Goal: Information Seeking & Learning: Find specific fact

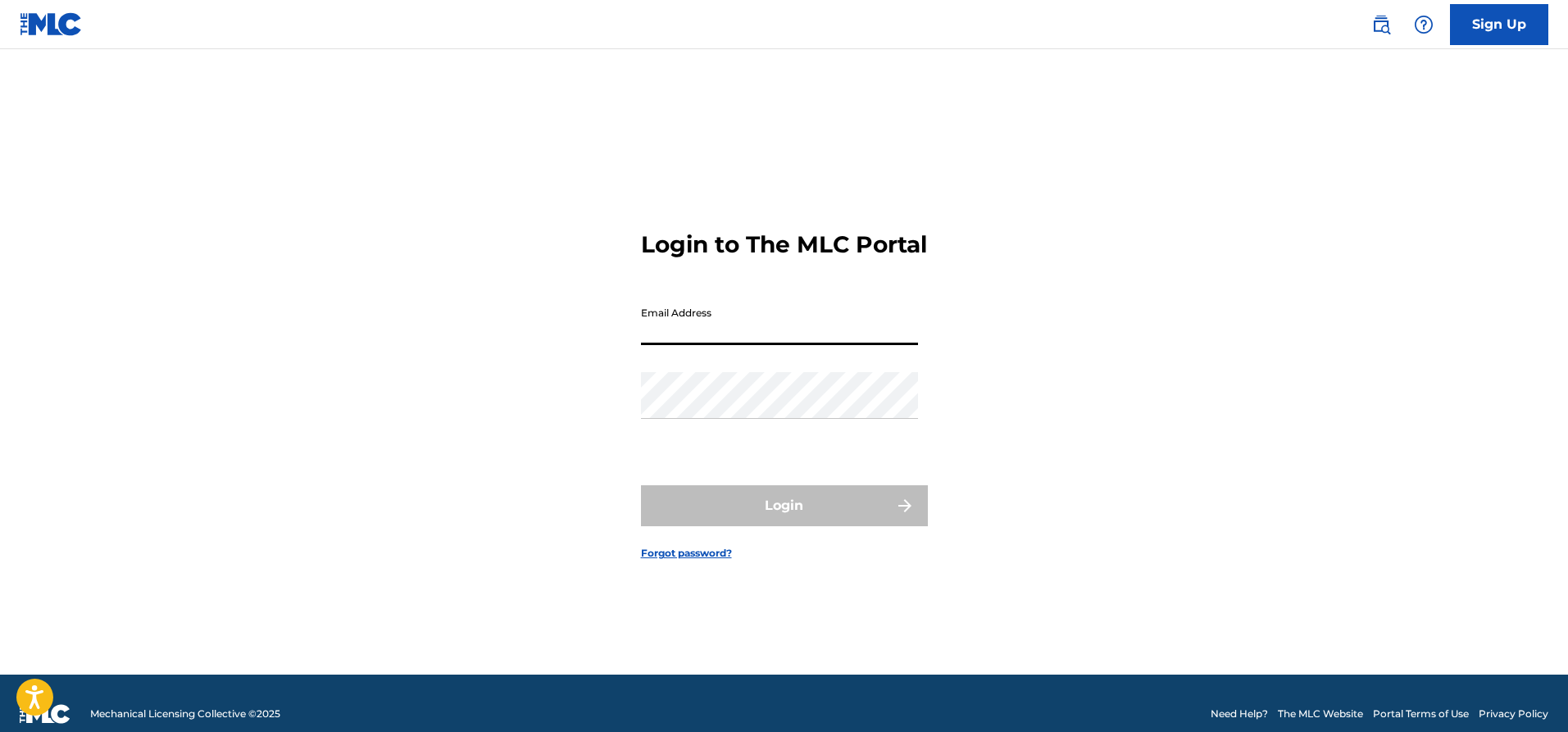
click at [749, 345] on input "Email Address" at bounding box center [779, 321] width 277 height 47
click at [752, 344] on input "Email Address" at bounding box center [779, 321] width 277 height 47
paste input "[EMAIL_ADDRESS][DOMAIN_NAME]"
type input "[EMAIL_ADDRESS][DOMAIN_NAME]"
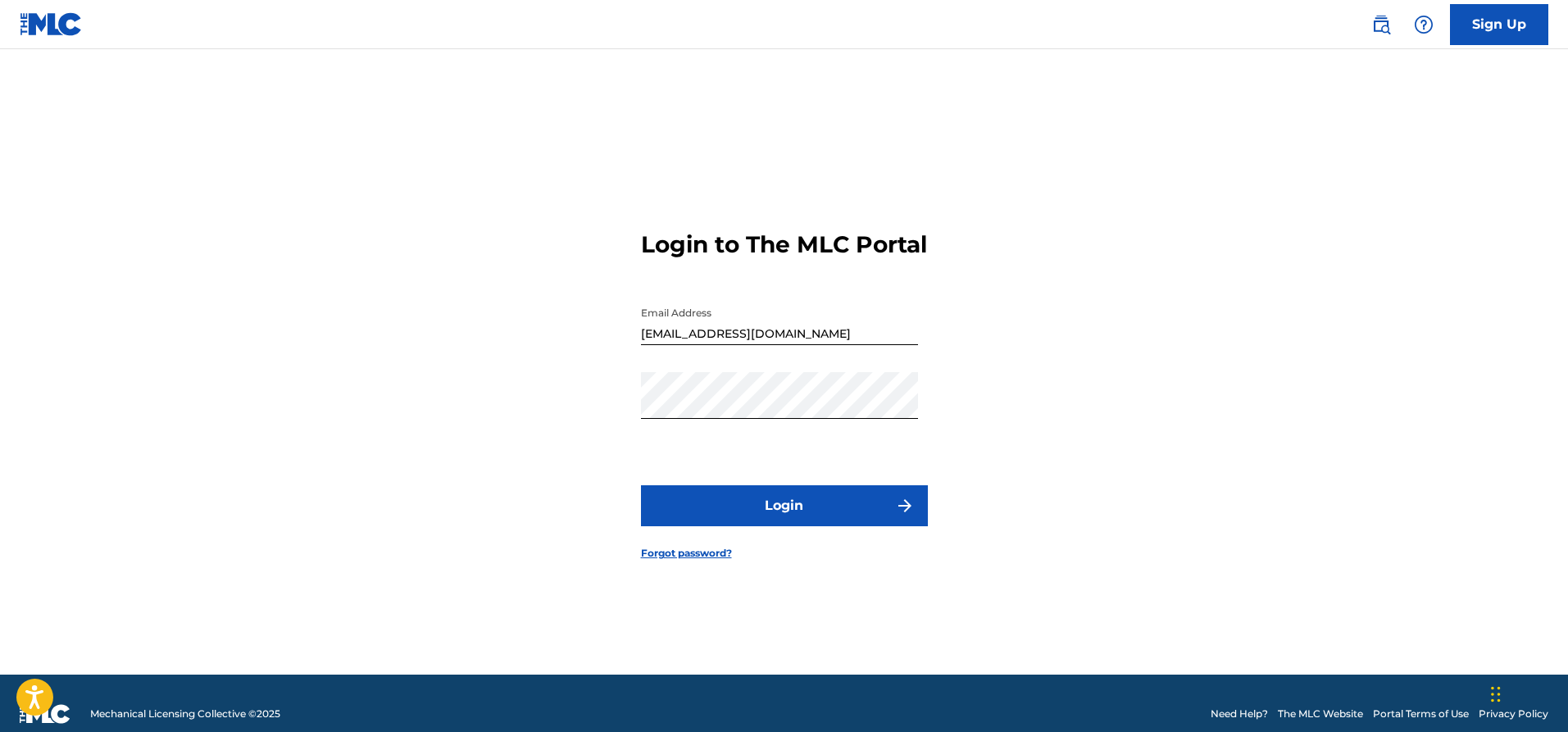
click at [792, 522] on button "Login" at bounding box center [784, 506] width 287 height 41
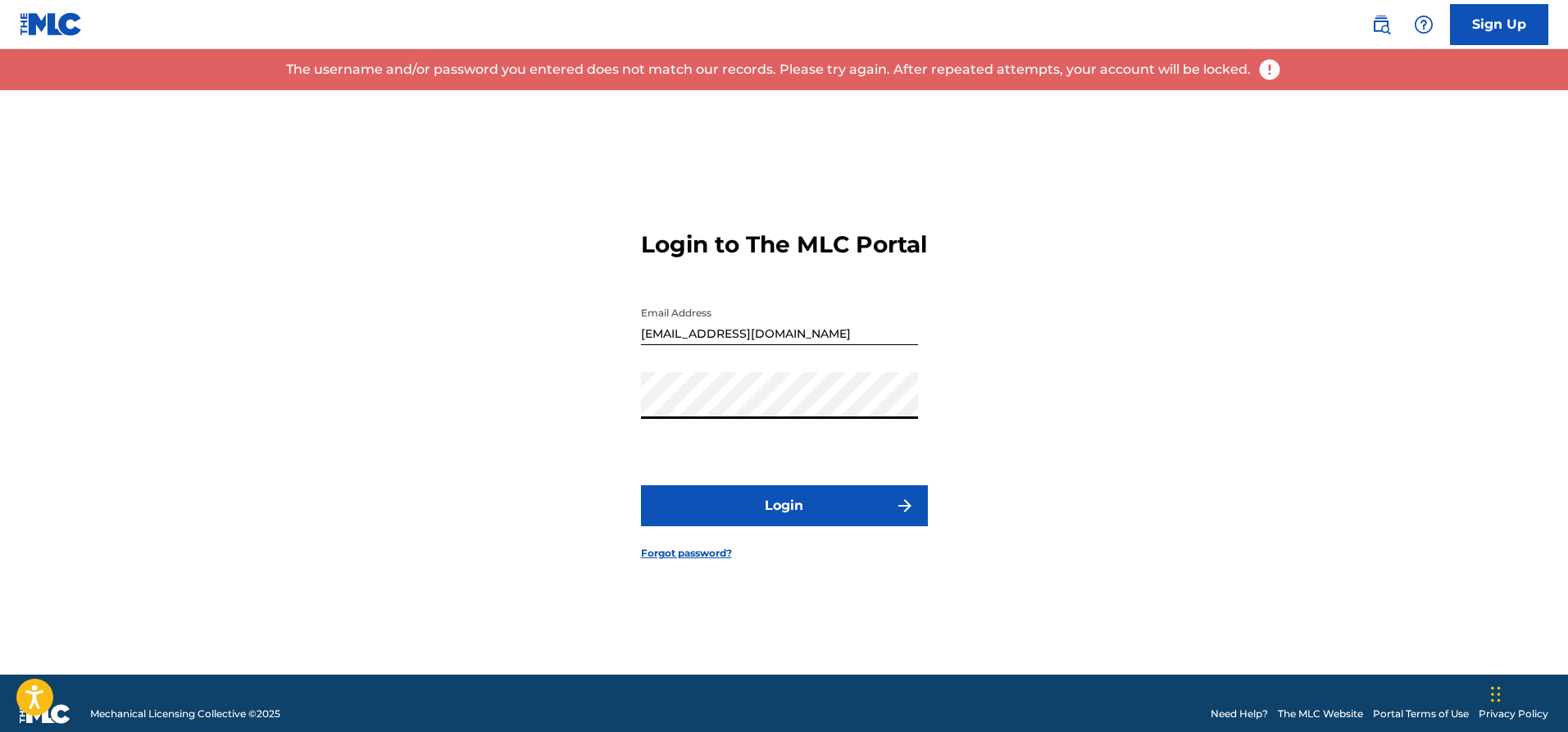
click at [605, 420] on div "Login to The MLC Portal Email Address loosechangematters@gmail.com Password Log…" at bounding box center [784, 382] width 1148 height 584
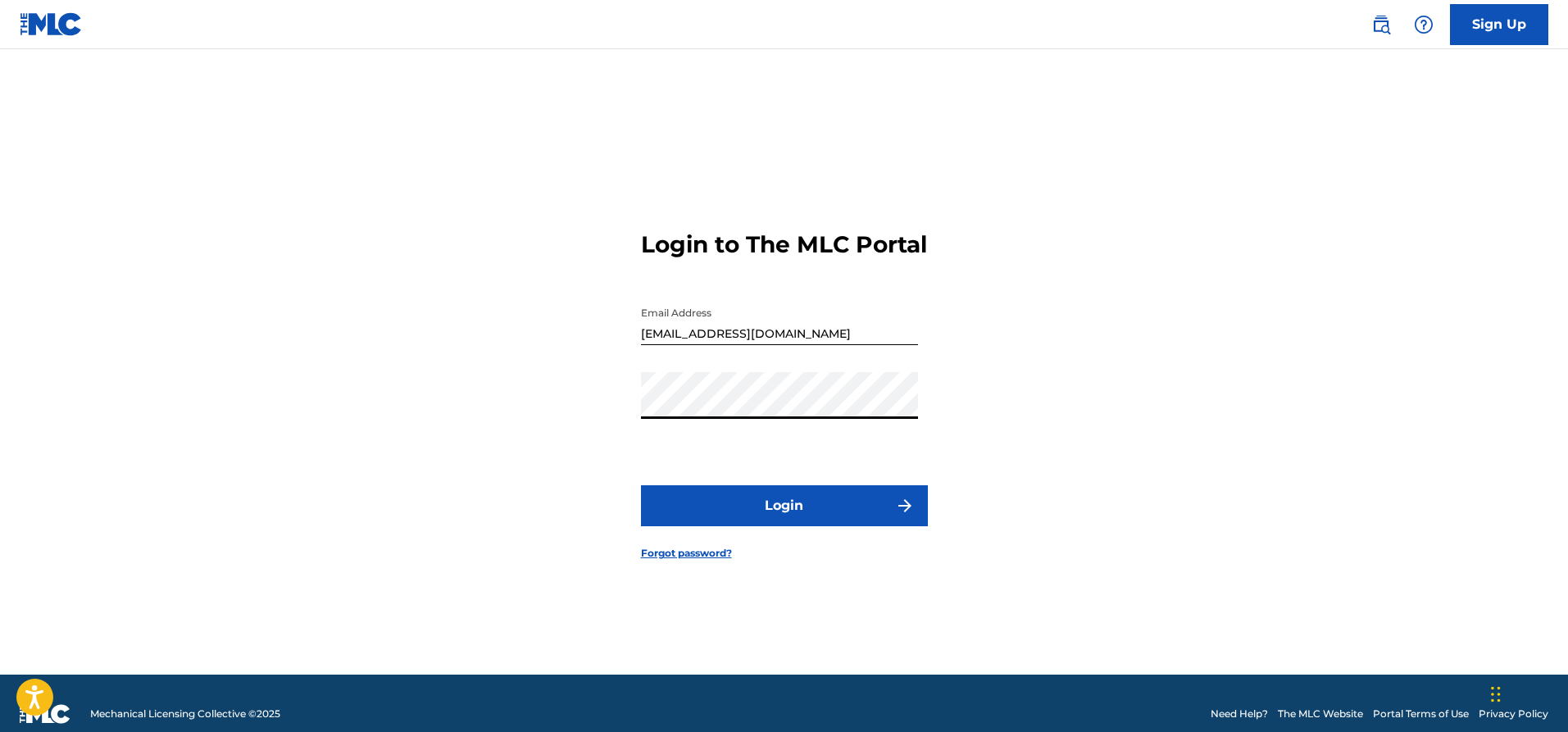
click at [781, 509] on button "Login" at bounding box center [784, 506] width 287 height 41
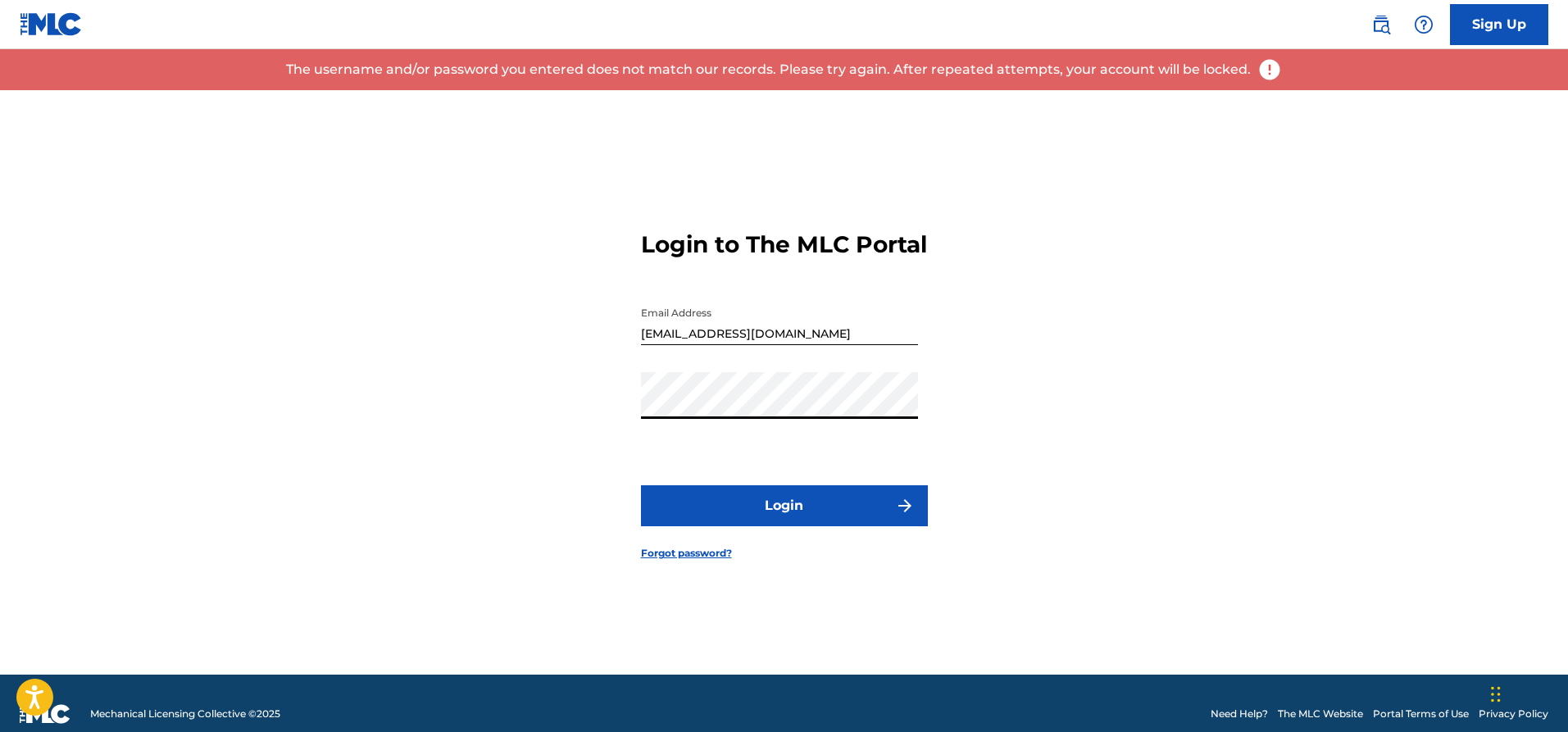
click at [625, 423] on div "Login to The MLC Portal Email Address loosechangematters@gmail.com Password Log…" at bounding box center [784, 382] width 1148 height 584
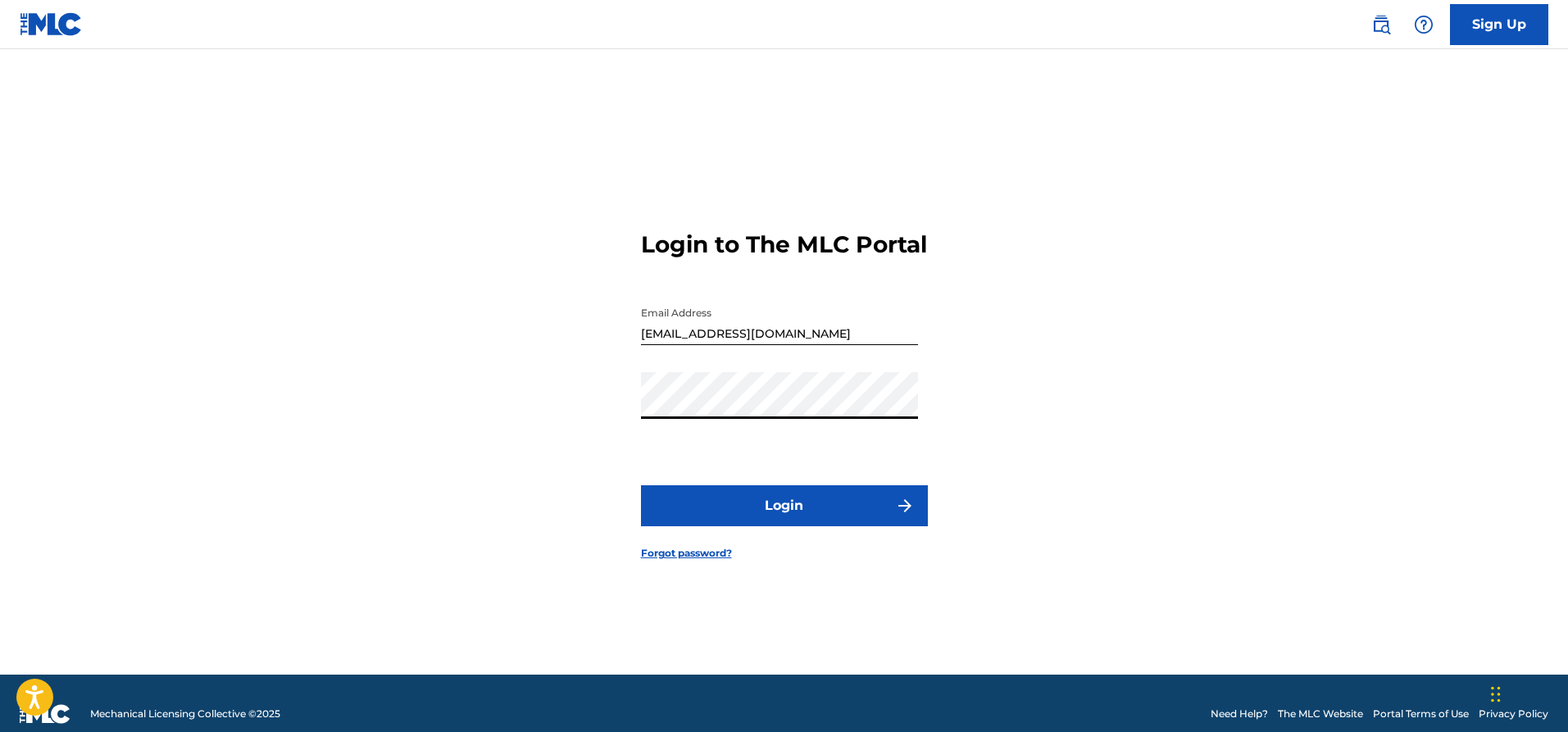
click at [794, 515] on button "Login" at bounding box center [784, 506] width 287 height 41
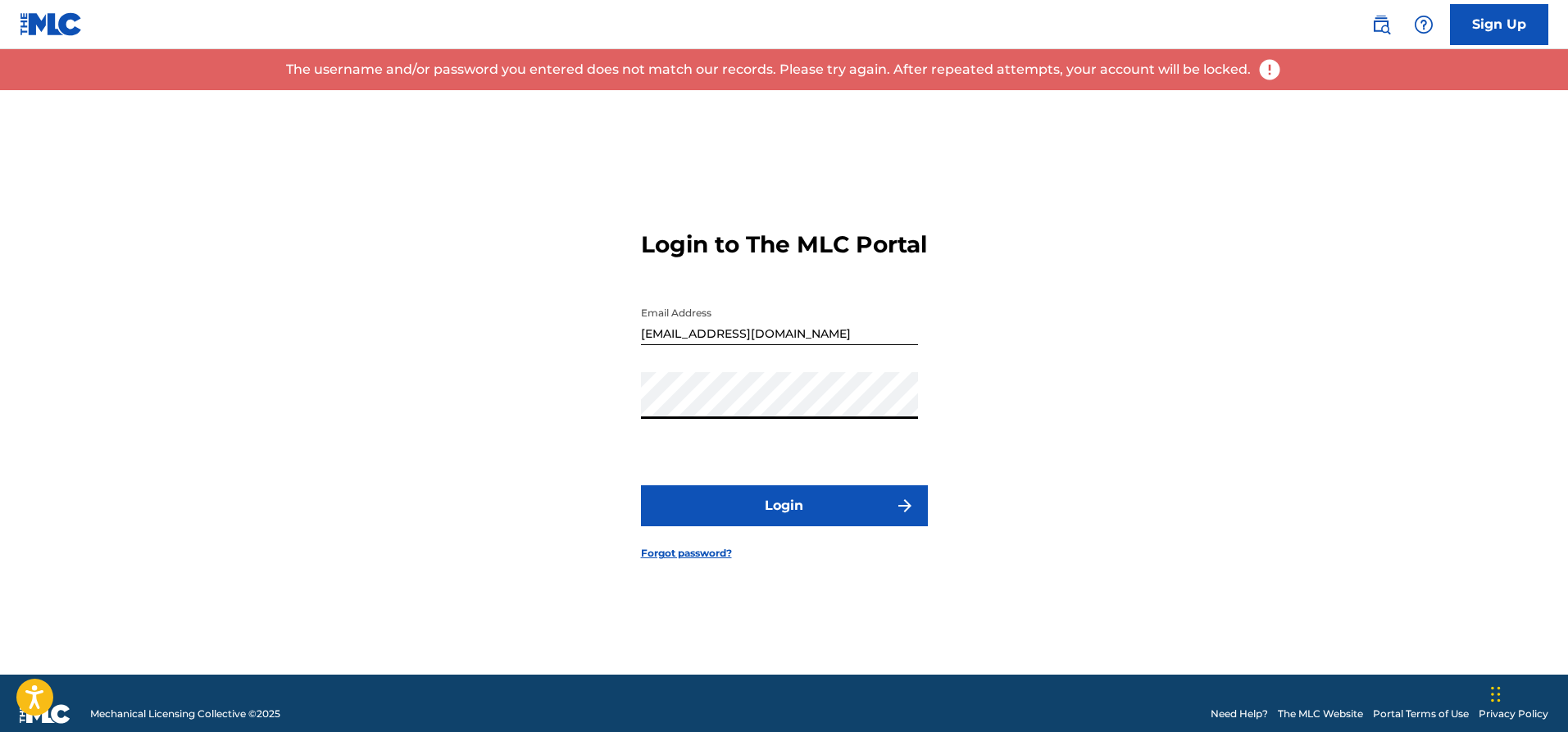
click at [616, 423] on div "Login to The MLC Portal Email Address loosechangematters@gmail.com Password Log…" at bounding box center [784, 382] width 1148 height 584
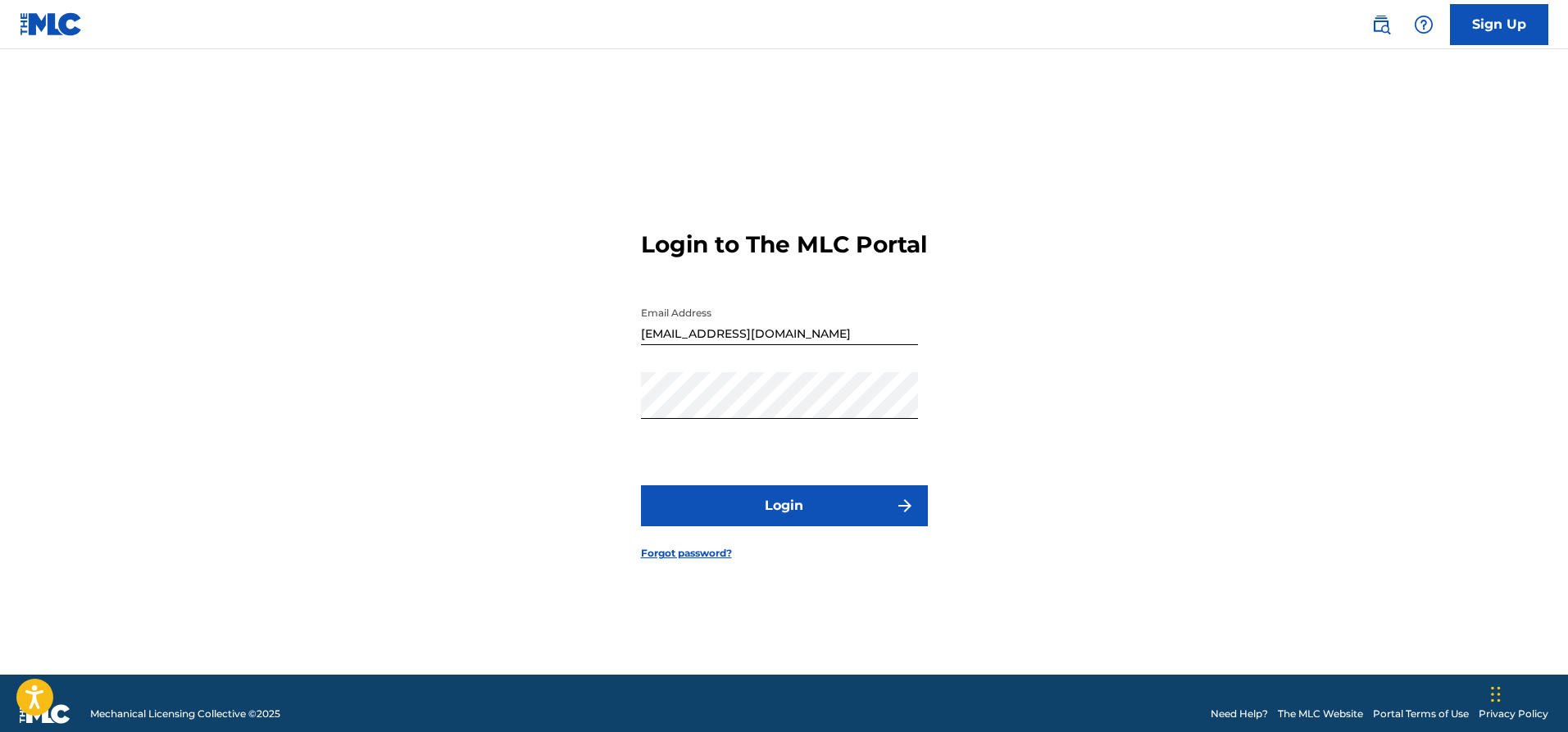
click at [779, 526] on button "Login" at bounding box center [784, 506] width 287 height 41
click at [622, 422] on div "Login to The MLC Portal Email Address loosechangematters@gmail.com Password Log…" at bounding box center [784, 382] width 1148 height 584
click at [788, 523] on button "Login" at bounding box center [784, 506] width 287 height 41
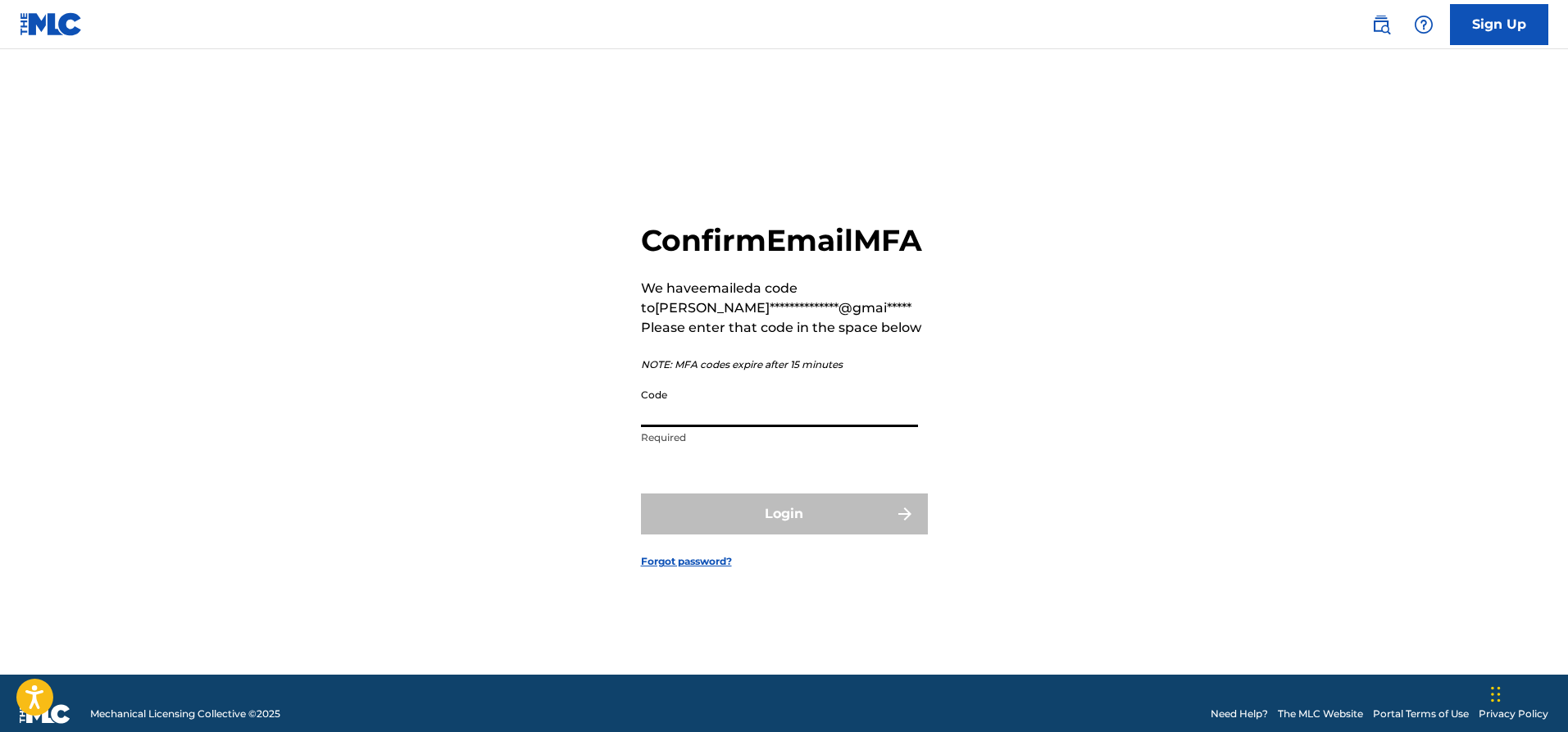
click at [668, 427] on input "Code" at bounding box center [779, 403] width 277 height 47
paste input "611564"
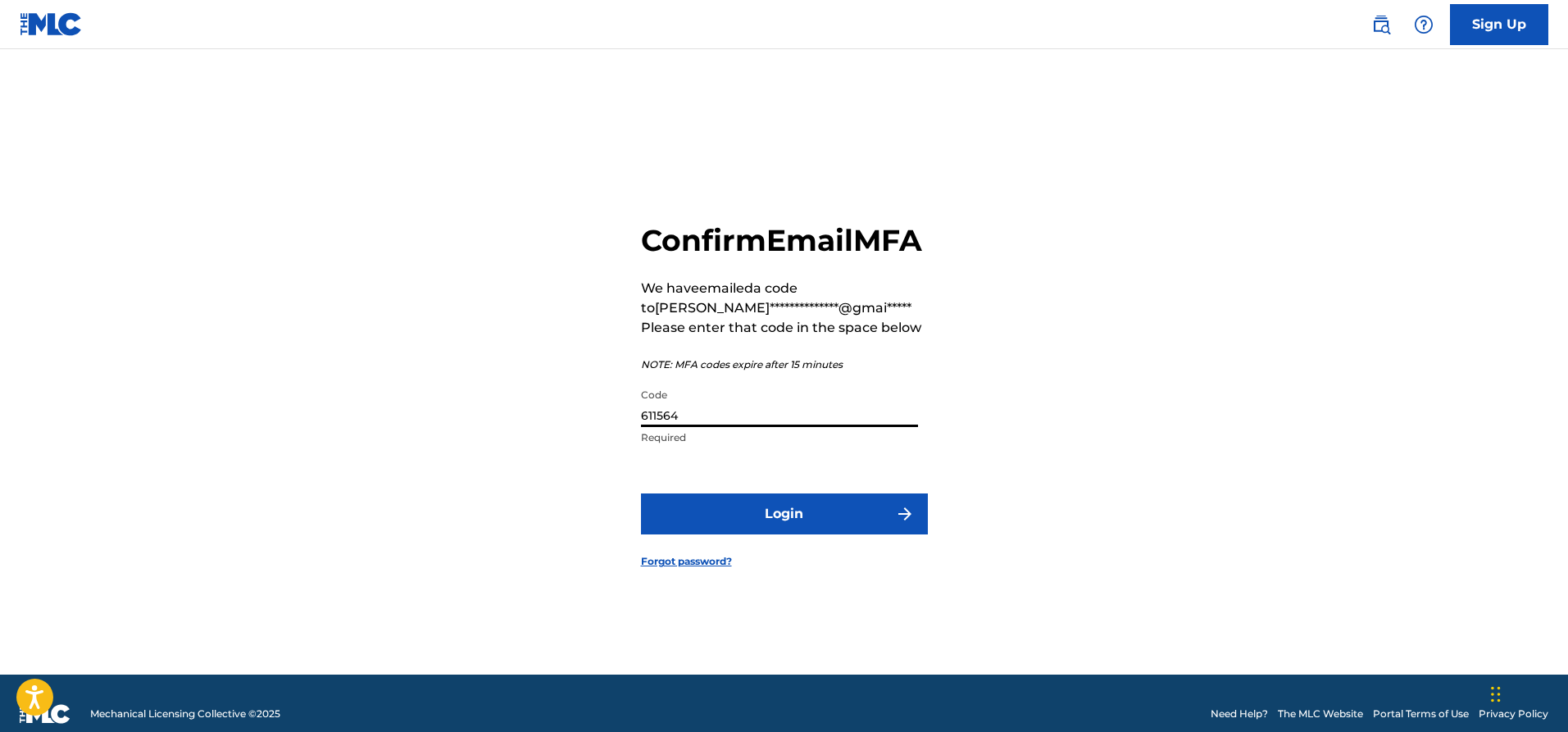
type input "611564"
click at [781, 534] on button "Login" at bounding box center [784, 514] width 287 height 41
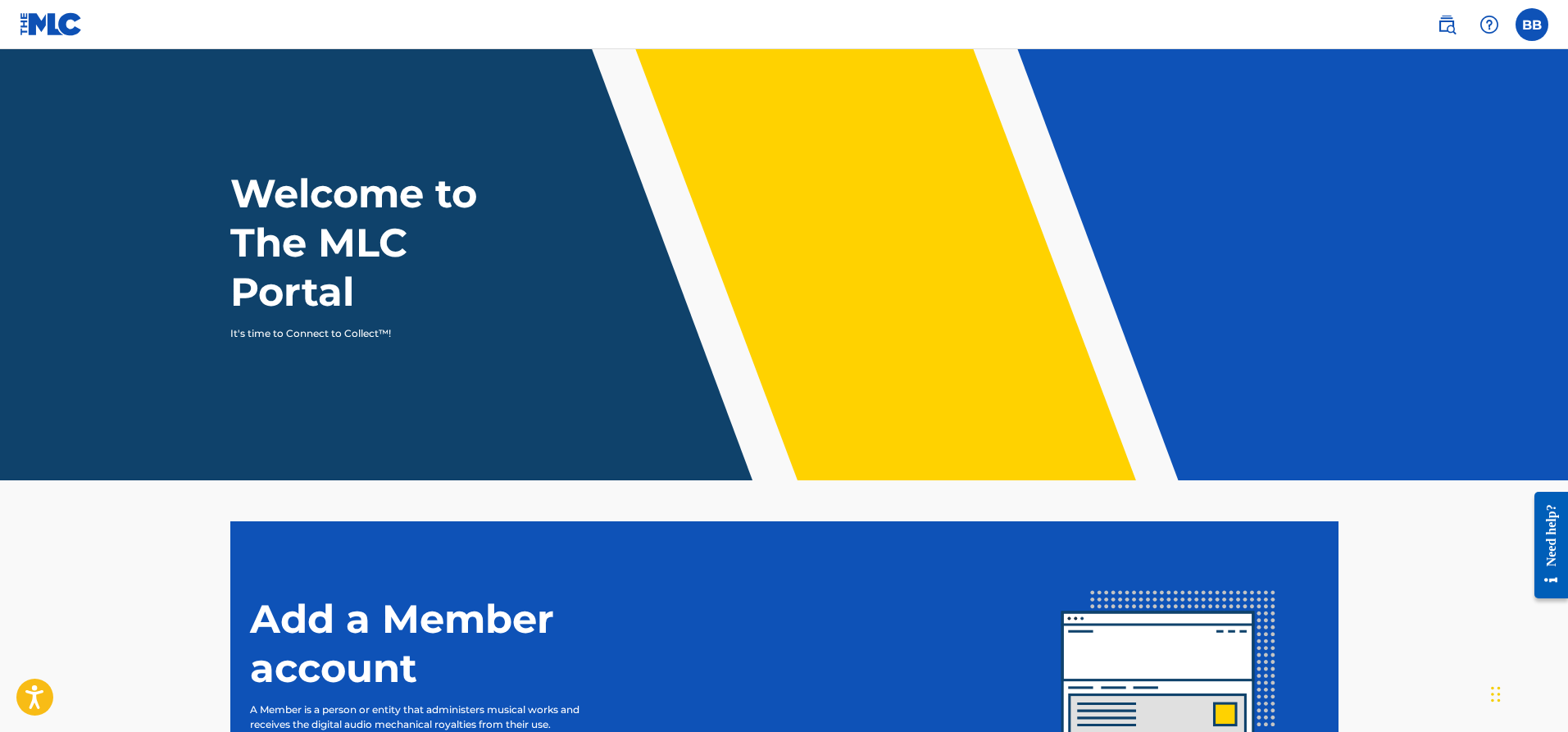
click at [1451, 26] on img at bounding box center [1447, 24] width 20 height 20
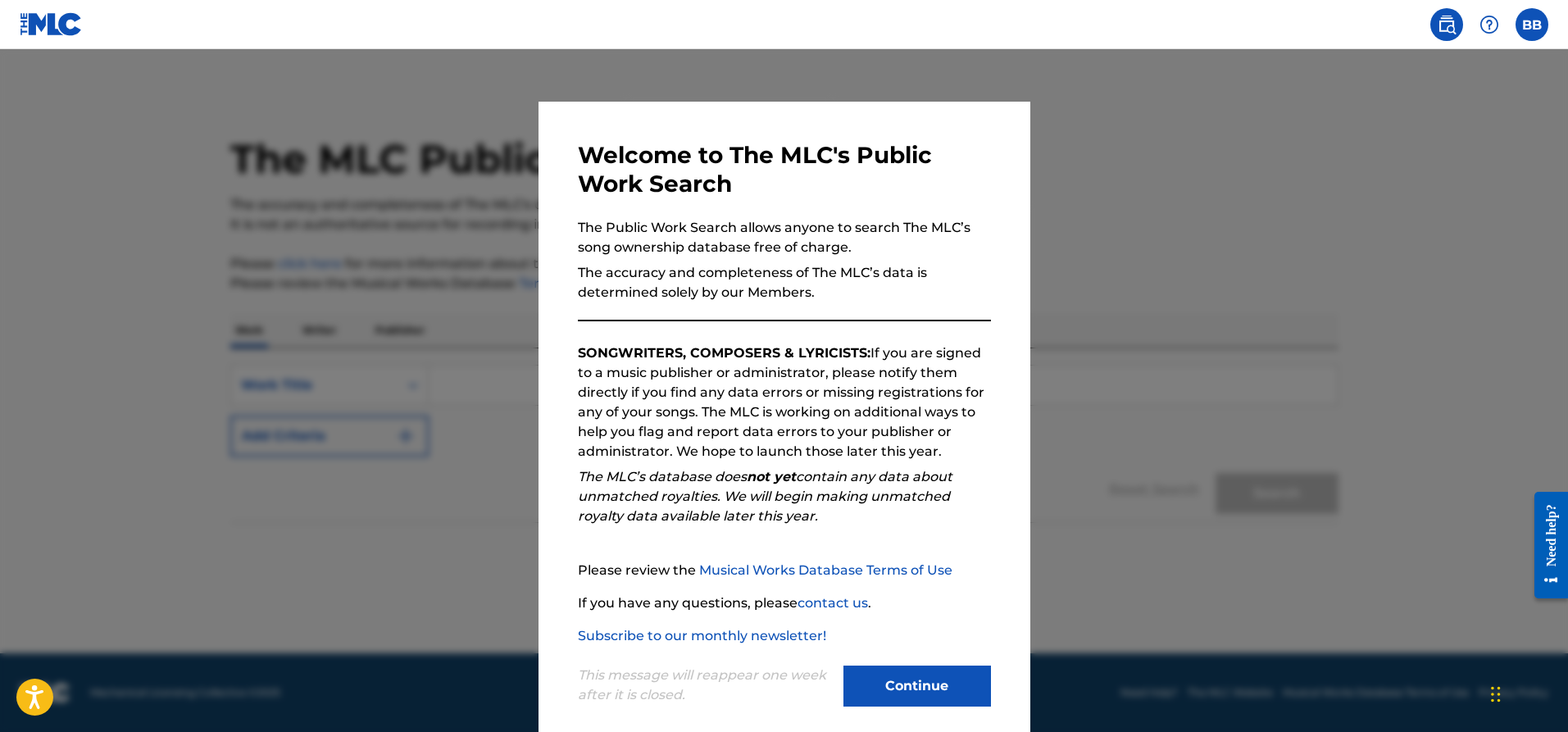
click at [926, 692] on button "Continue" at bounding box center [917, 685] width 148 height 41
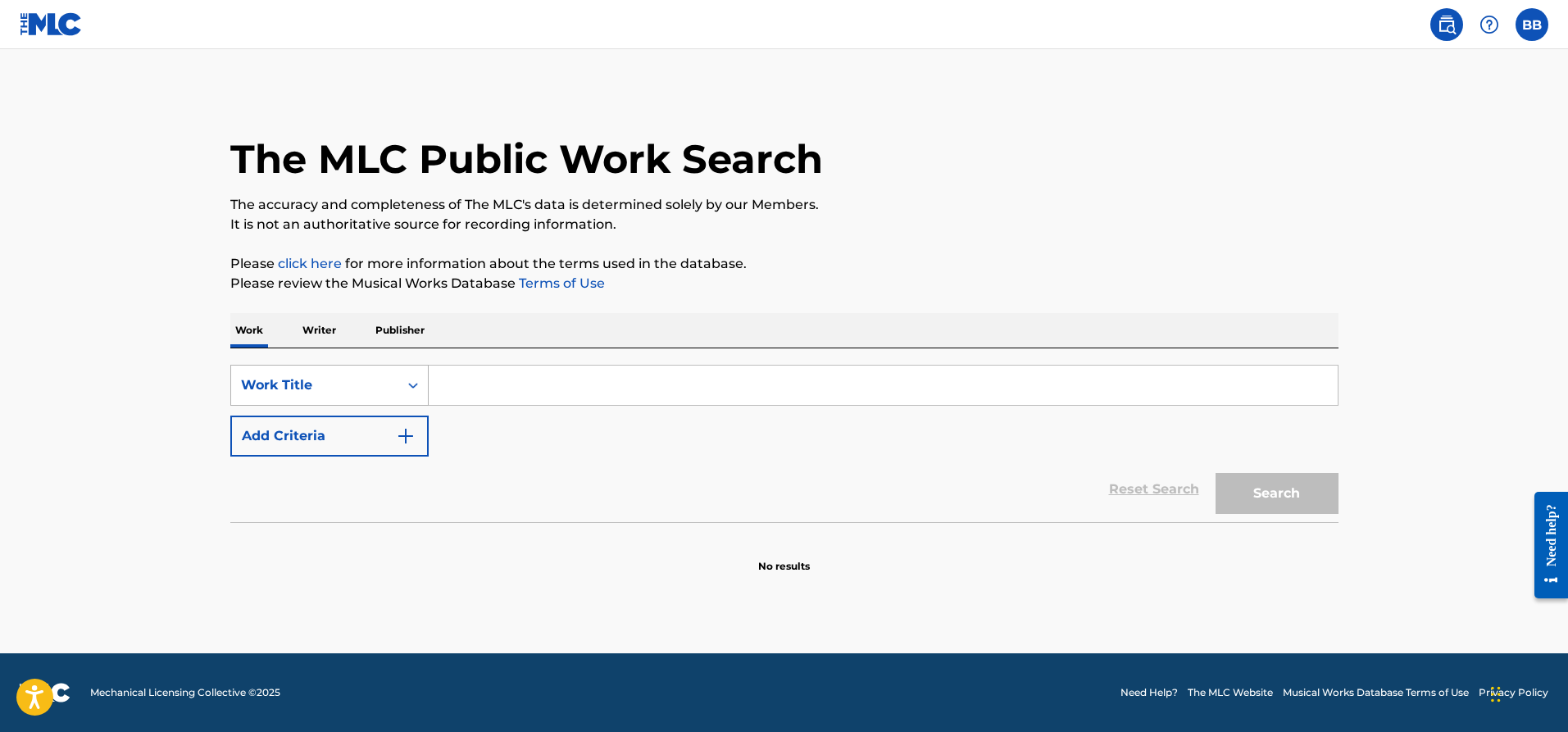
click at [417, 385] on icon "Search Form" at bounding box center [413, 385] width 10 height 6
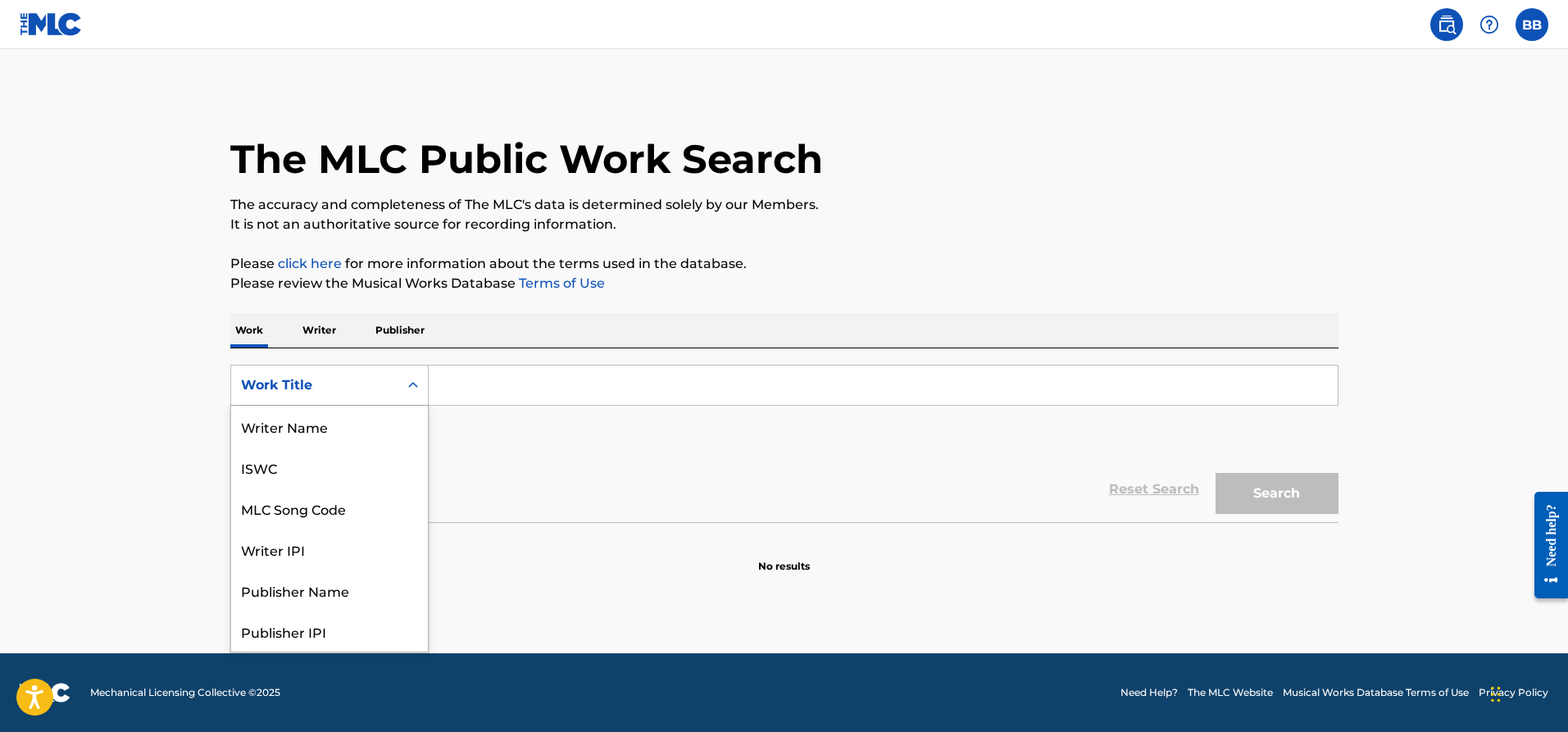
scroll to position [82, 0]
click at [349, 478] on div "Writer IPI" at bounding box center [329, 467] width 197 height 41
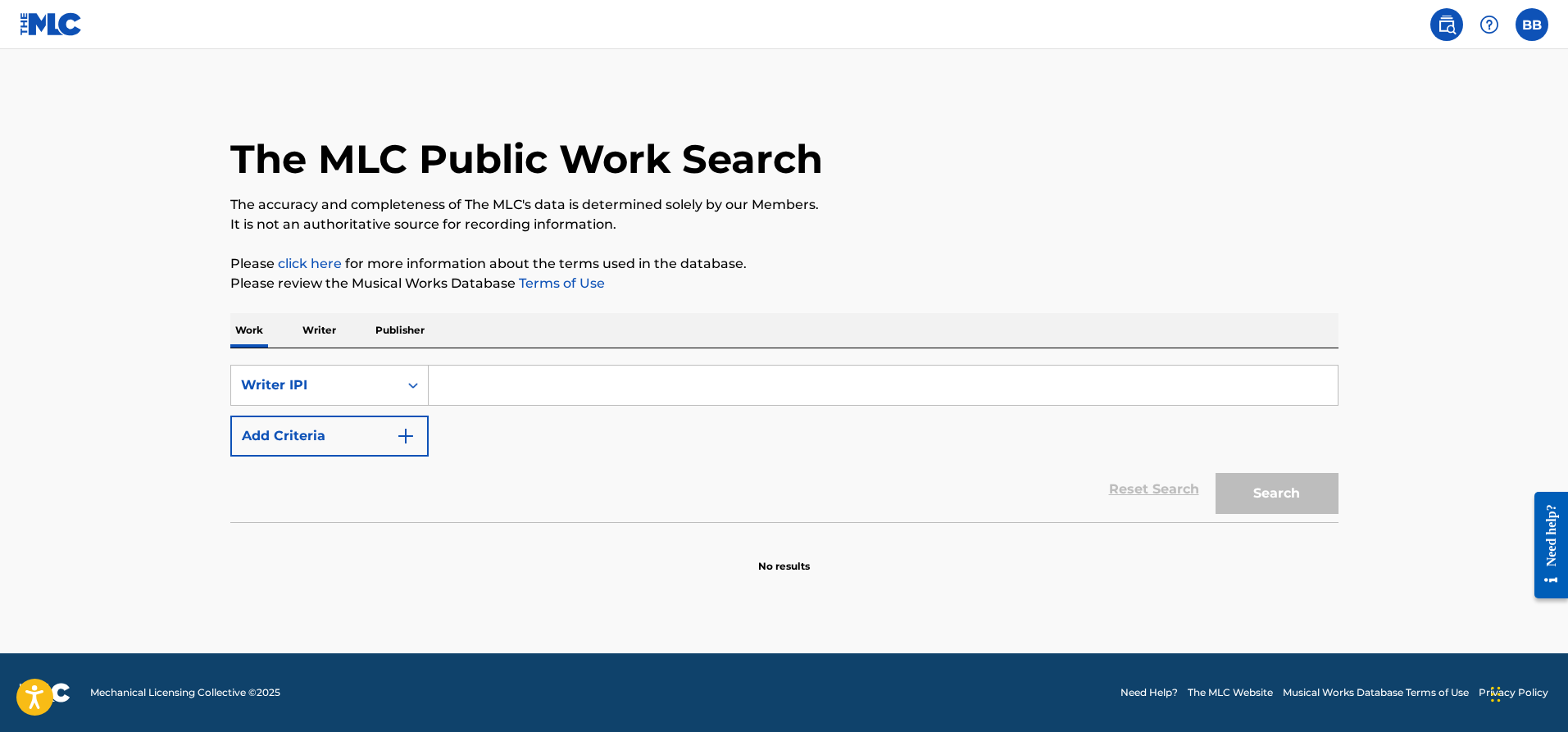
click at [465, 392] on input "Search Form" at bounding box center [882, 385] width 909 height 39
type input "Marvin Gaye"
click at [1252, 483] on button "Search" at bounding box center [1277, 493] width 123 height 41
click at [1274, 486] on button "Search" at bounding box center [1277, 493] width 123 height 41
click at [385, 329] on p "Publisher" at bounding box center [400, 330] width 59 height 35
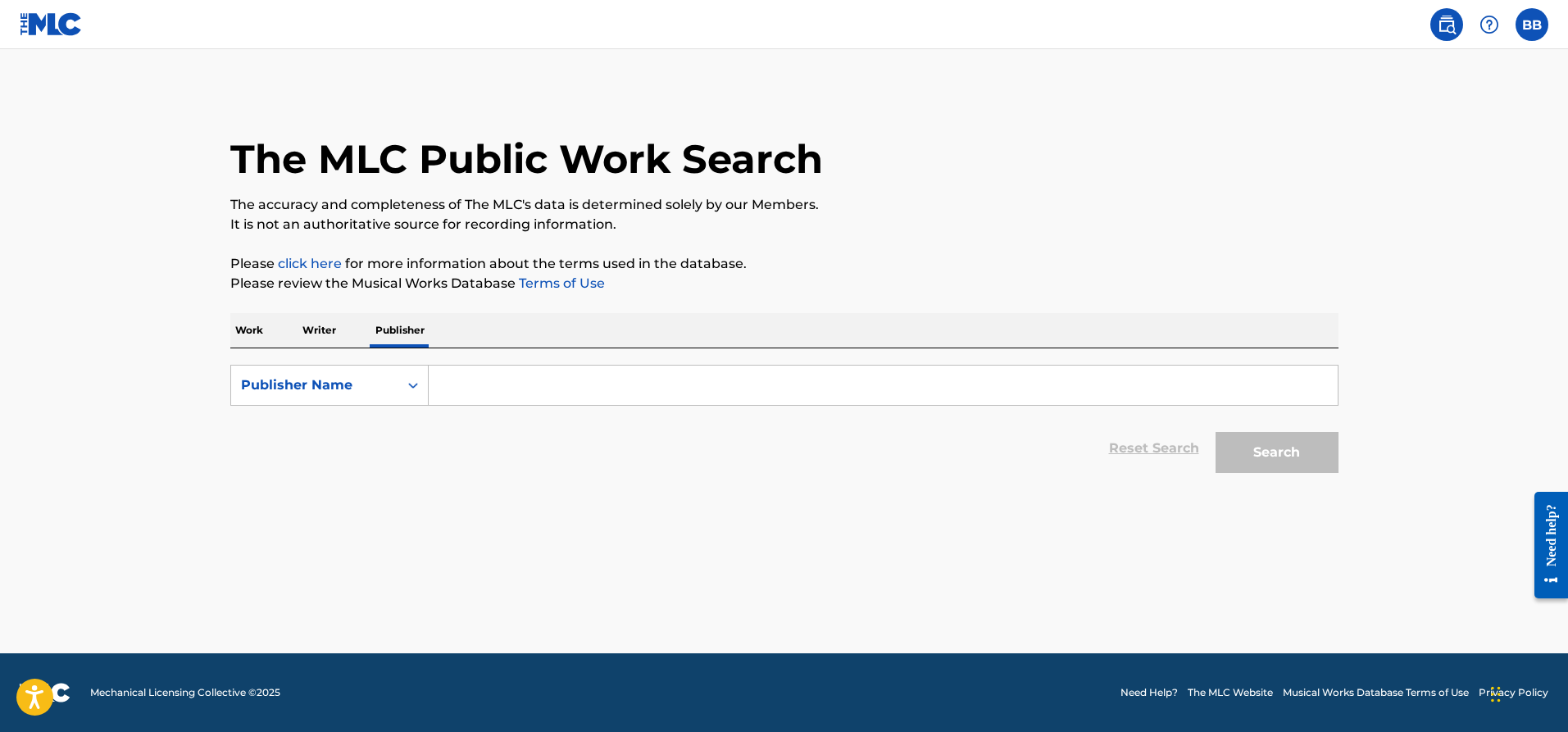
click at [490, 387] on input "Search Form" at bounding box center [882, 385] width 909 height 39
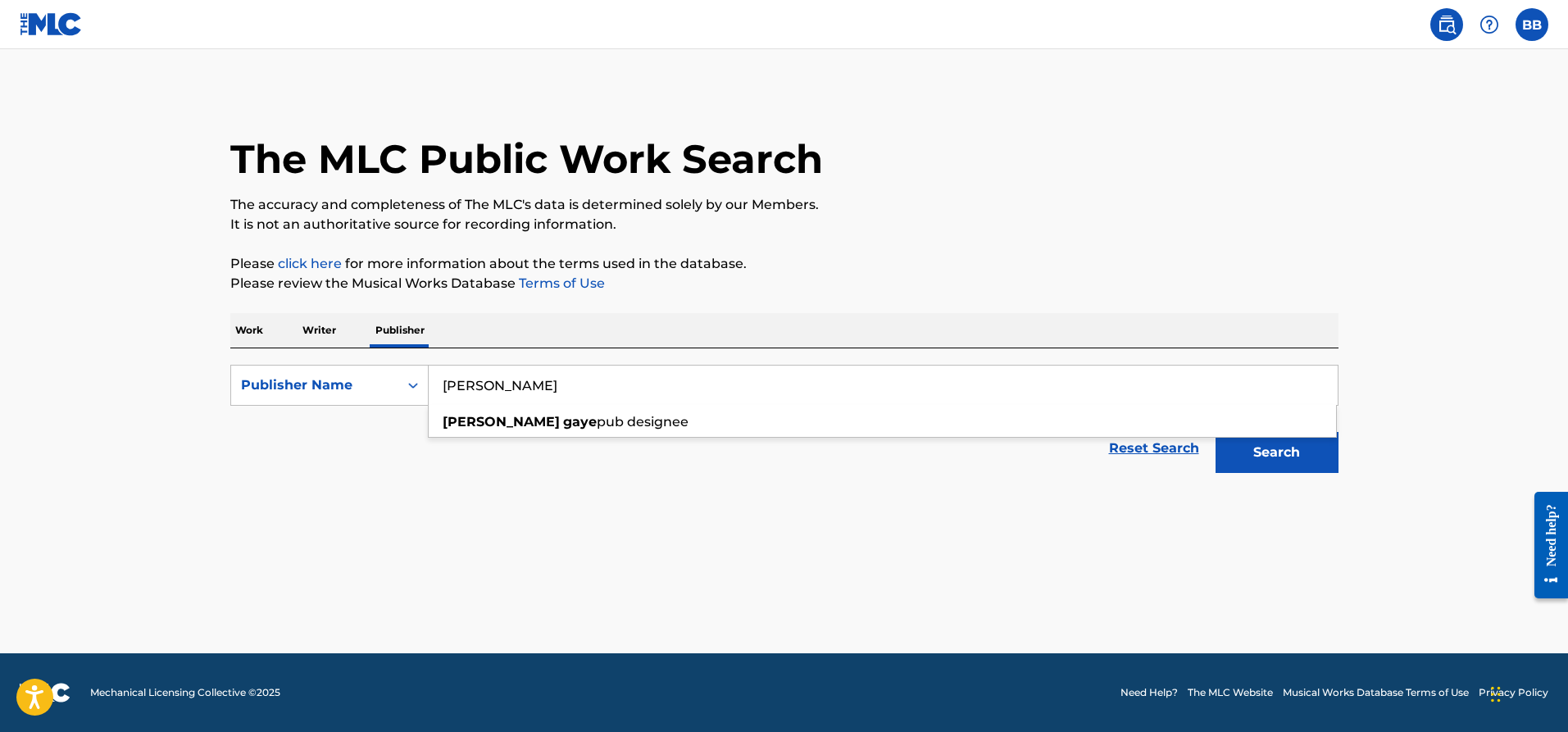
drag, startPoint x: 451, startPoint y: 379, endPoint x: 441, endPoint y: 383, distance: 10.8
click at [441, 383] on input "marvin Gaye" at bounding box center [882, 385] width 909 height 39
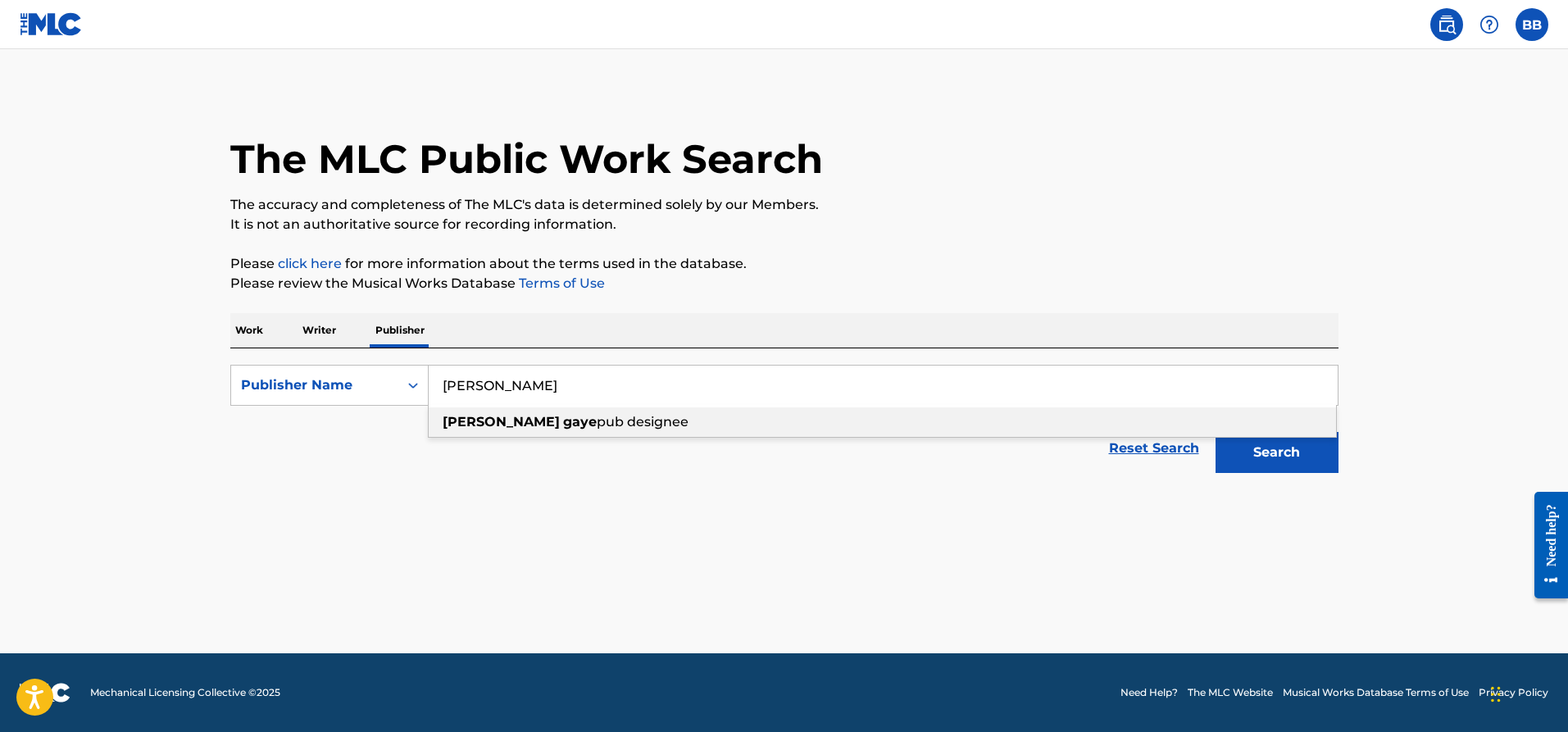
click at [595, 382] on input "Marvin Gaye" at bounding box center [882, 385] width 909 height 39
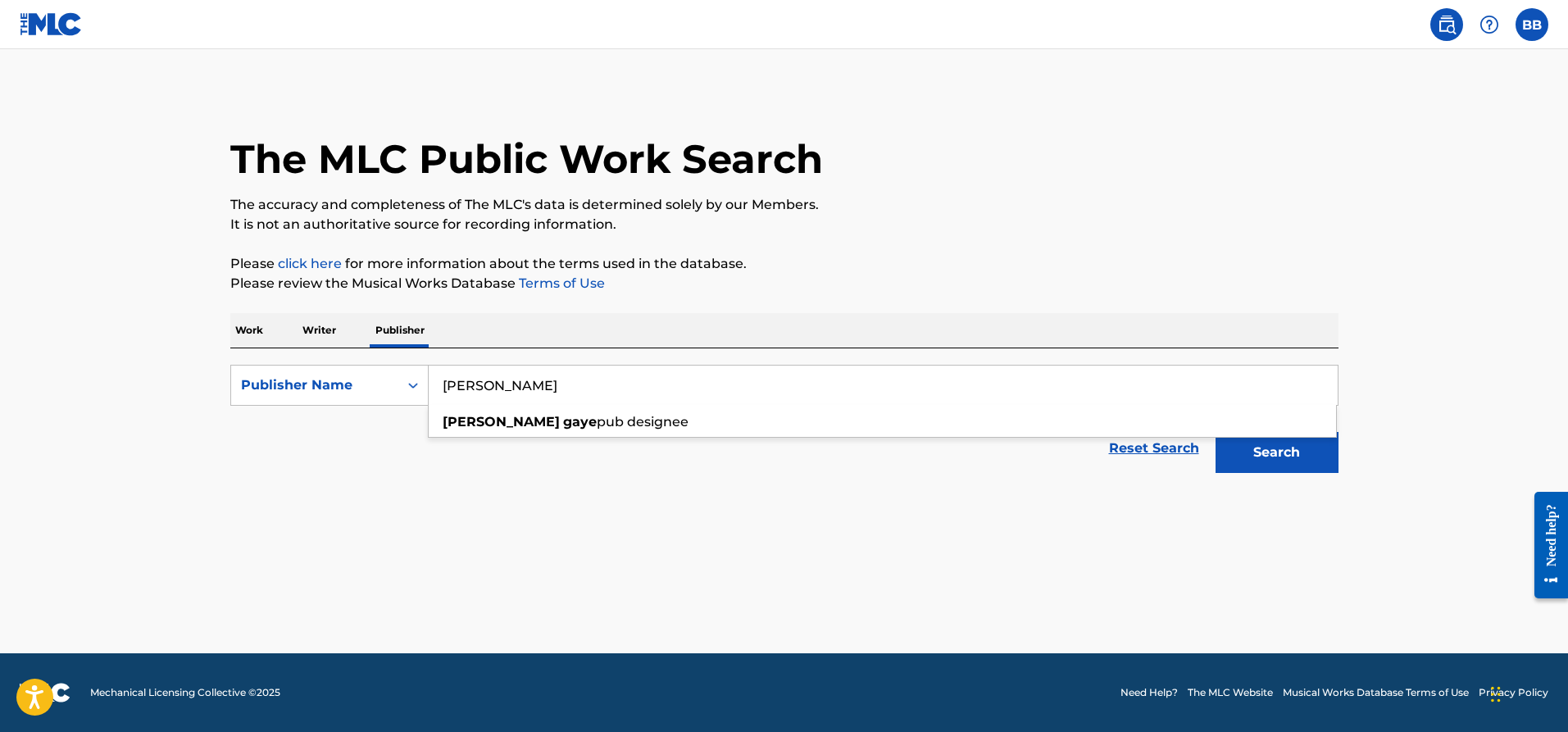
type input "Marvin Gaye"
click at [1254, 448] on button "Search" at bounding box center [1277, 452] width 123 height 41
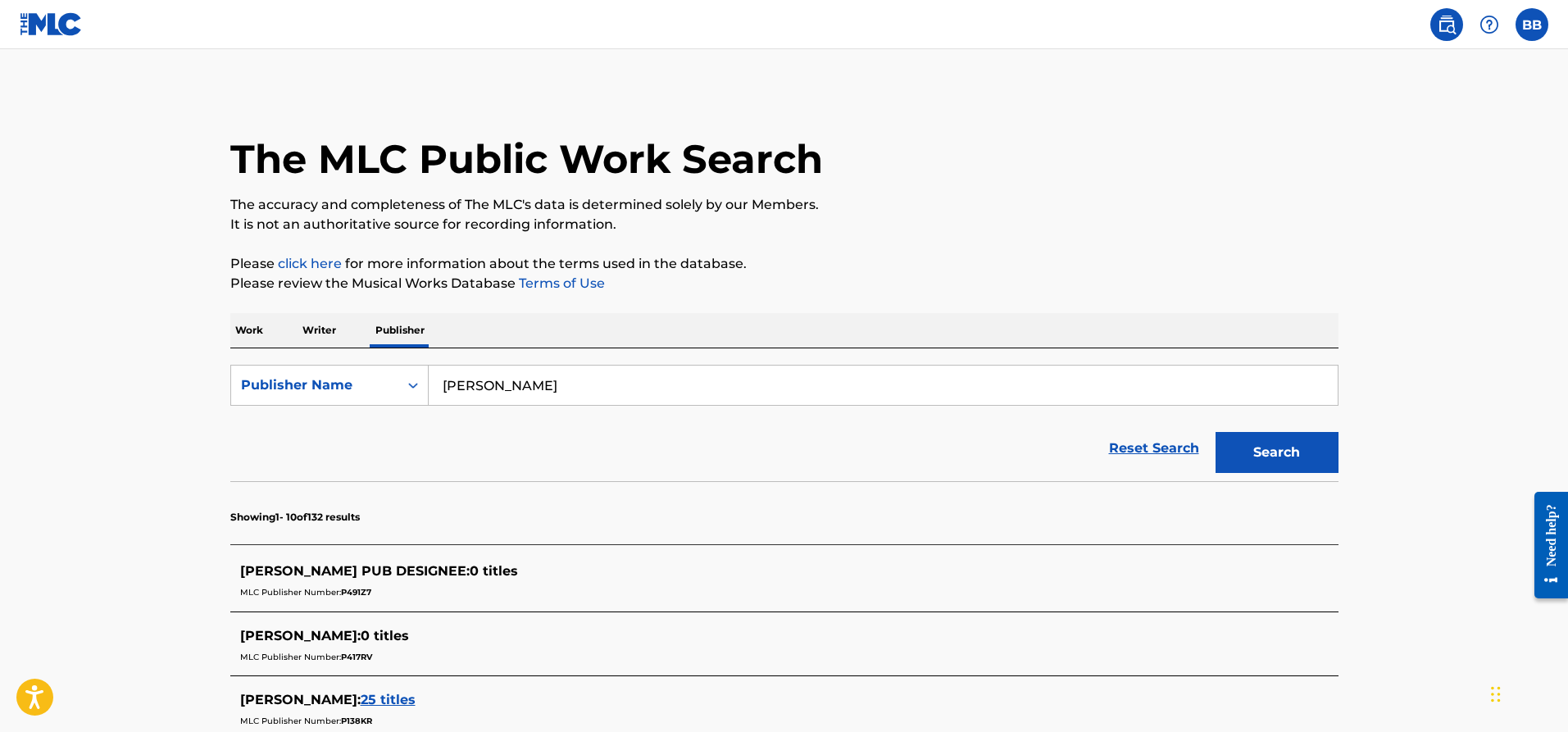
click at [312, 327] on p "Writer" at bounding box center [319, 330] width 43 height 35
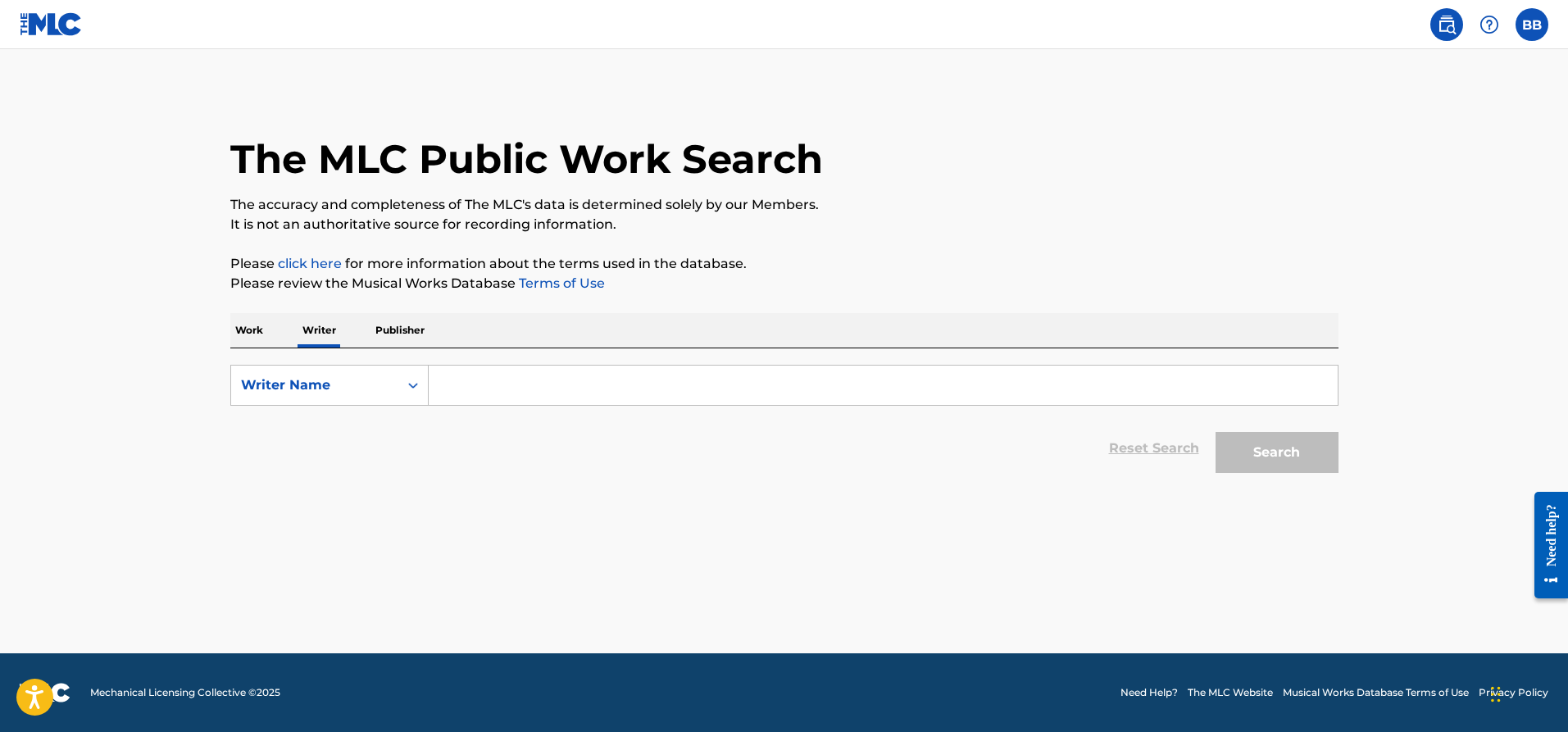
click at [260, 332] on p "Work" at bounding box center [249, 330] width 37 height 35
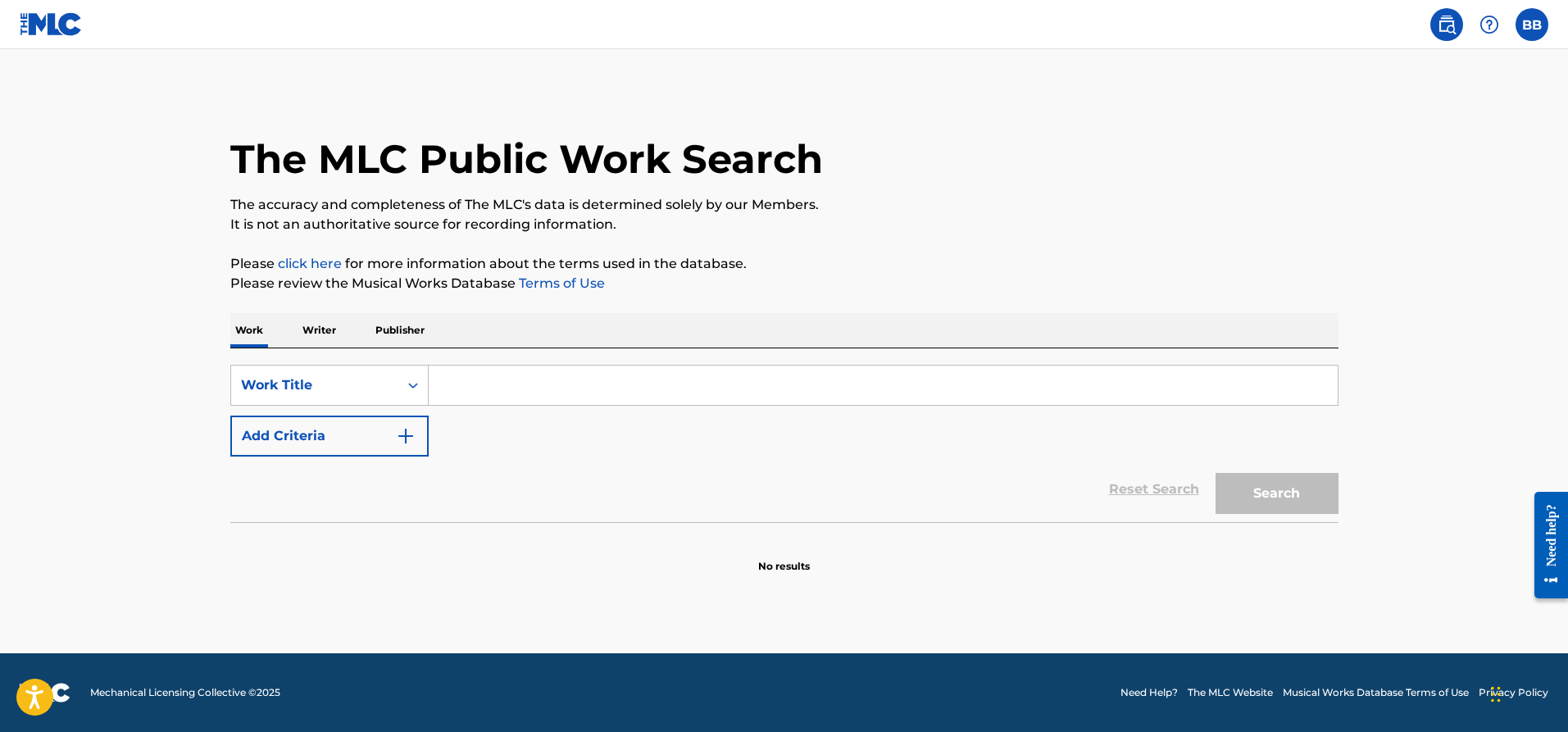
click at [322, 341] on p "Writer" at bounding box center [319, 330] width 43 height 35
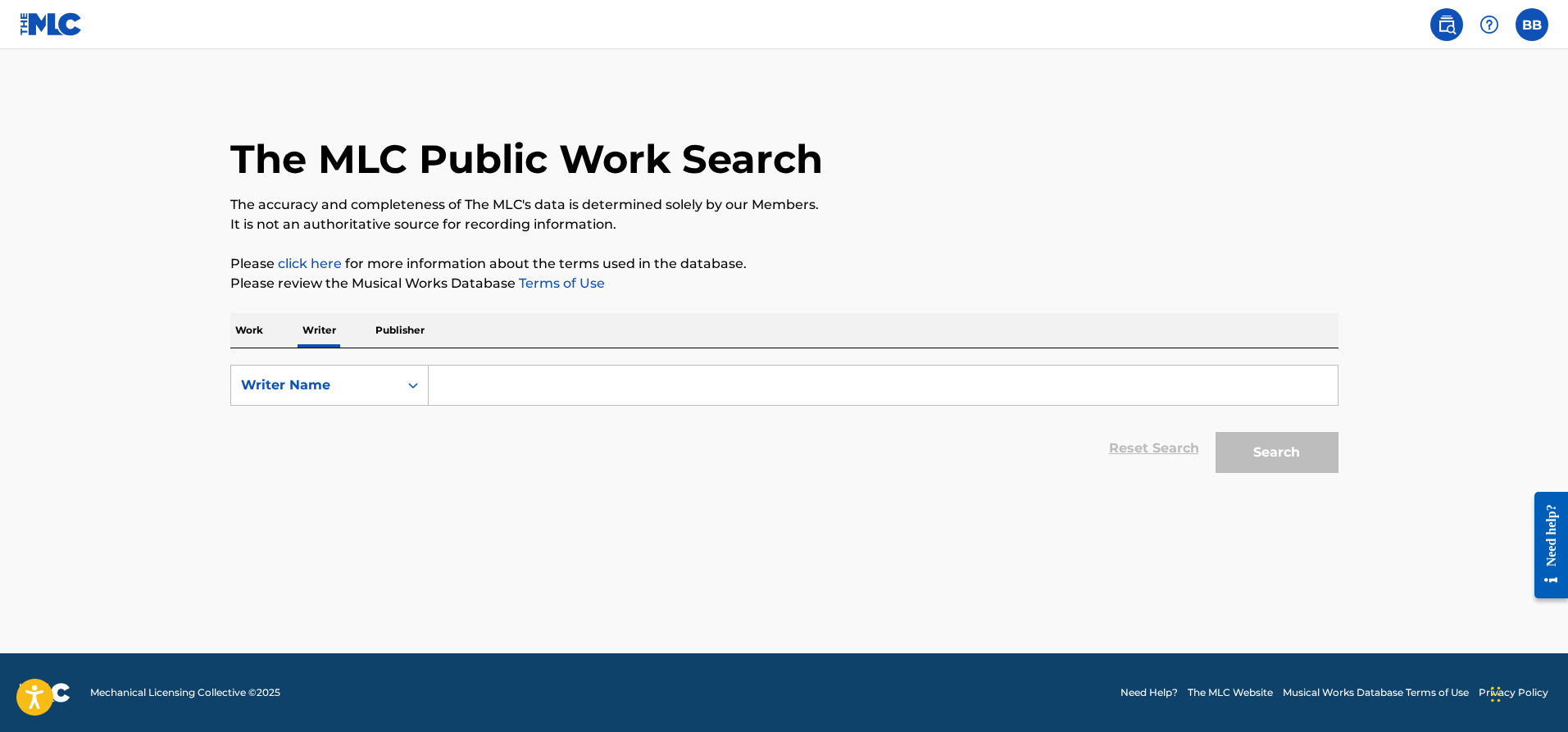
click at [484, 383] on input "Search Form" at bounding box center [882, 385] width 909 height 39
type input "marvin gaye"
click at [1253, 448] on button "Search" at bounding box center [1277, 452] width 123 height 41
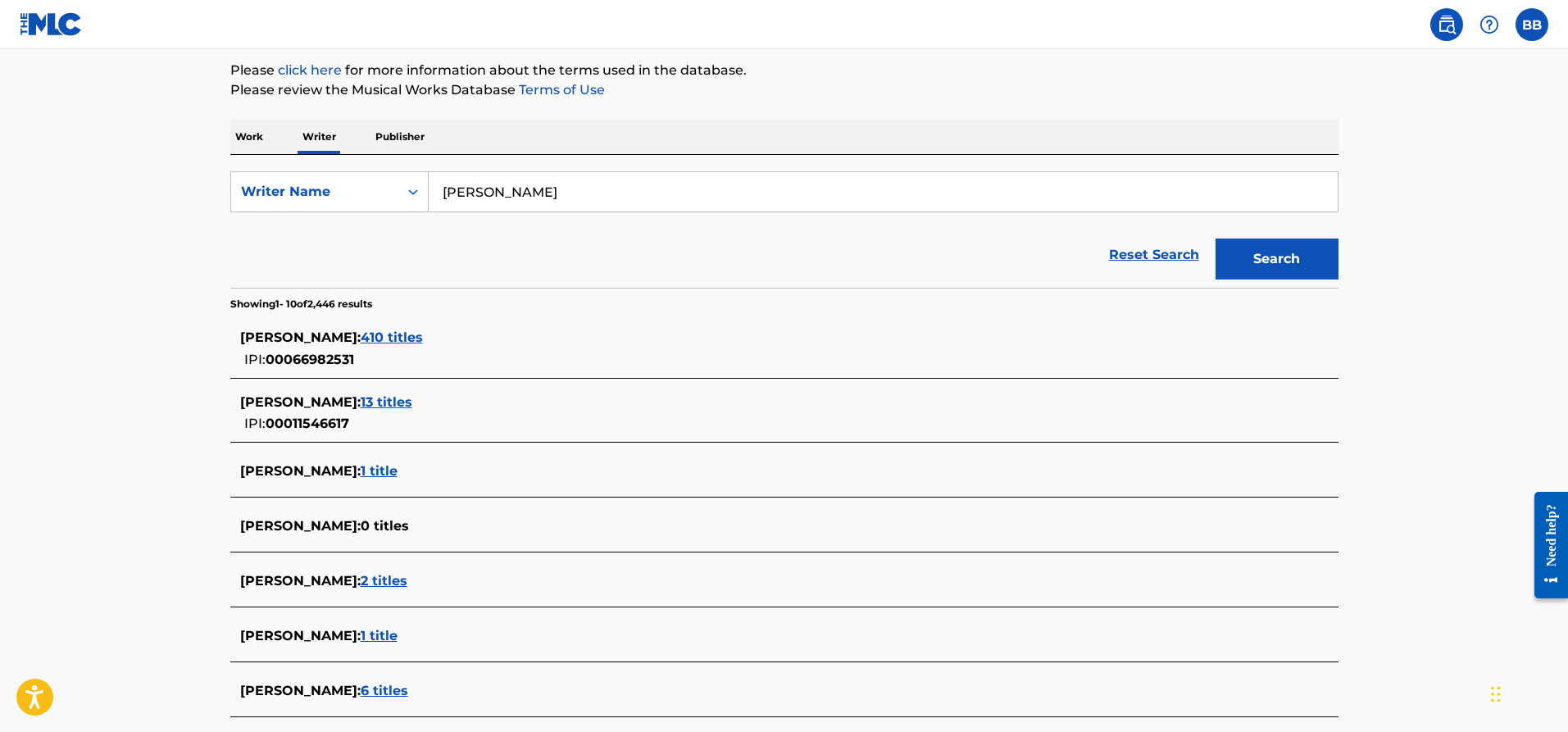
scroll to position [164, 0]
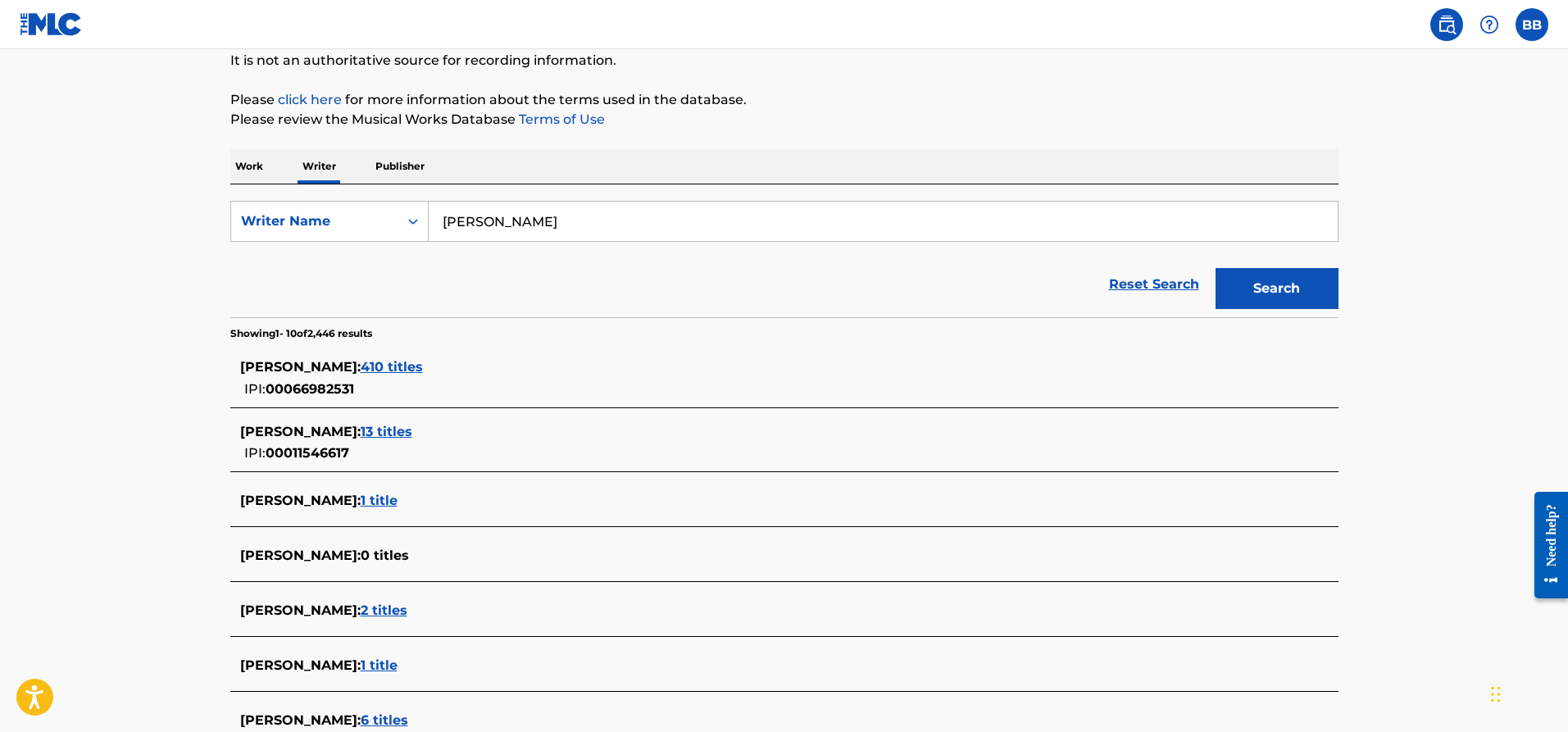
drag, startPoint x: 399, startPoint y: 364, endPoint x: 831, endPoint y: 133, distance: 489.9
click at [831, 133] on div "The MLC Public Work Search The accuracy and completeness of The MLC's data is d…" at bounding box center [784, 461] width 1148 height 1070
click at [412, 366] on span "410 titles" at bounding box center [391, 366] width 62 height 15
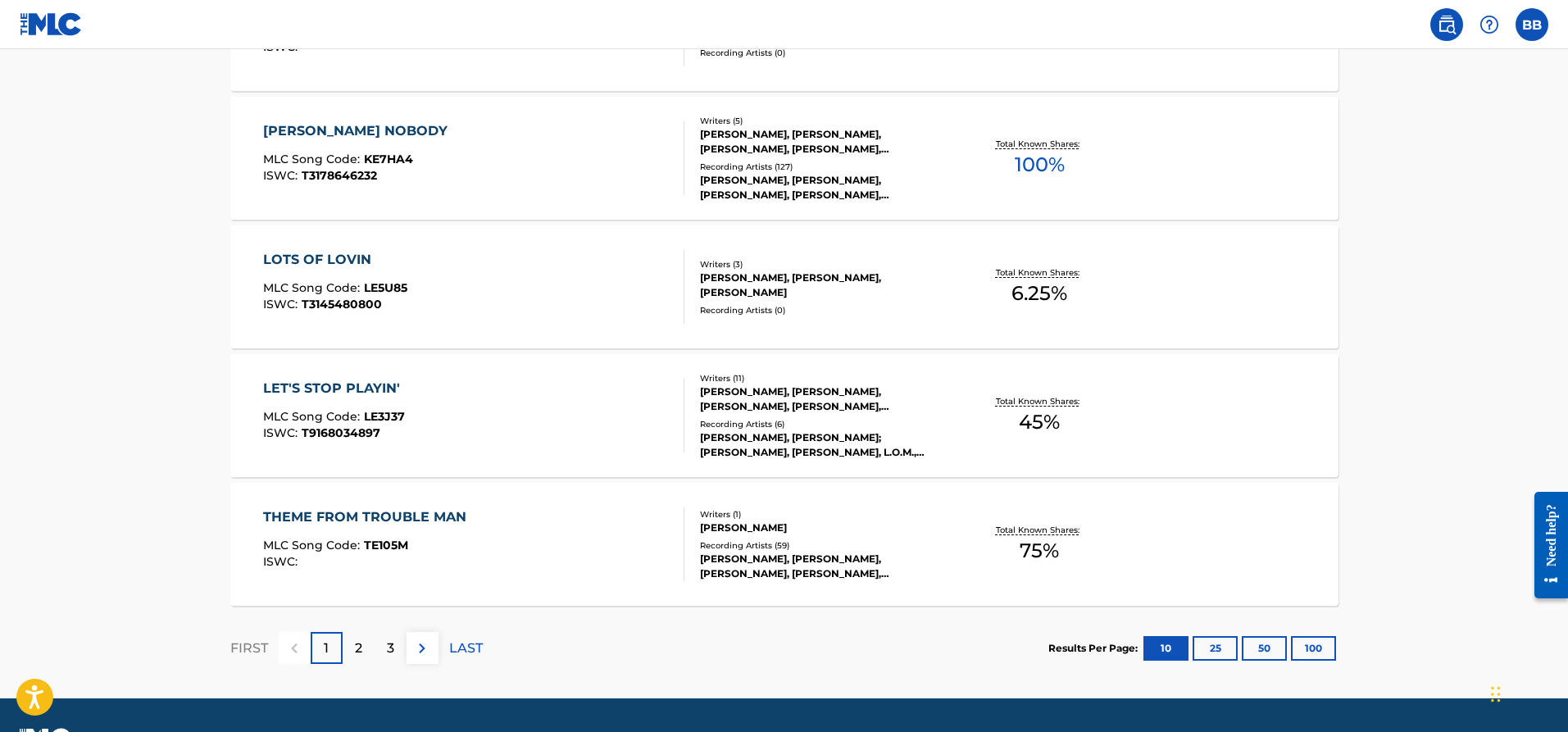
scroll to position [1274, 0]
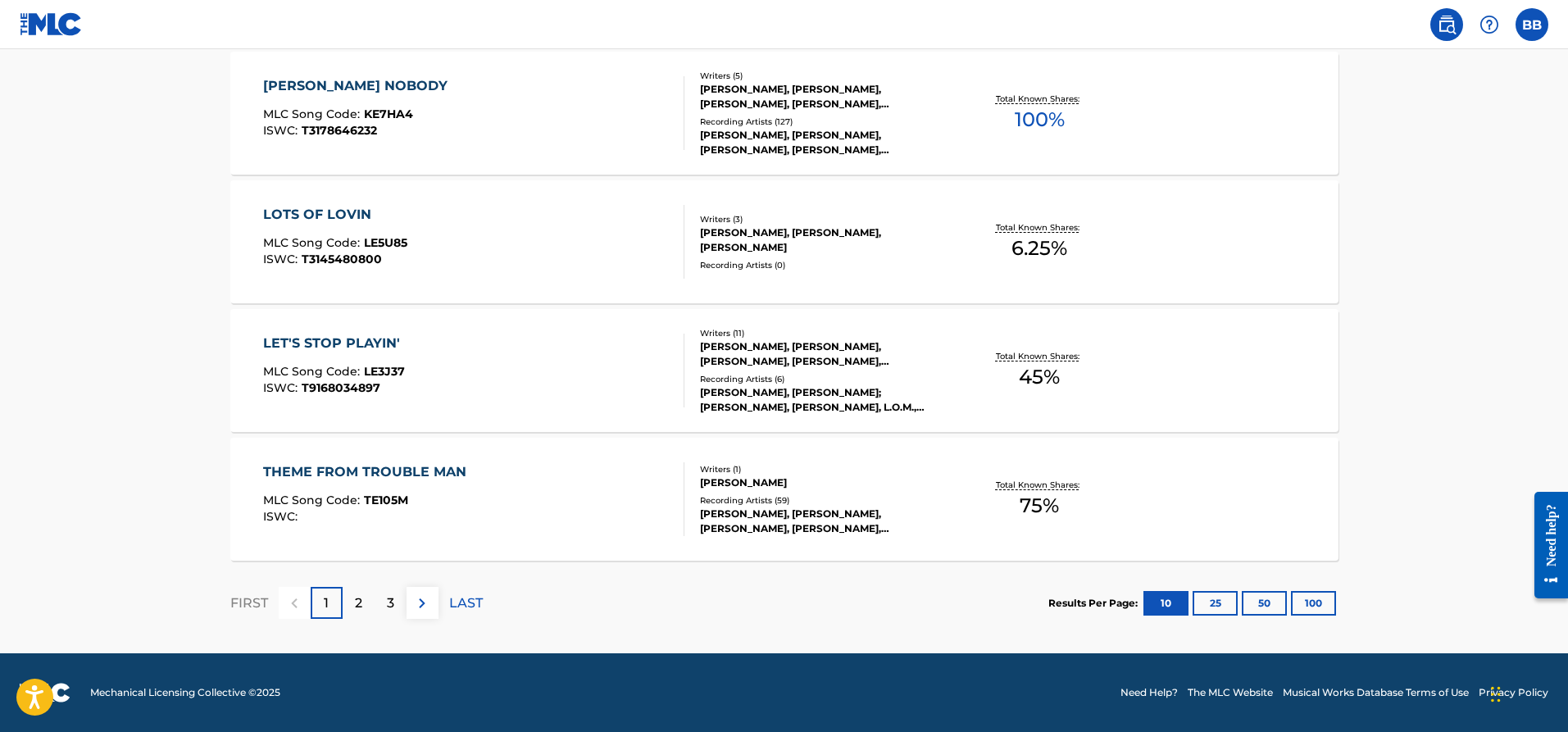
click at [366, 606] on div "2" at bounding box center [359, 603] width 32 height 32
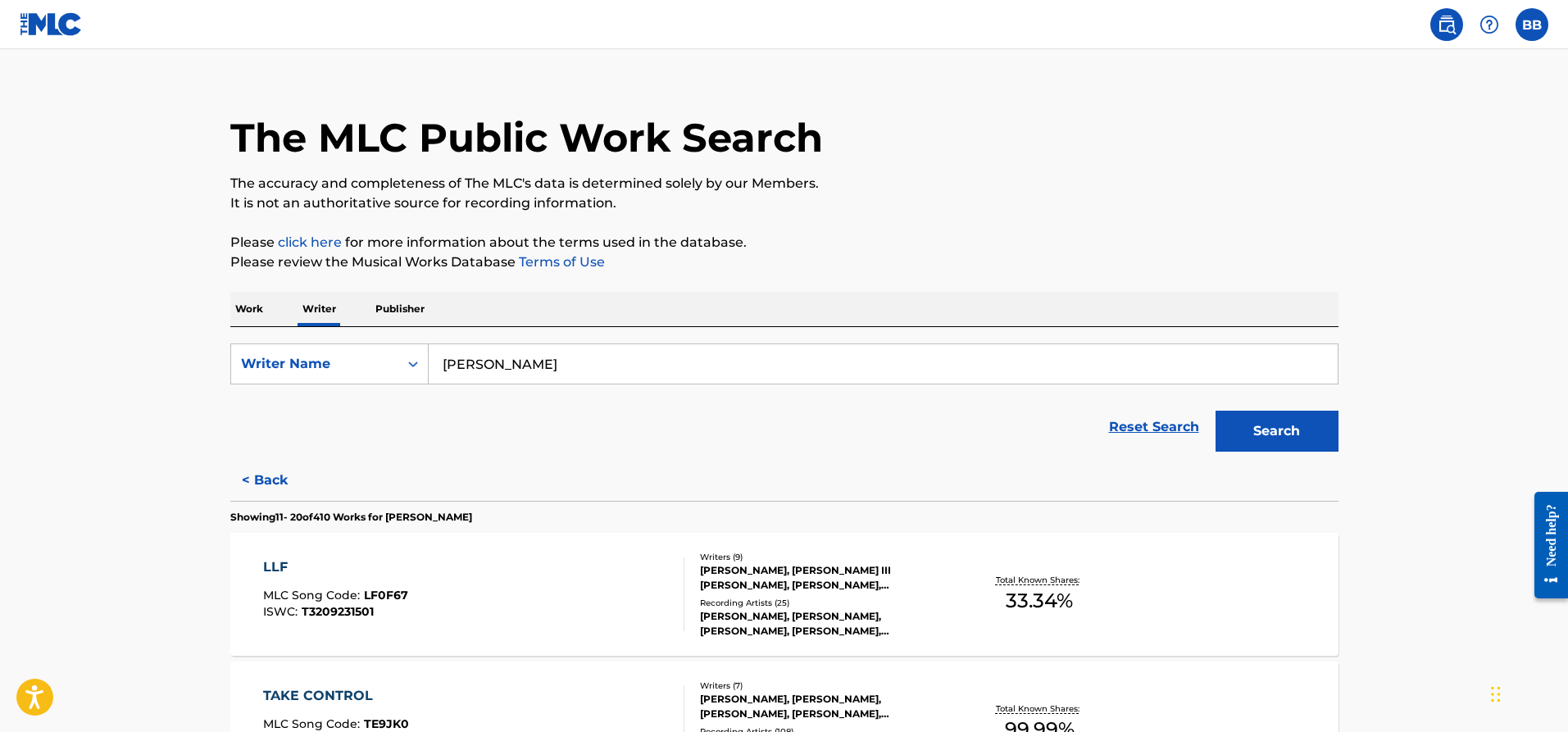
scroll to position [0, 0]
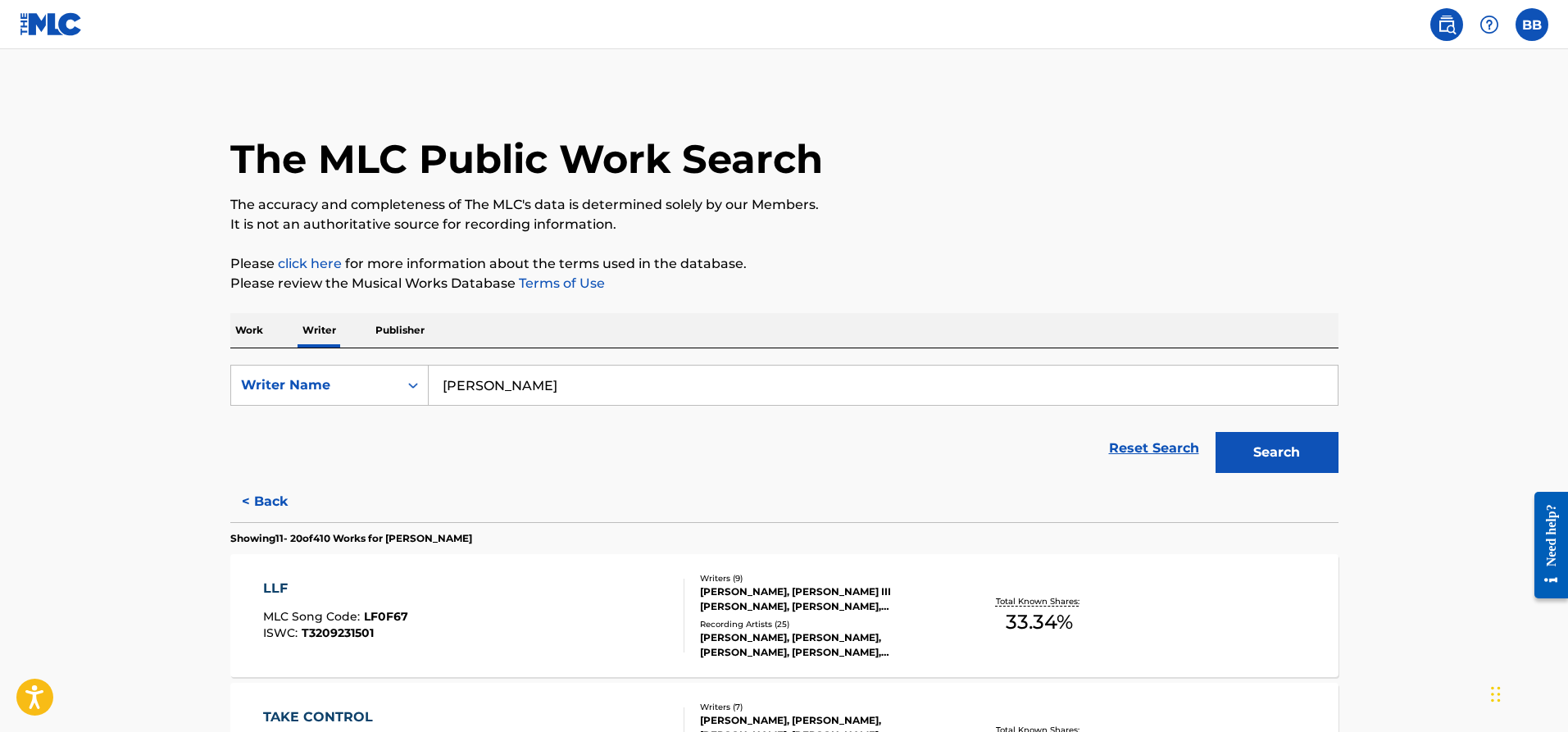
click at [1537, 24] on label at bounding box center [1532, 25] width 33 height 33
click at [1532, 25] on input "BB Beverly Black Johnson loosechangematters@gmail.com Notification Preferences …" at bounding box center [1532, 25] width 0 height 0
click at [1449, 33] on img at bounding box center [1447, 24] width 20 height 20
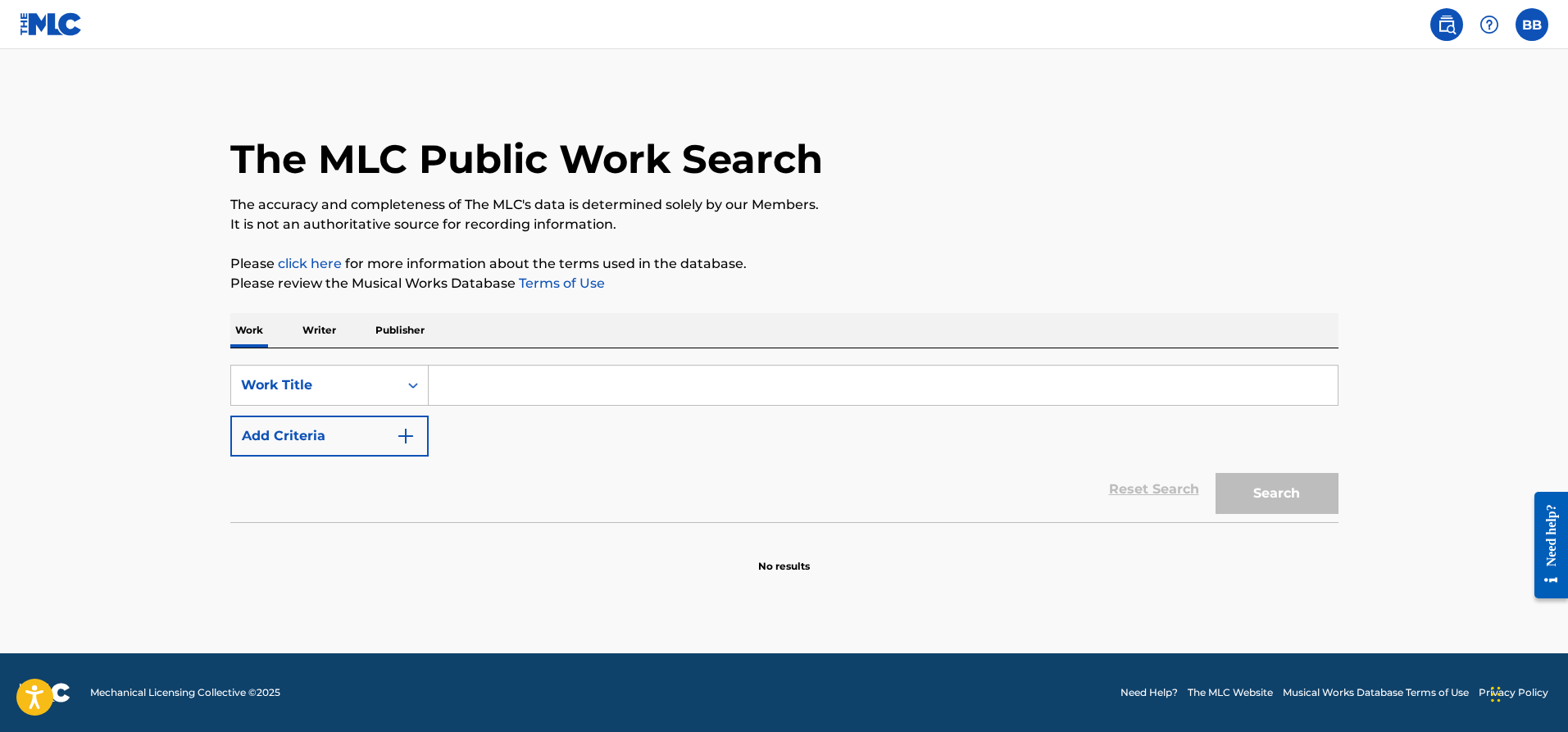
click at [1492, 27] on img at bounding box center [1489, 24] width 20 height 20
click at [1435, 36] on span at bounding box center [1468, 25] width 76 height 33
click at [1438, 31] on img at bounding box center [1447, 24] width 20 height 20
click at [1434, 32] on link at bounding box center [1447, 25] width 33 height 33
click at [1526, 32] on label at bounding box center [1532, 25] width 33 height 33
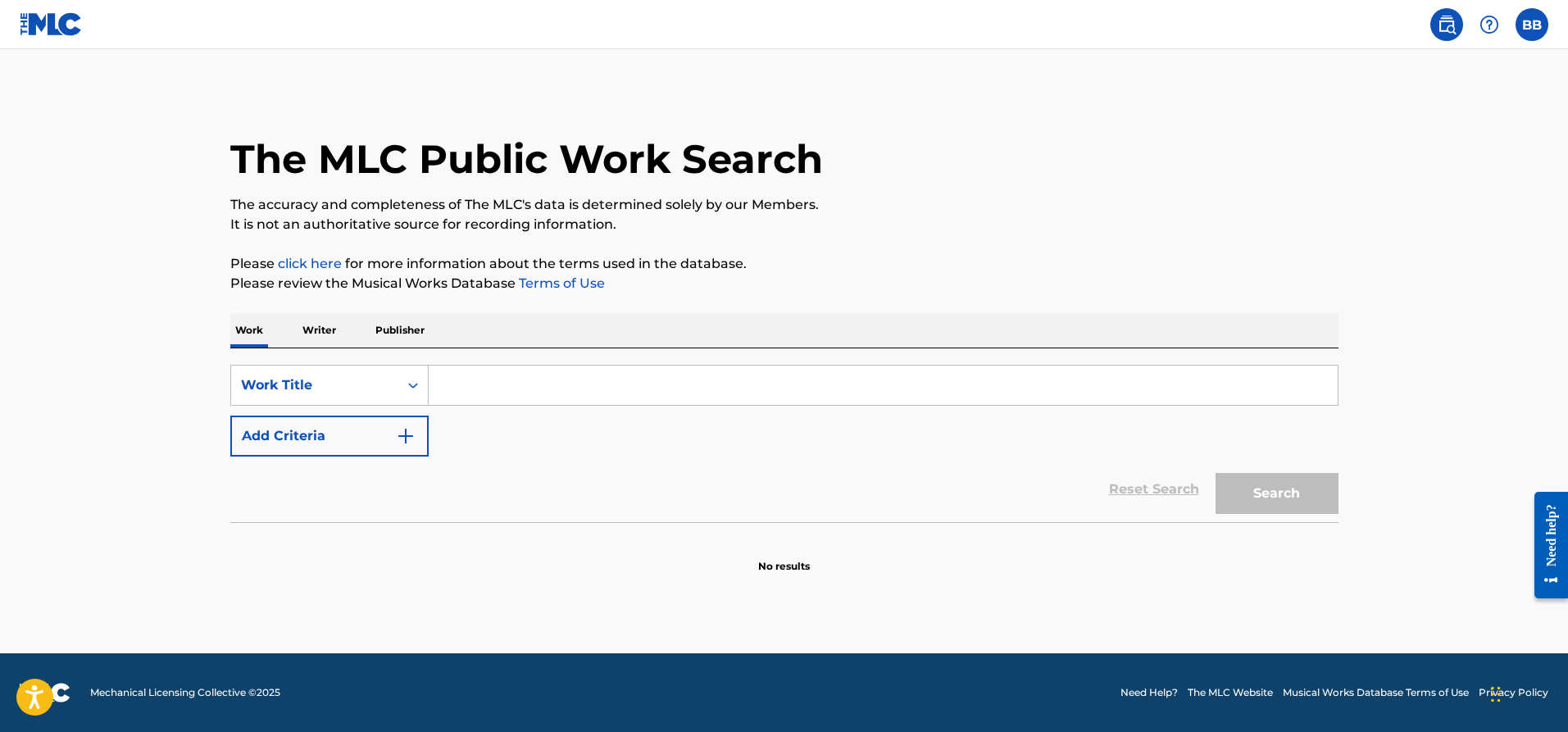
click at [1532, 25] on input "BB Beverly Black Johnson loosechangematters@gmail.com Notification Preferences …" at bounding box center [1532, 25] width 0 height 0
click at [1456, 96] on p "Beverly Black Johnson" at bounding box center [1476, 96] width 125 height 20
click at [1532, 25] on input "BB Beverly Black Johnson loosechangematters@gmail.com Notification Preferences …" at bounding box center [1532, 25] width 0 height 0
click at [1375, 202] on link "Profile" at bounding box center [1370, 204] width 33 height 14
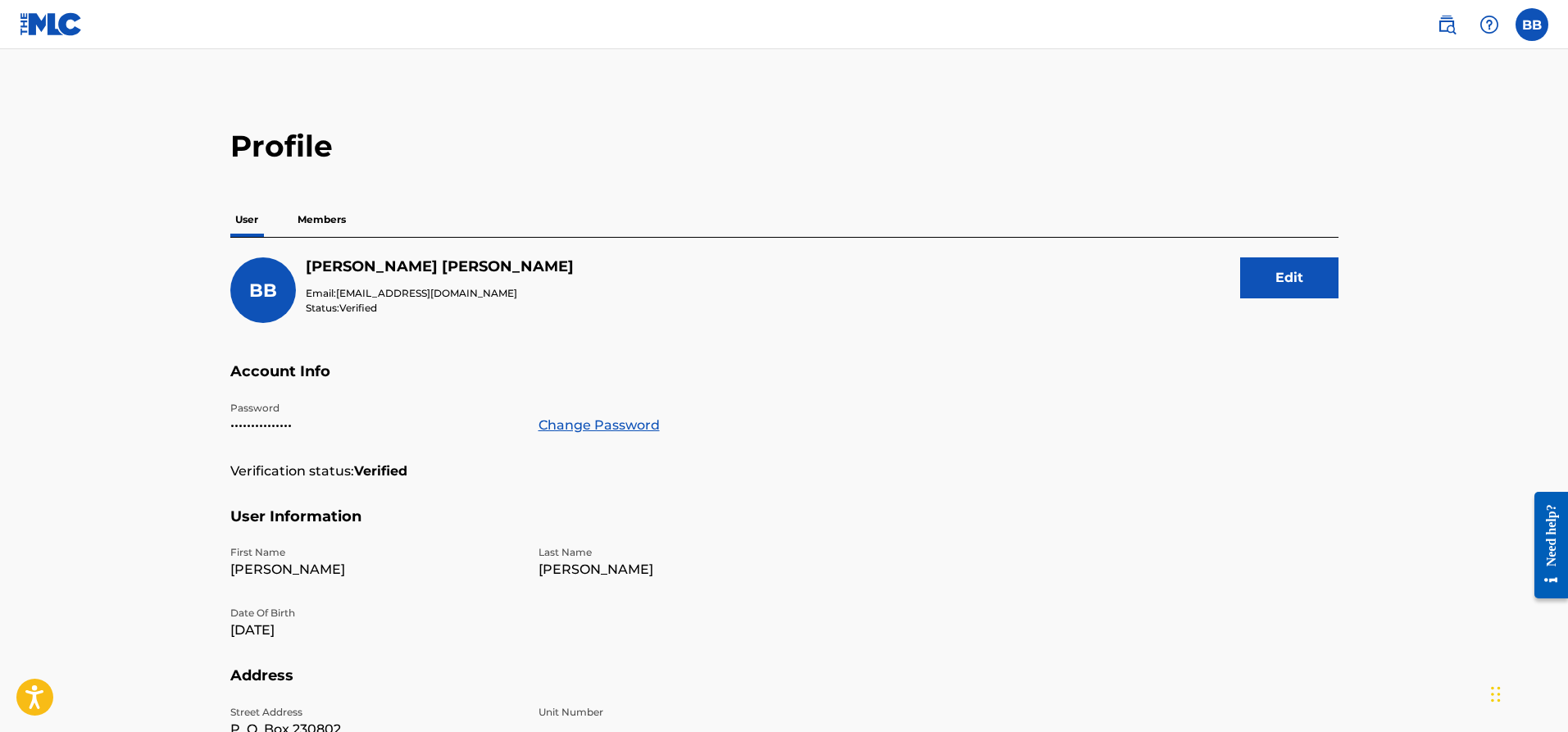
click at [320, 215] on p "Members" at bounding box center [322, 220] width 59 height 35
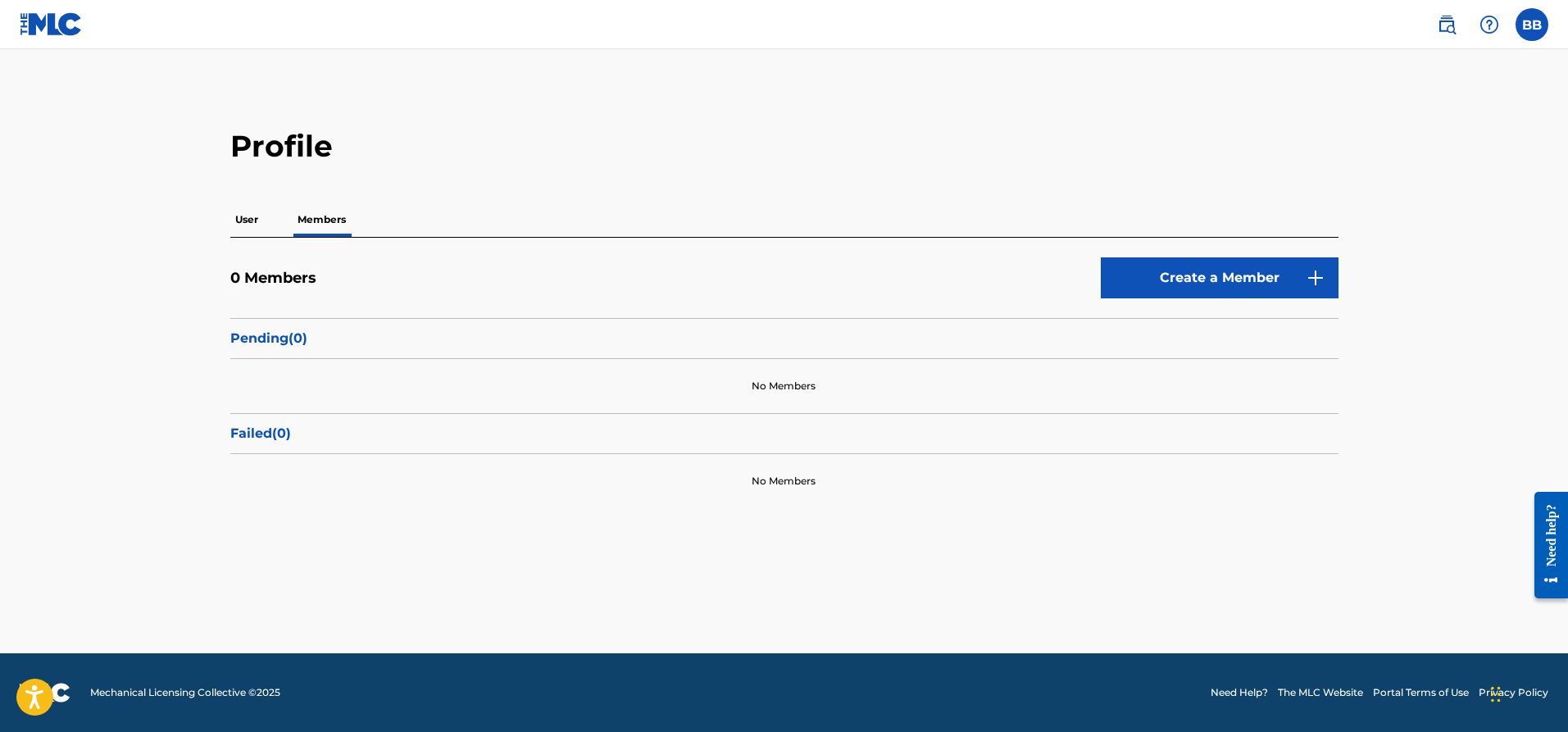
click at [254, 221] on p "User" at bounding box center [246, 220] width 33 height 35
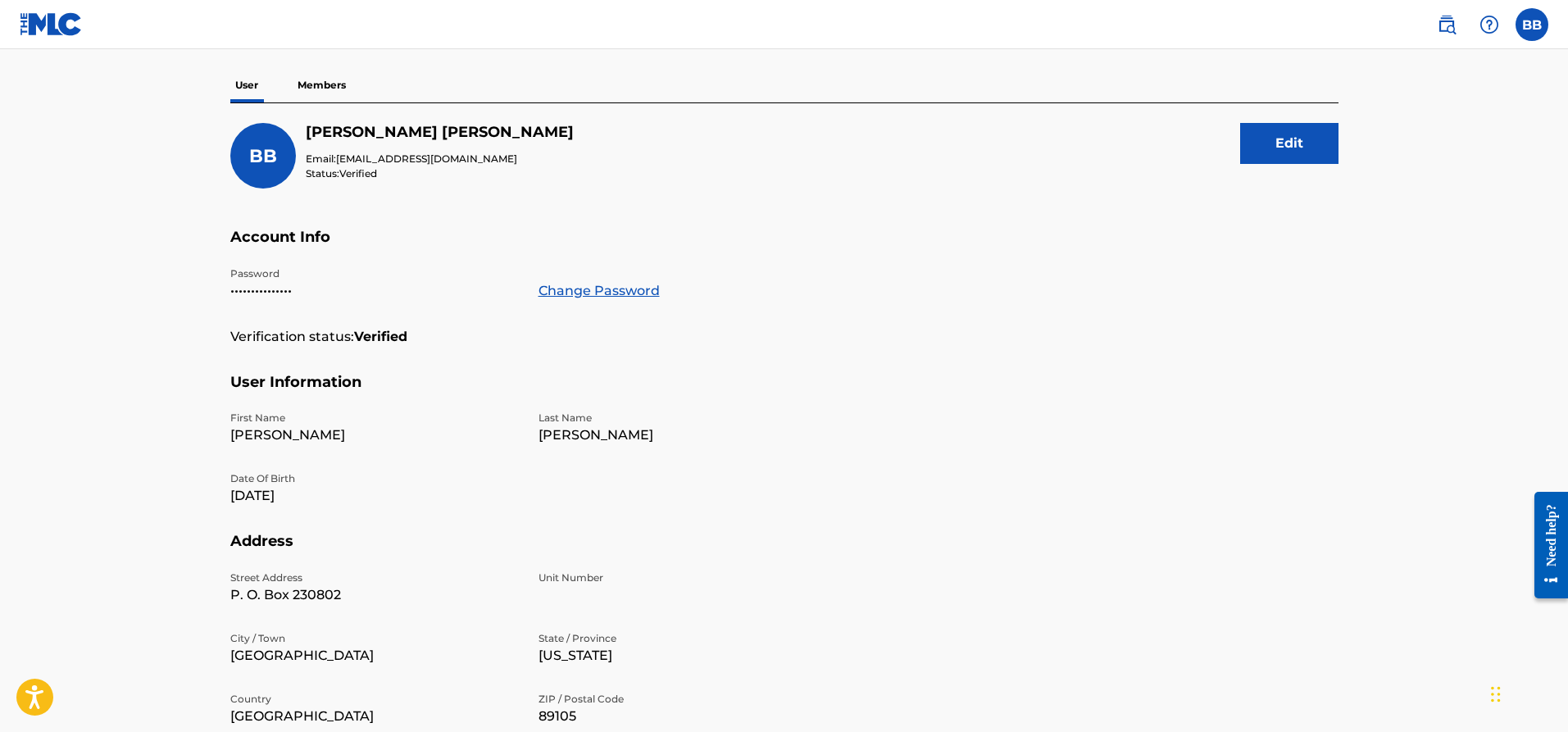
scroll to position [126, 0]
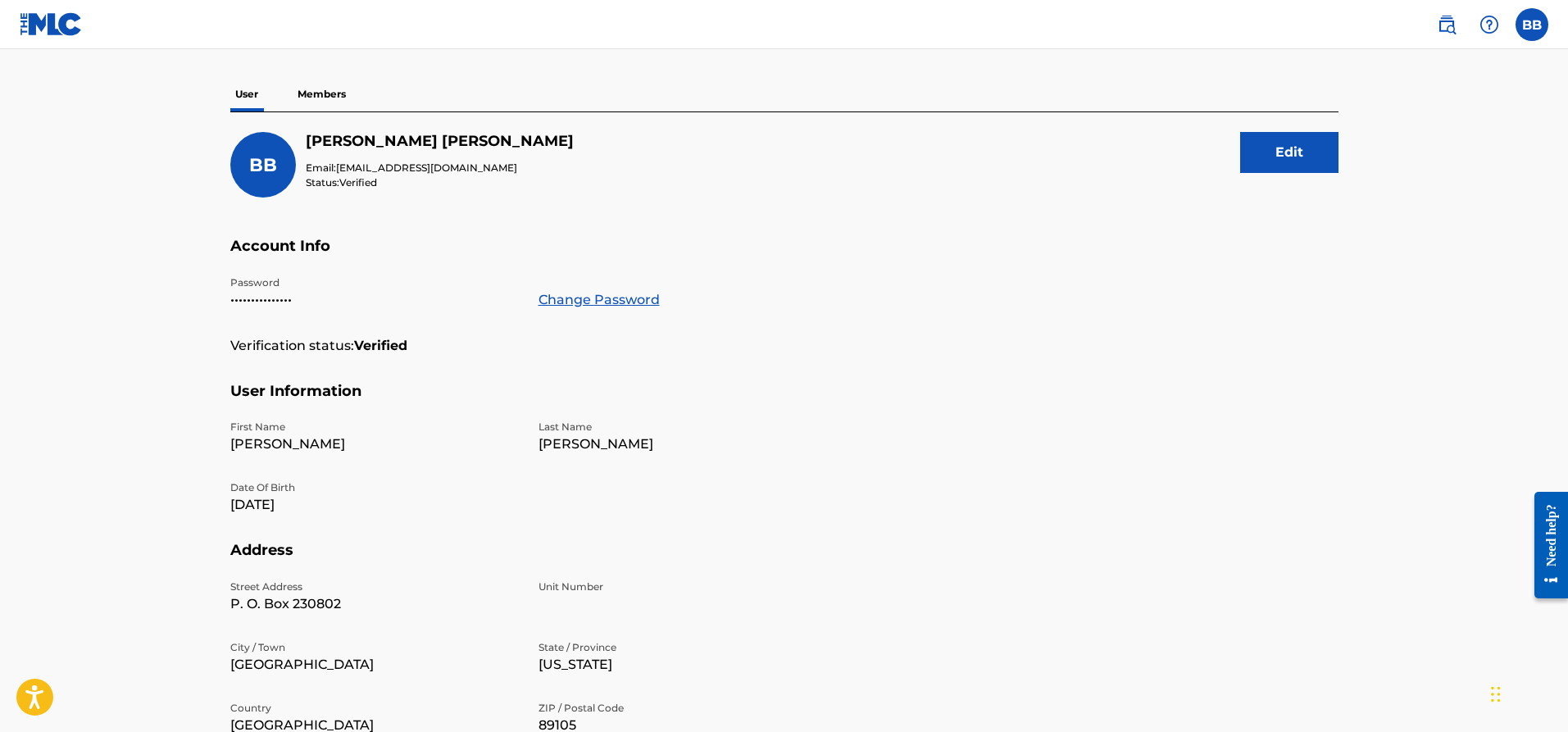
click at [1270, 149] on button "Edit" at bounding box center [1290, 153] width 98 height 41
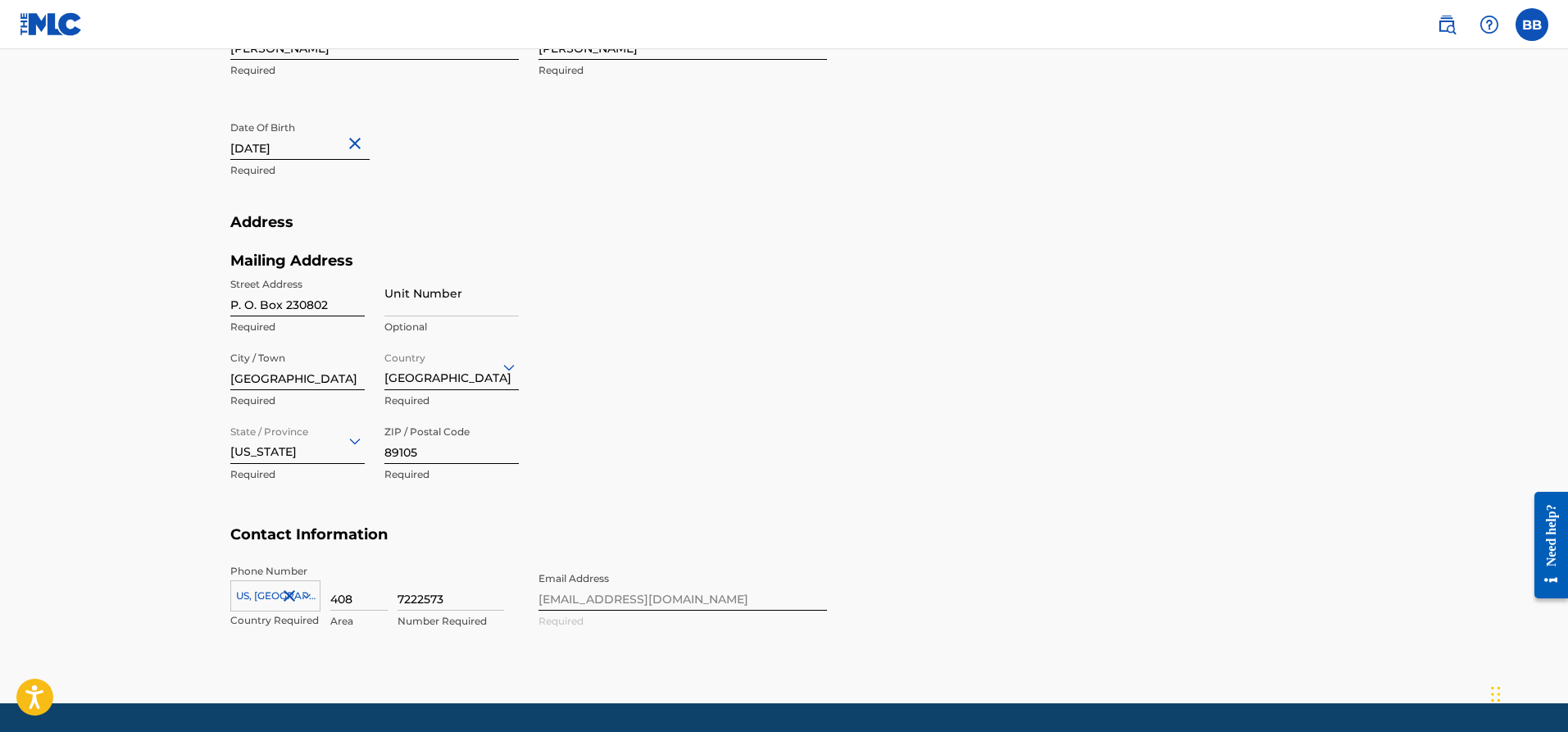
scroll to position [535, 0]
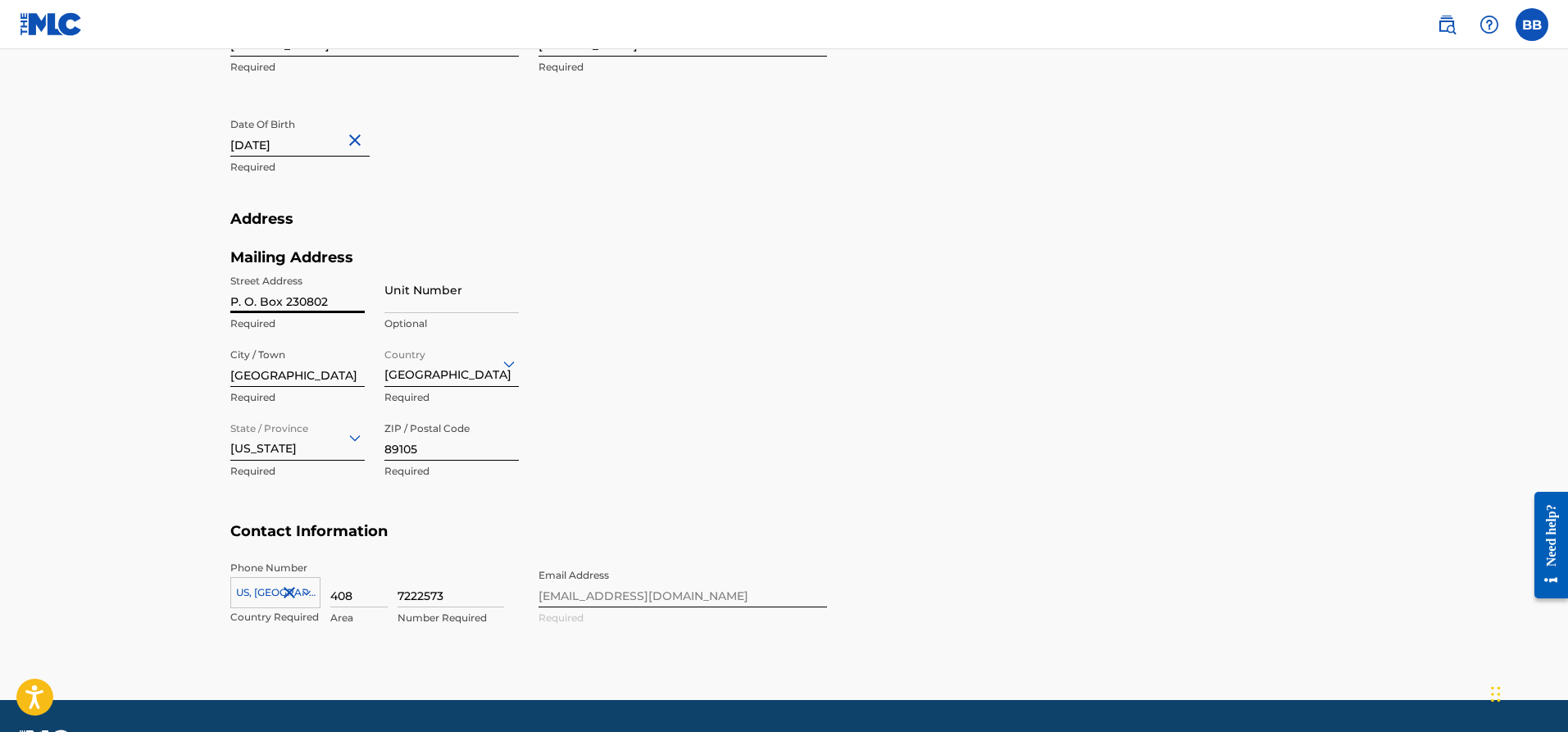
drag, startPoint x: 336, startPoint y: 298, endPoint x: 287, endPoint y: 298, distance: 49.0
click at [287, 298] on input "P. O. Box 230802" at bounding box center [297, 289] width 134 height 47
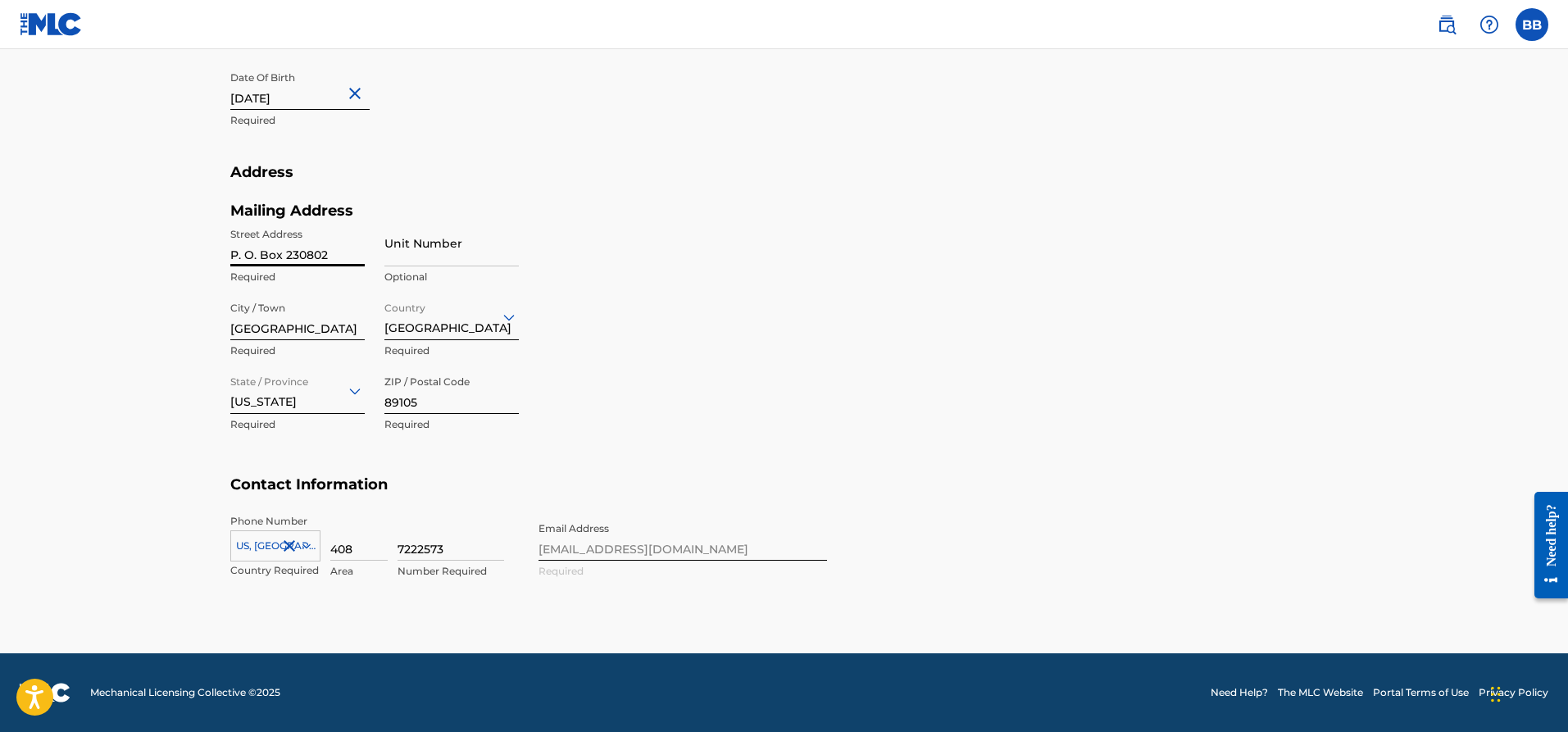
drag, startPoint x: 327, startPoint y: 254, endPoint x: 287, endPoint y: 259, distance: 40.3
click at [287, 259] on input "P. O. Box 230802" at bounding box center [297, 243] width 134 height 47
type input "P. O. Box 341331"
drag, startPoint x: 269, startPoint y: 332, endPoint x: 217, endPoint y: 333, distance: 52.0
click at [217, 333] on div "Profile User Members BB Beverly Black Johnson Email: loosechangematters@gmail.c…" at bounding box center [784, 80] width 1148 height 1068
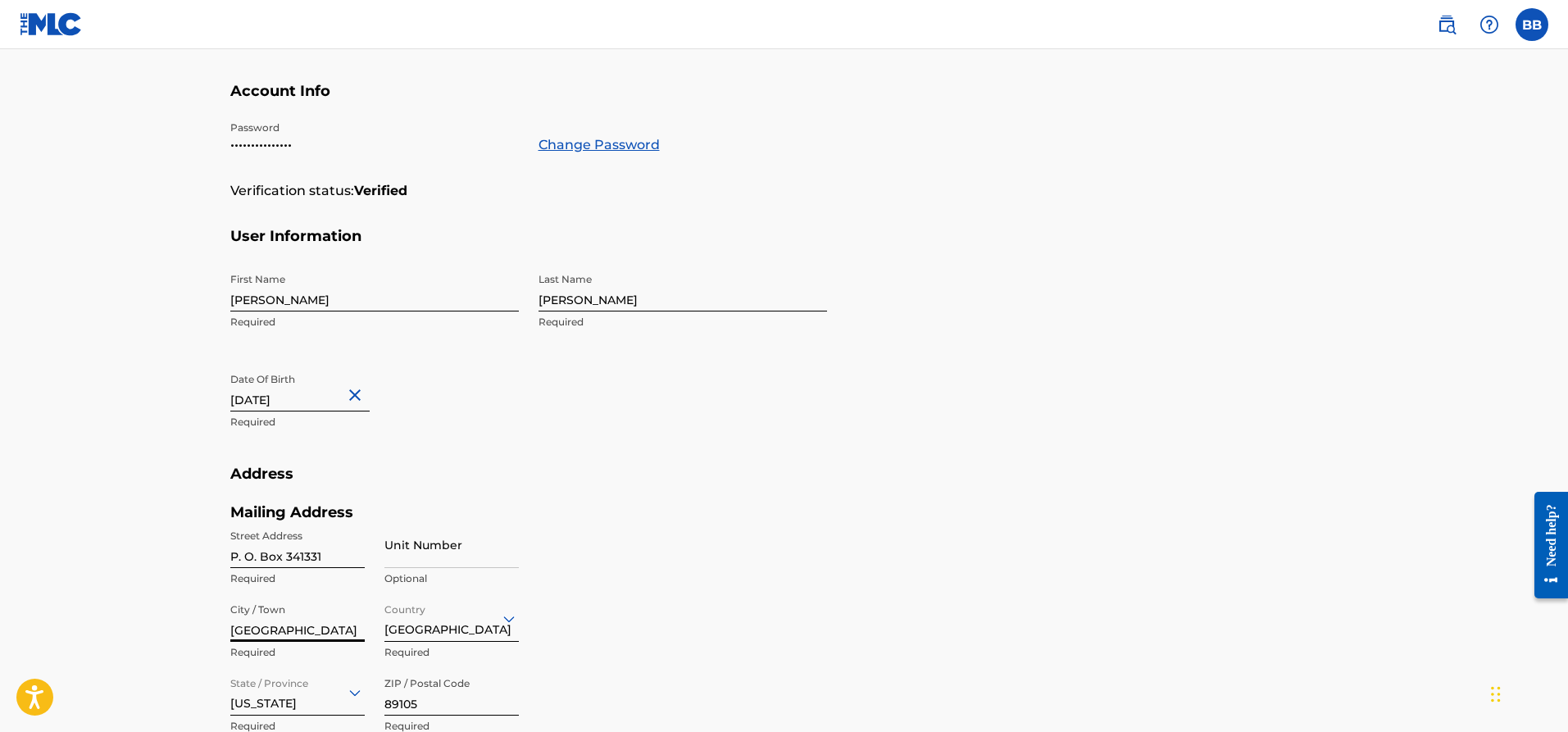
scroll to position [0, 0]
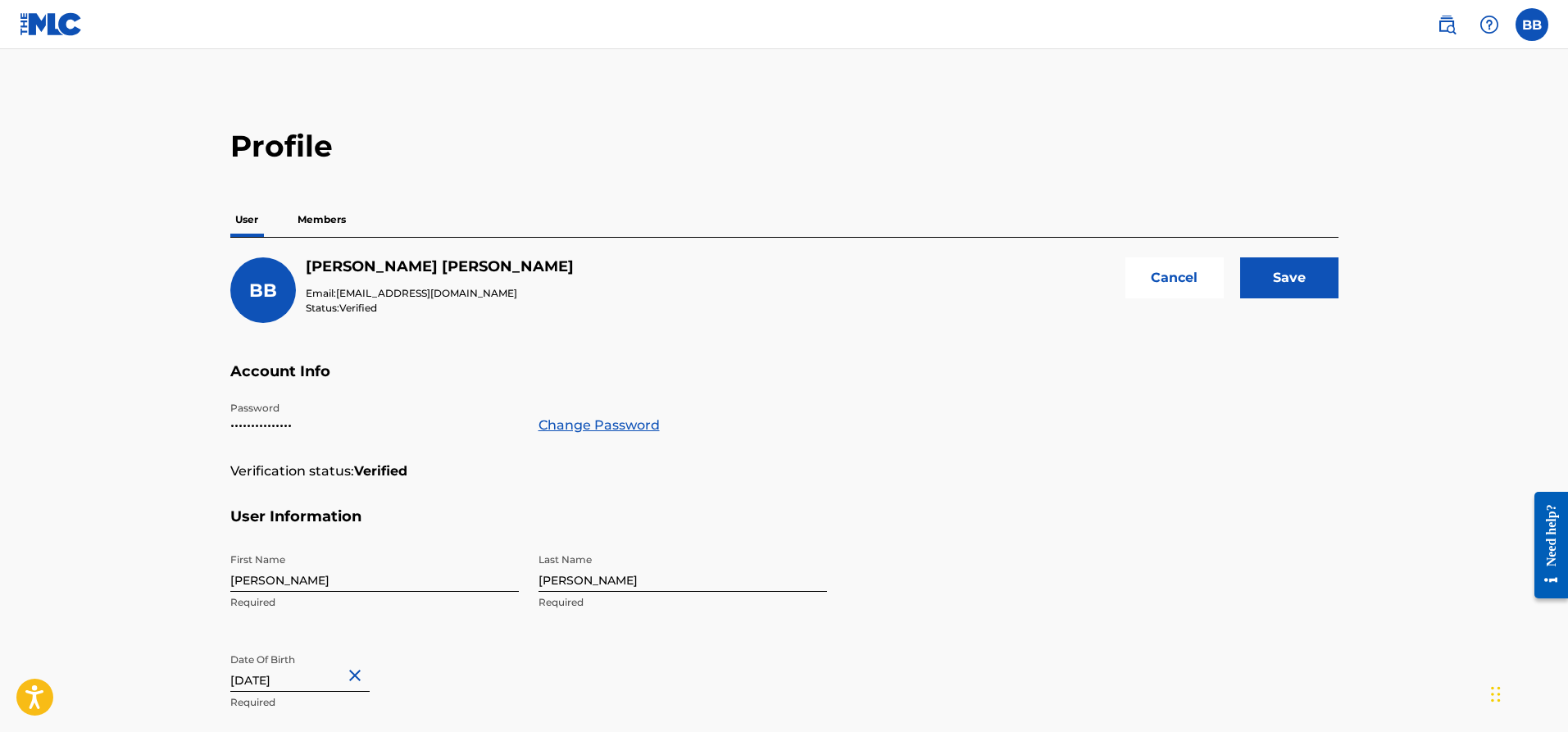
click at [328, 222] on p "Members" at bounding box center [322, 220] width 59 height 35
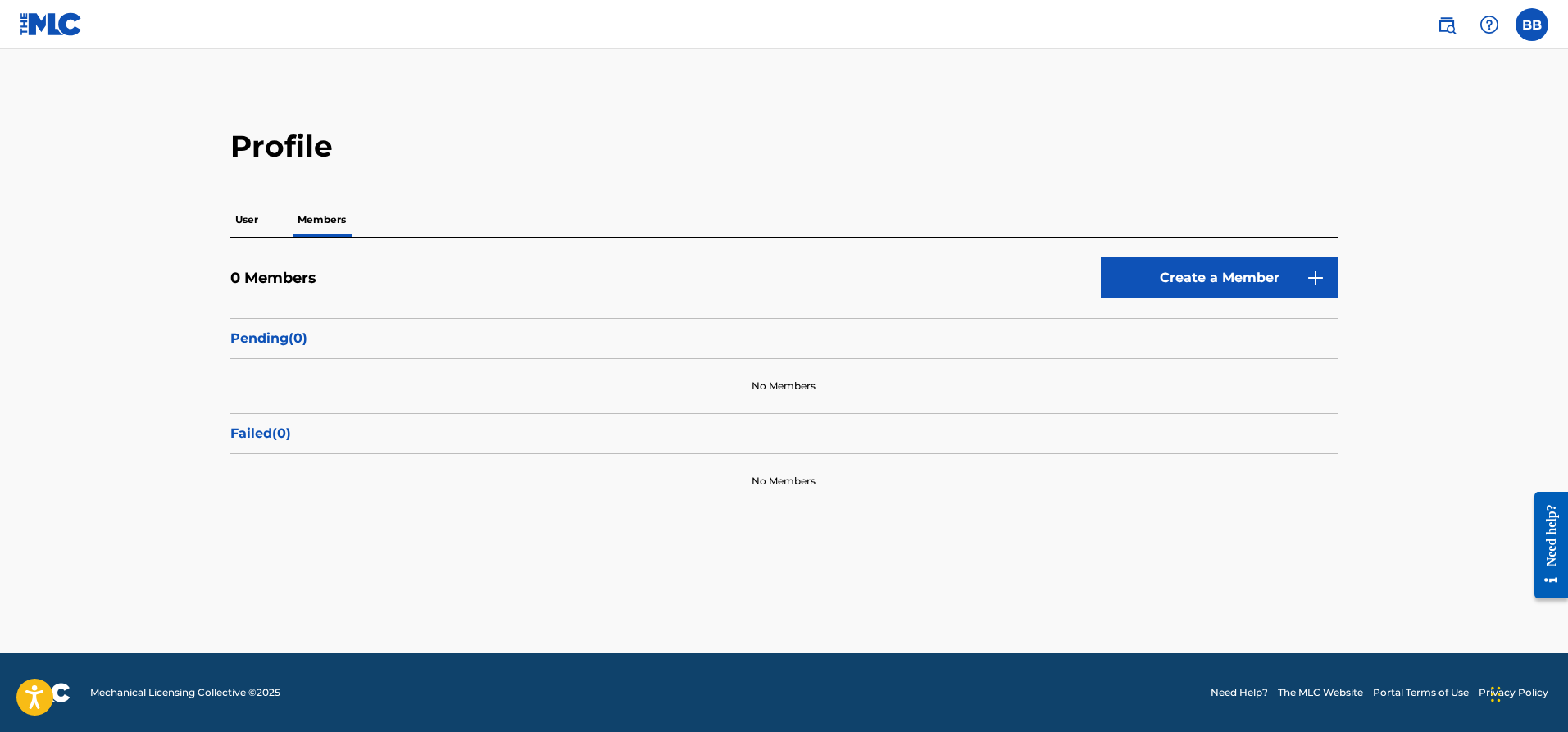
click at [1538, 22] on label at bounding box center [1532, 25] width 33 height 33
click at [1532, 25] on input "BB Beverly Black Johnson loosechangematters@gmail.com Notification Preferences …" at bounding box center [1532, 25] width 0 height 0
click at [1464, 91] on p "Beverly Black Johnson" at bounding box center [1476, 96] width 125 height 20
click at [1532, 25] on input "BB Beverly Black Johnson loosechangematters@gmail.com Notification Preferences …" at bounding box center [1532, 25] width 0 height 0
click at [1443, 21] on img at bounding box center [1447, 24] width 20 height 20
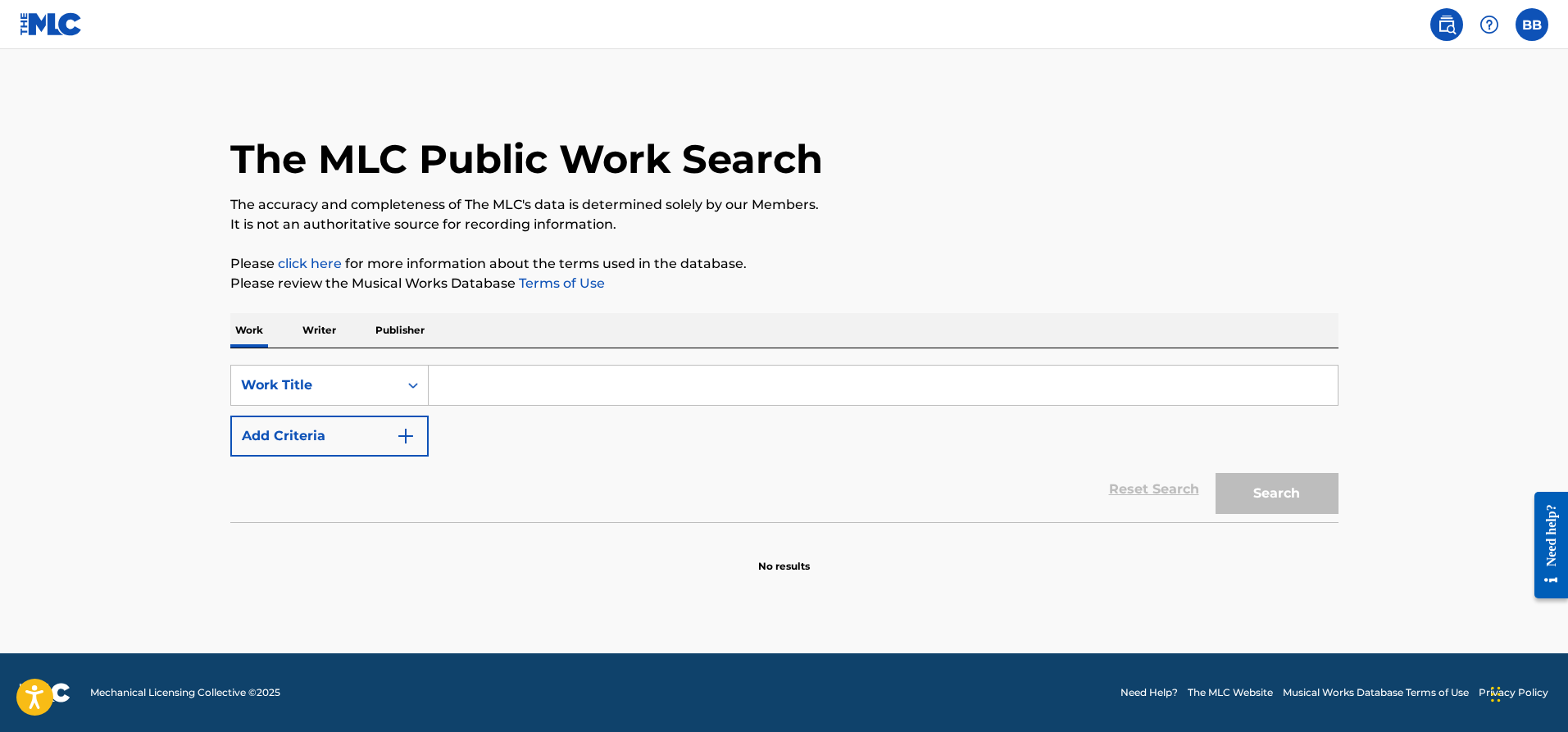
click at [329, 334] on p "Writer" at bounding box center [319, 330] width 43 height 35
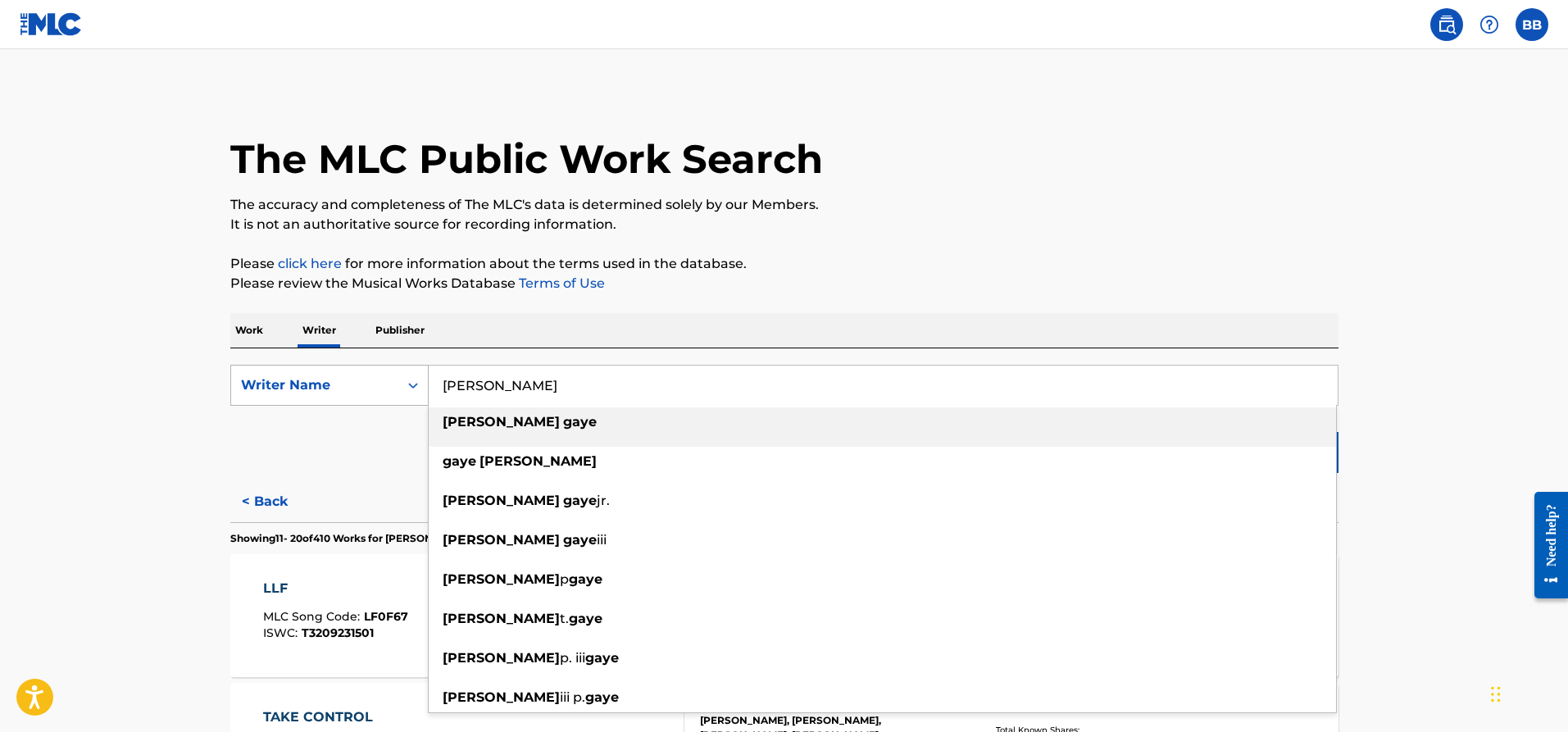
drag, startPoint x: 544, startPoint y: 384, endPoint x: 423, endPoint y: 383, distance: 121.0
click at [419, 382] on div "SearchWithCriteriaf764dbfb-83ce-4f72-89f5-e7b439f94c75 Writer Name marvin gaye …" at bounding box center [784, 385] width 1108 height 41
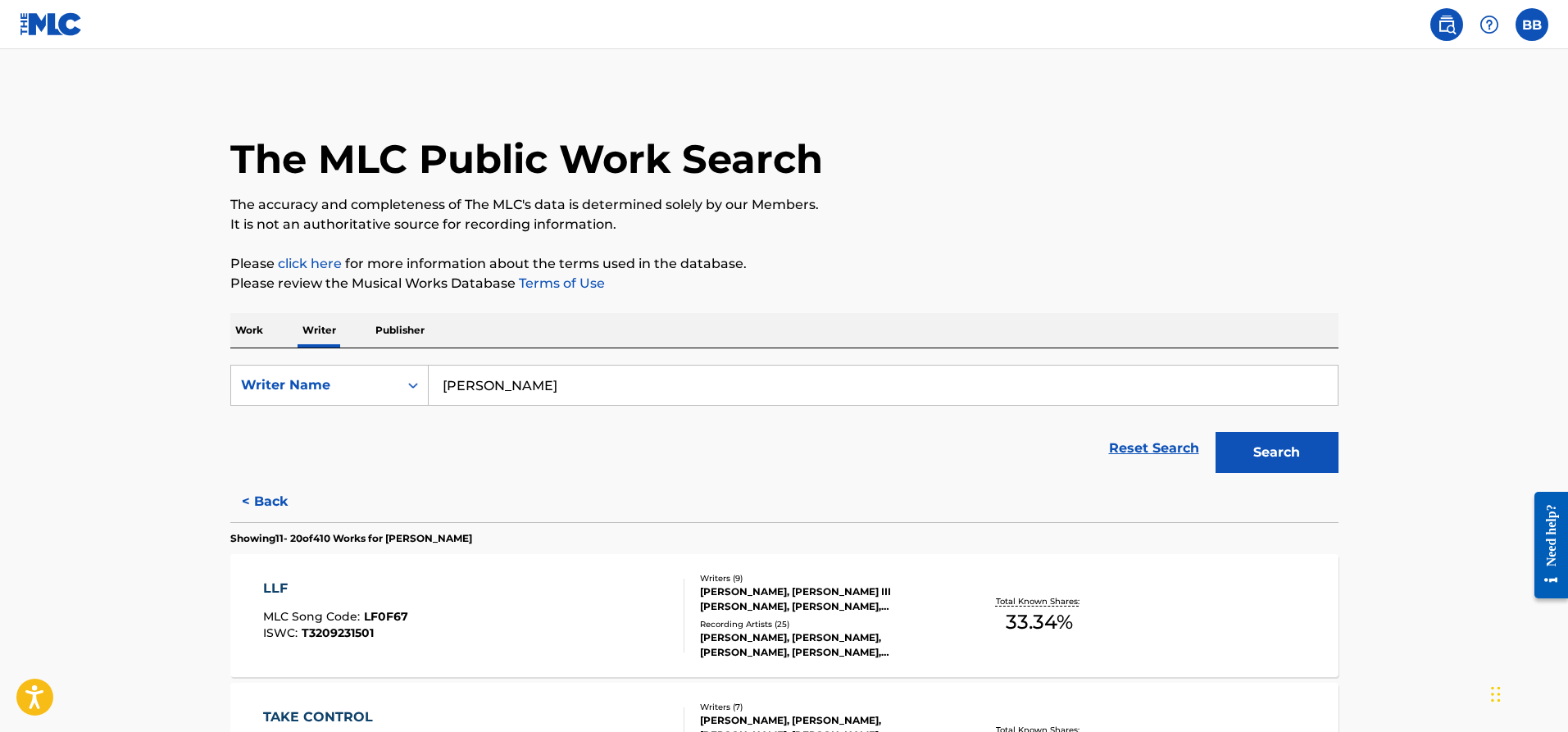
type input "Zeola Gaye"
click at [1273, 445] on button "Search" at bounding box center [1277, 452] width 123 height 41
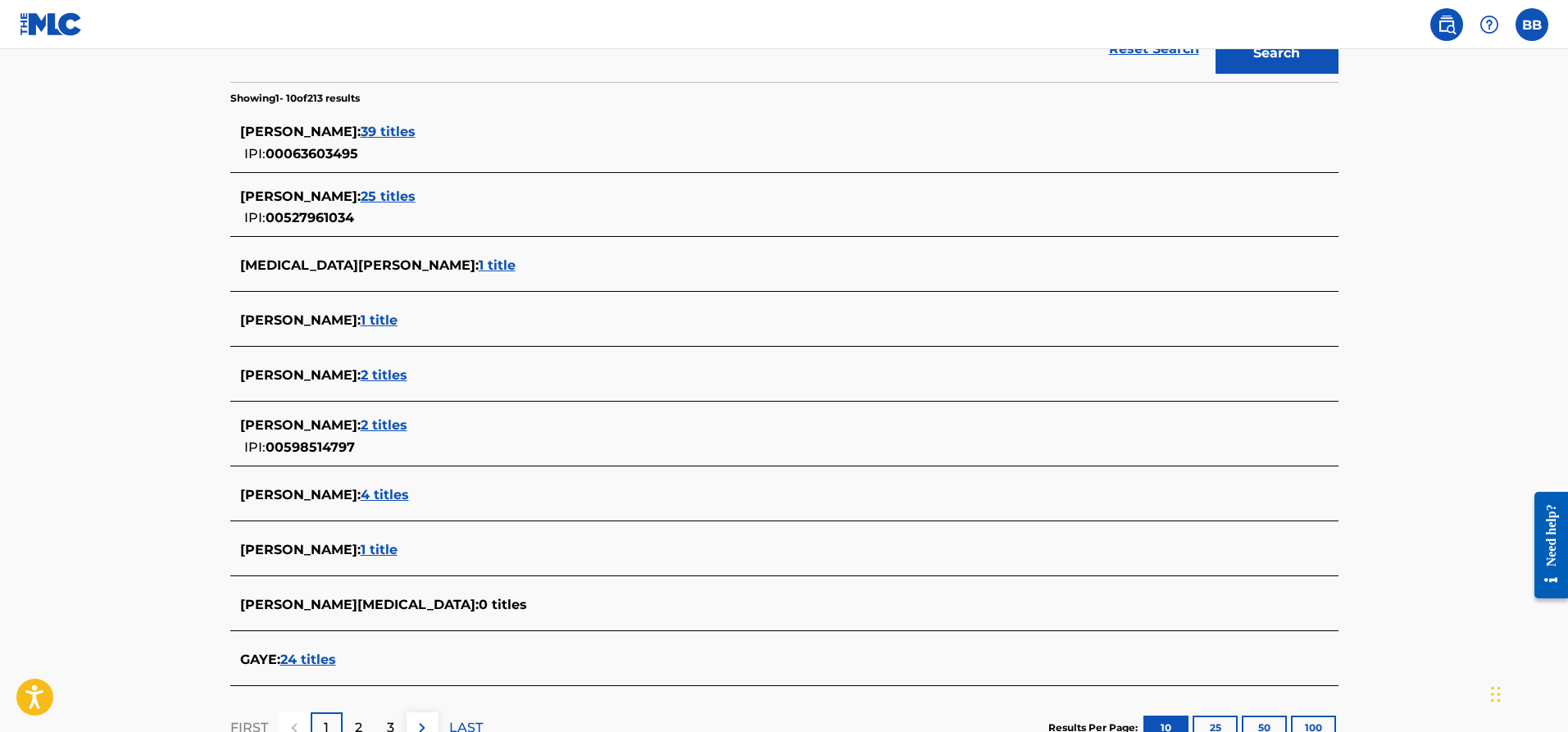
scroll to position [492, 0]
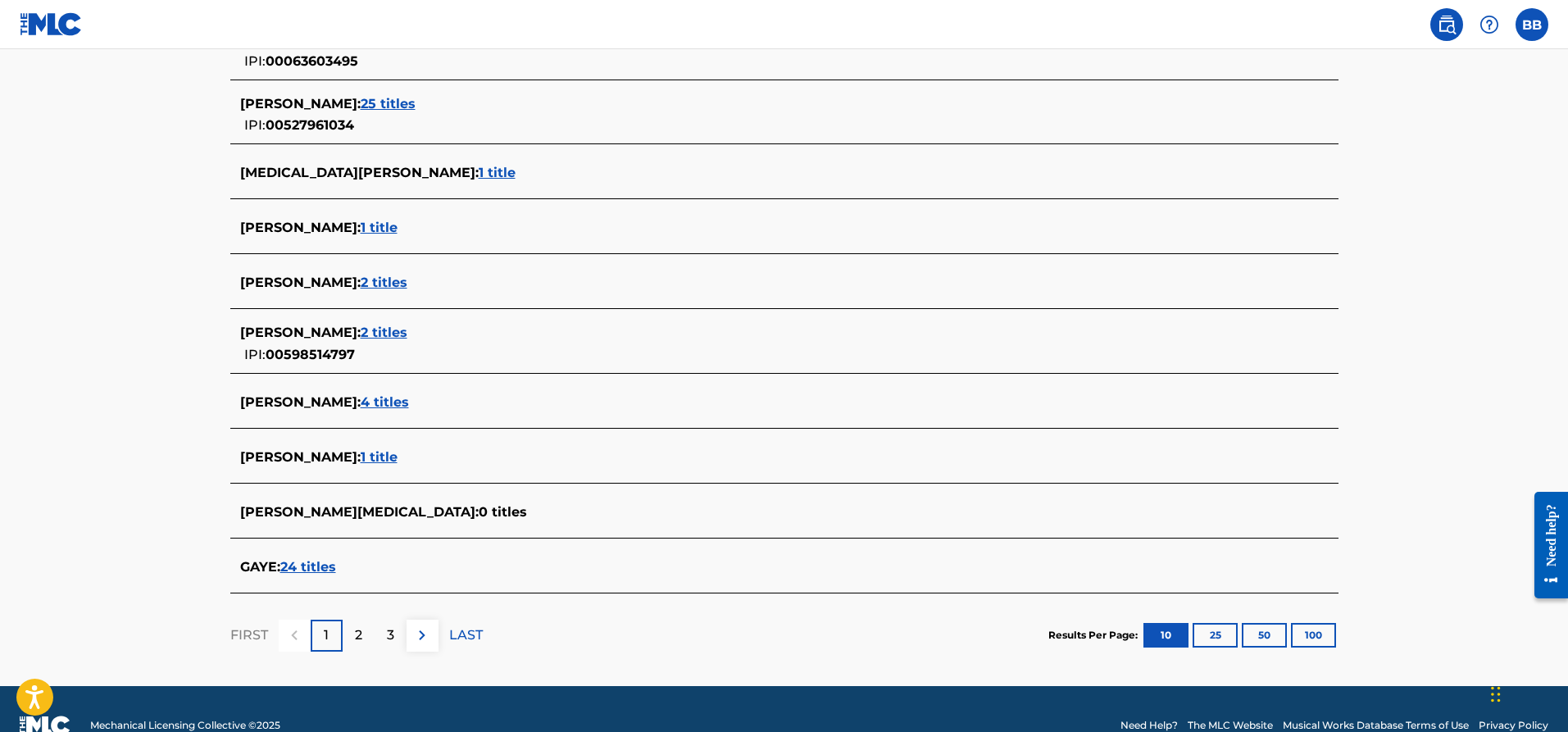
drag, startPoint x: 372, startPoint y: 280, endPoint x: 166, endPoint y: 283, distance: 206.0
click at [166, 283] on main "The MLC Public Work Search The accuracy and completeness of The MLC's data is d…" at bounding box center [784, 121] width 1568 height 1128
click at [381, 282] on span "2 titles" at bounding box center [384, 282] width 47 height 15
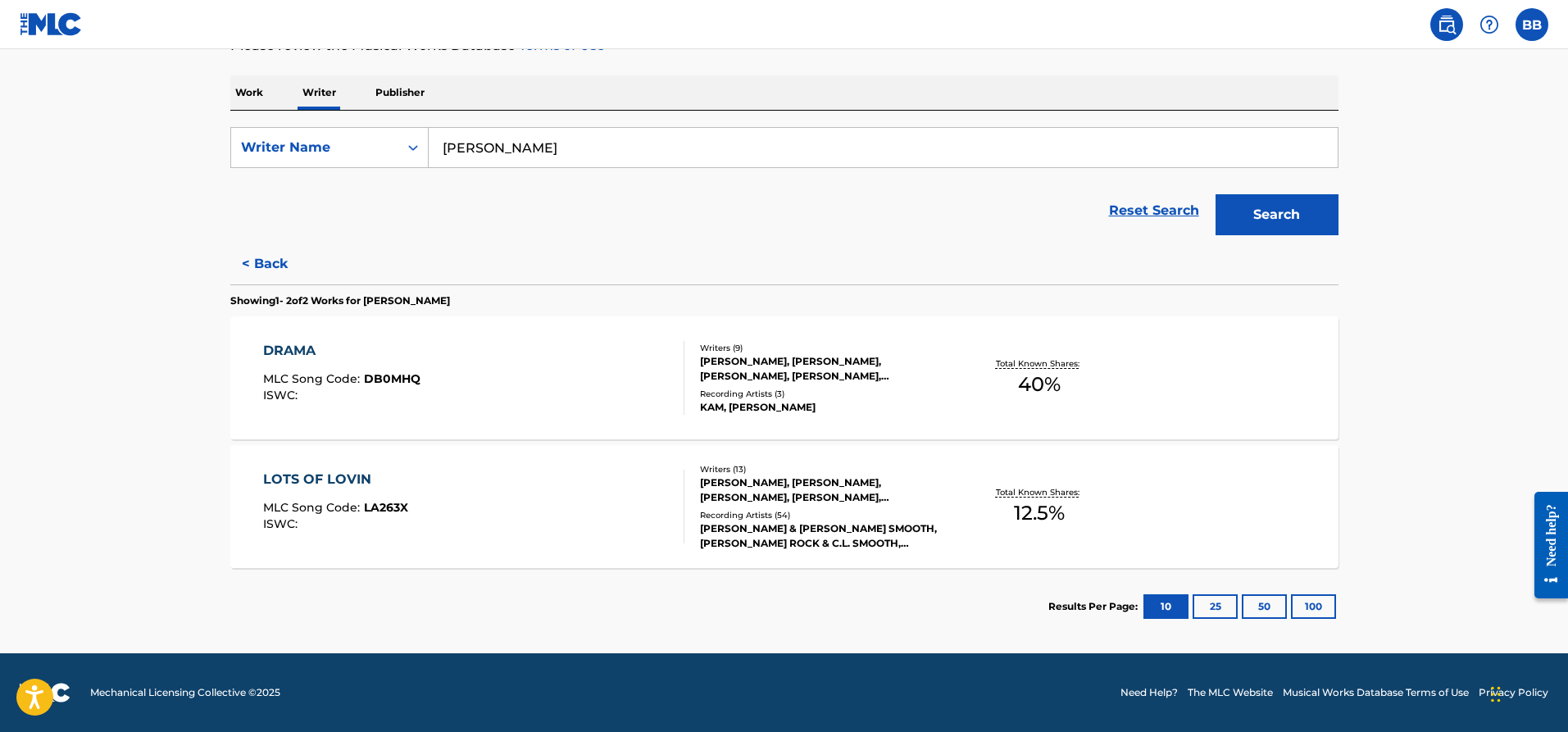
scroll to position [156, 0]
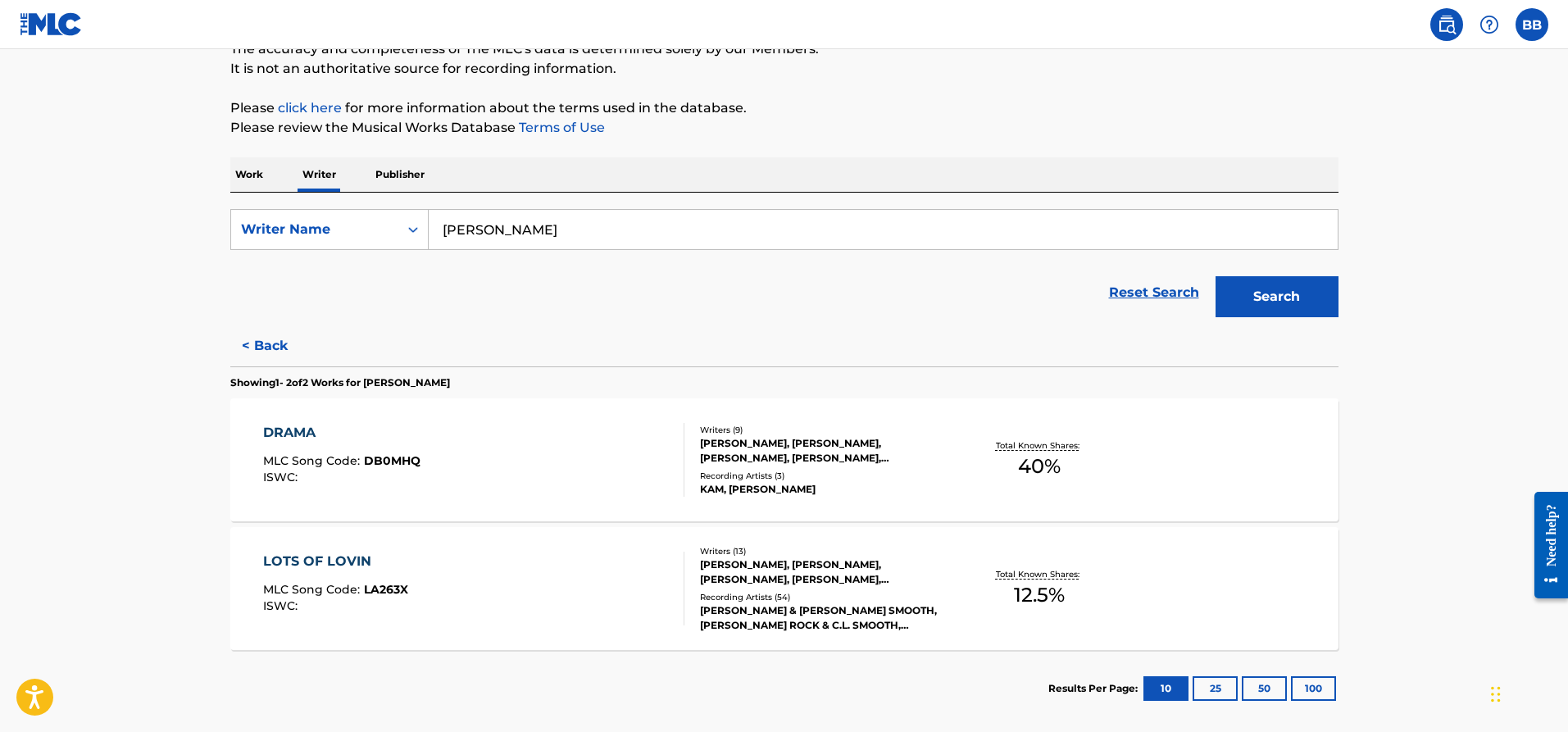
click at [249, 174] on p "Work" at bounding box center [249, 174] width 37 height 35
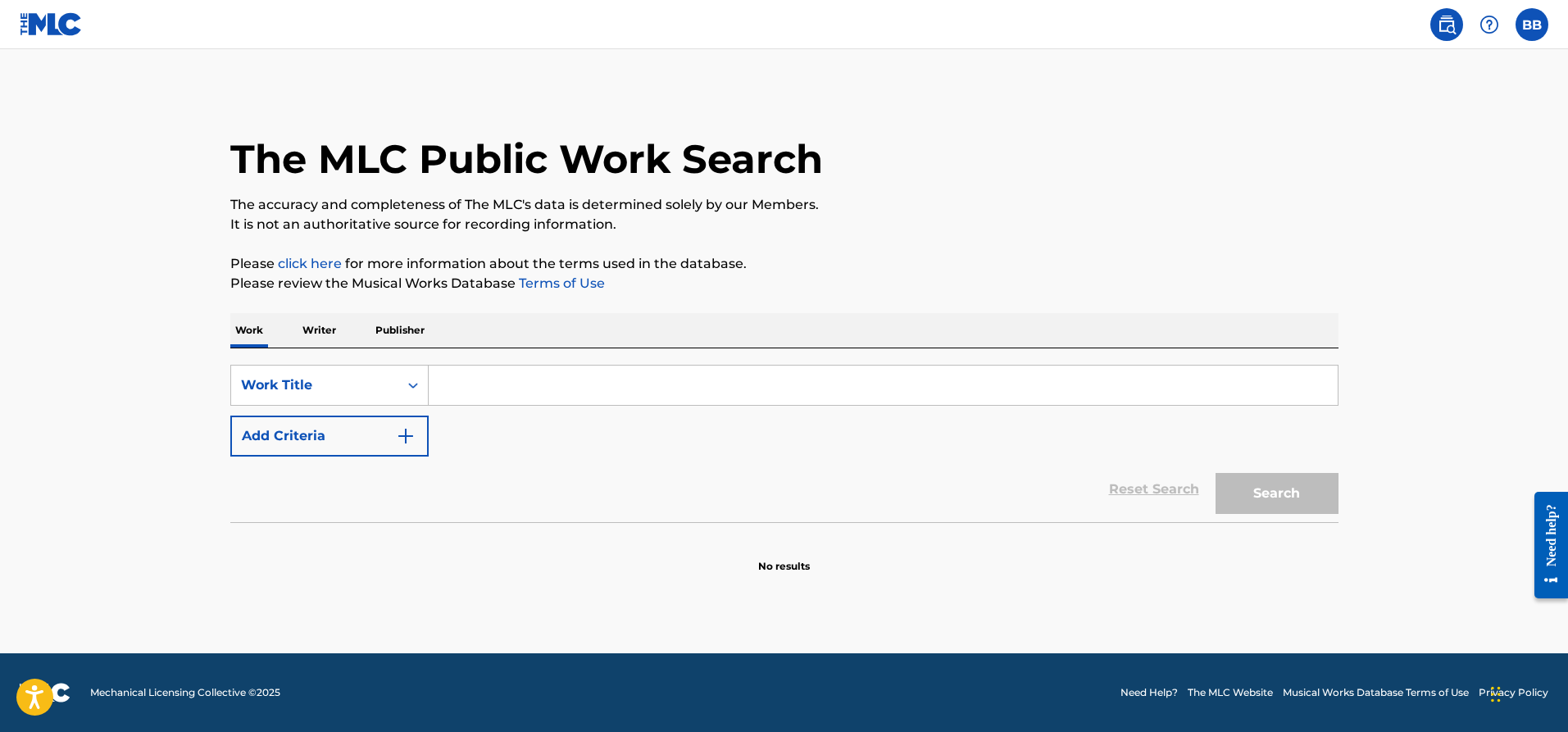
click at [473, 375] on input "Search Form" at bounding box center [882, 385] width 909 height 39
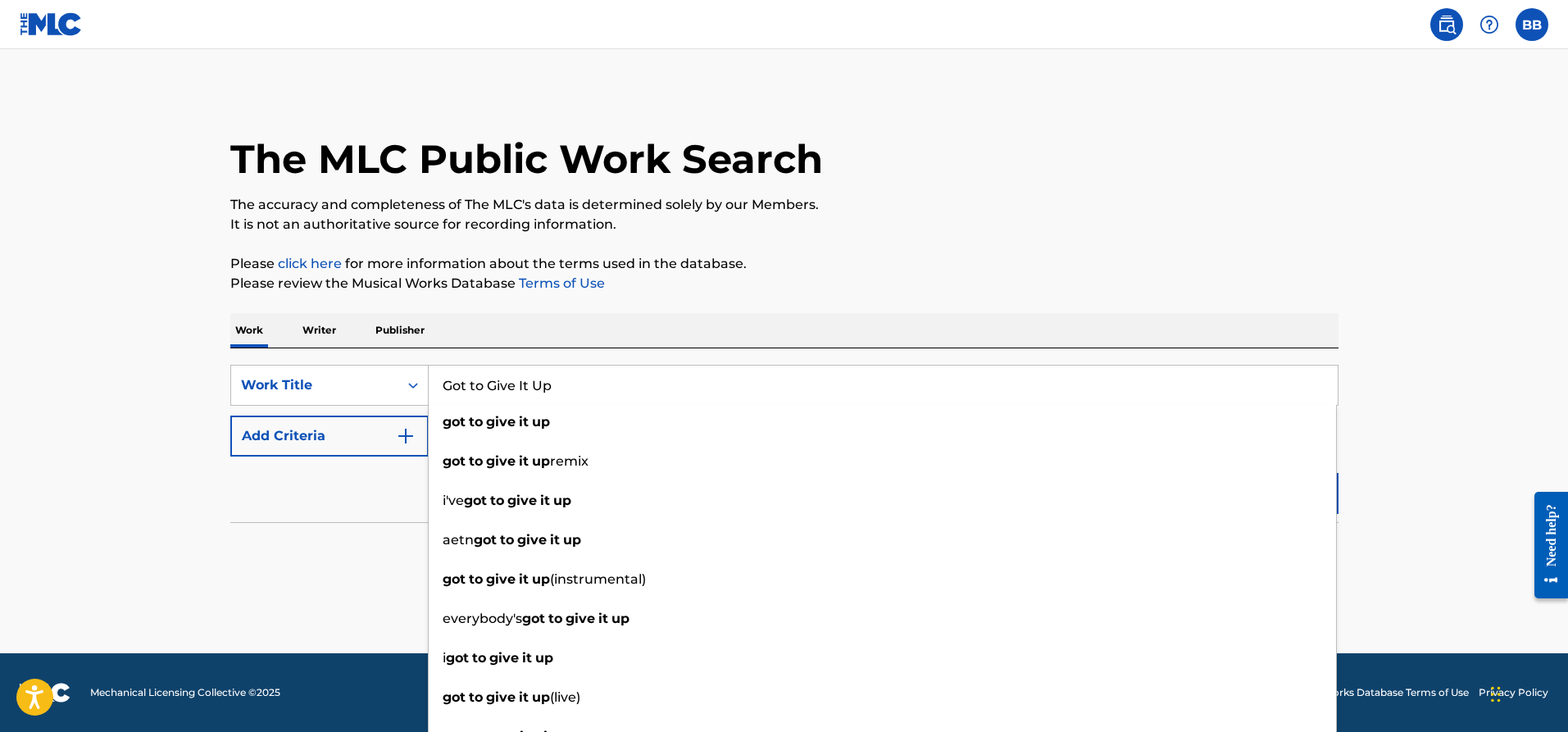
click at [846, 386] on input "Got to Give It Up" at bounding box center [882, 385] width 909 height 39
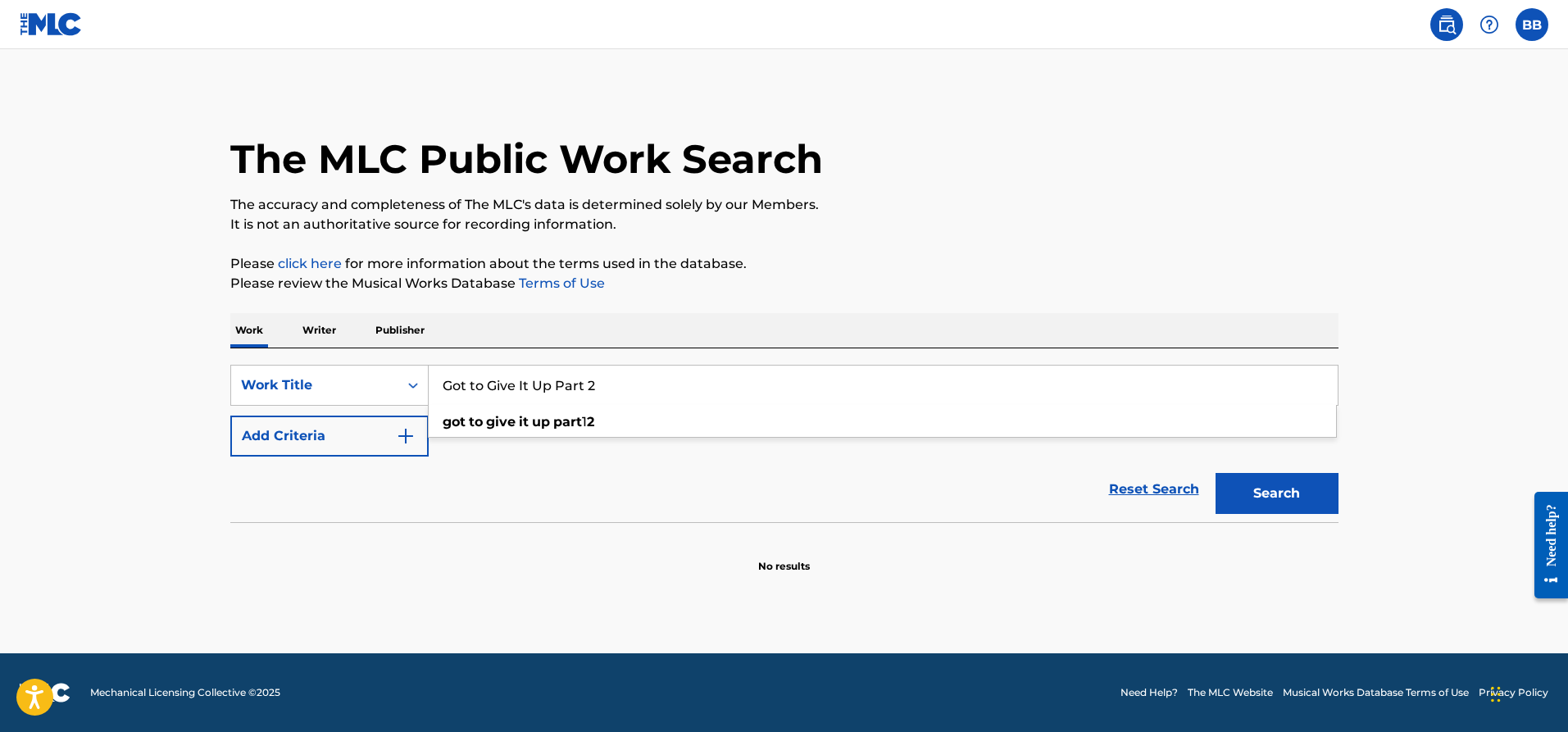
type input "Got to Give It Up Part 2"
click at [1285, 477] on button "Search" at bounding box center [1277, 493] width 123 height 41
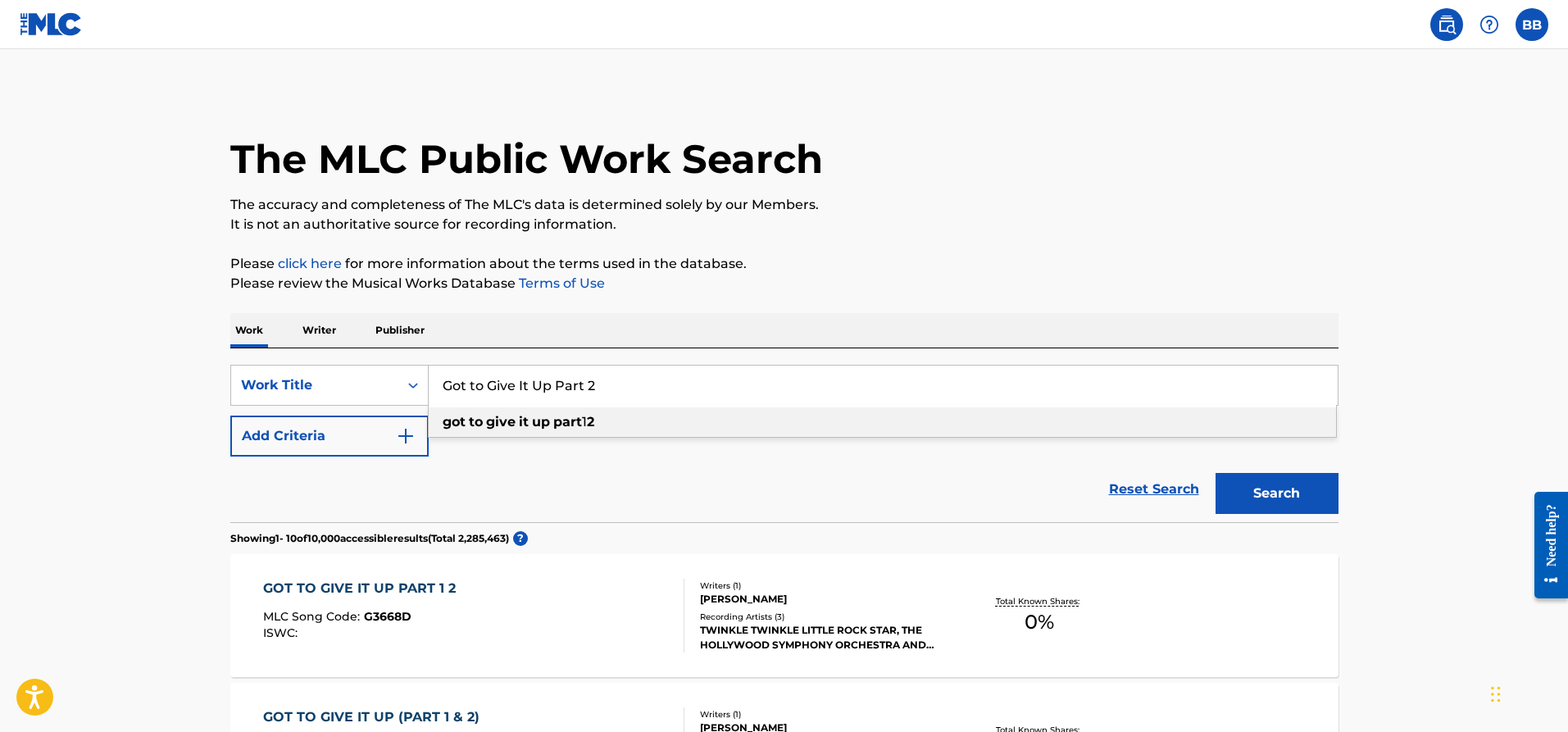
drag, startPoint x: 658, startPoint y: 390, endPoint x: 436, endPoint y: 395, distance: 222.1
click at [436, 395] on input "Got to Give It Up Part 2" at bounding box center [882, 385] width 909 height 39
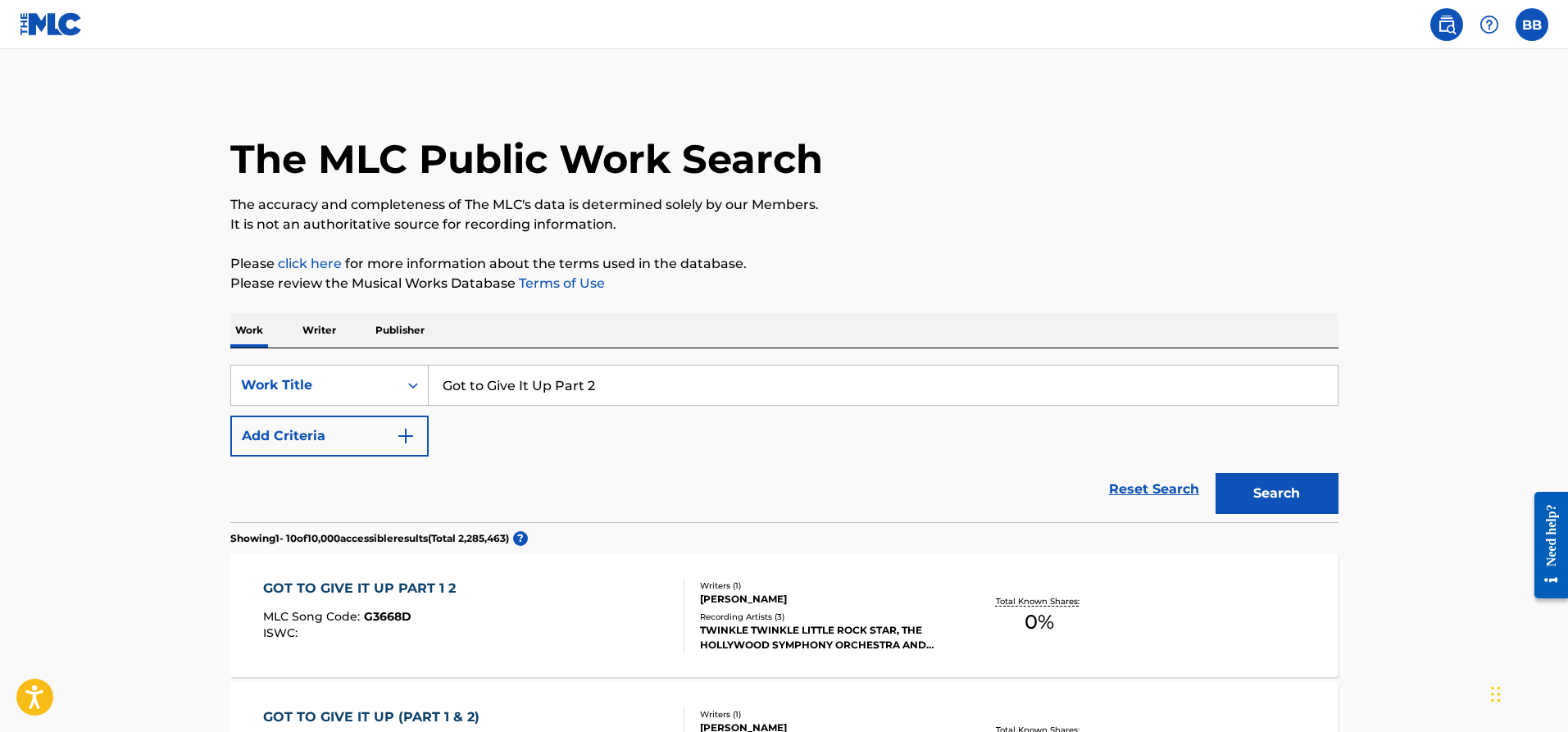
click at [323, 326] on p "Writer" at bounding box center [319, 330] width 43 height 35
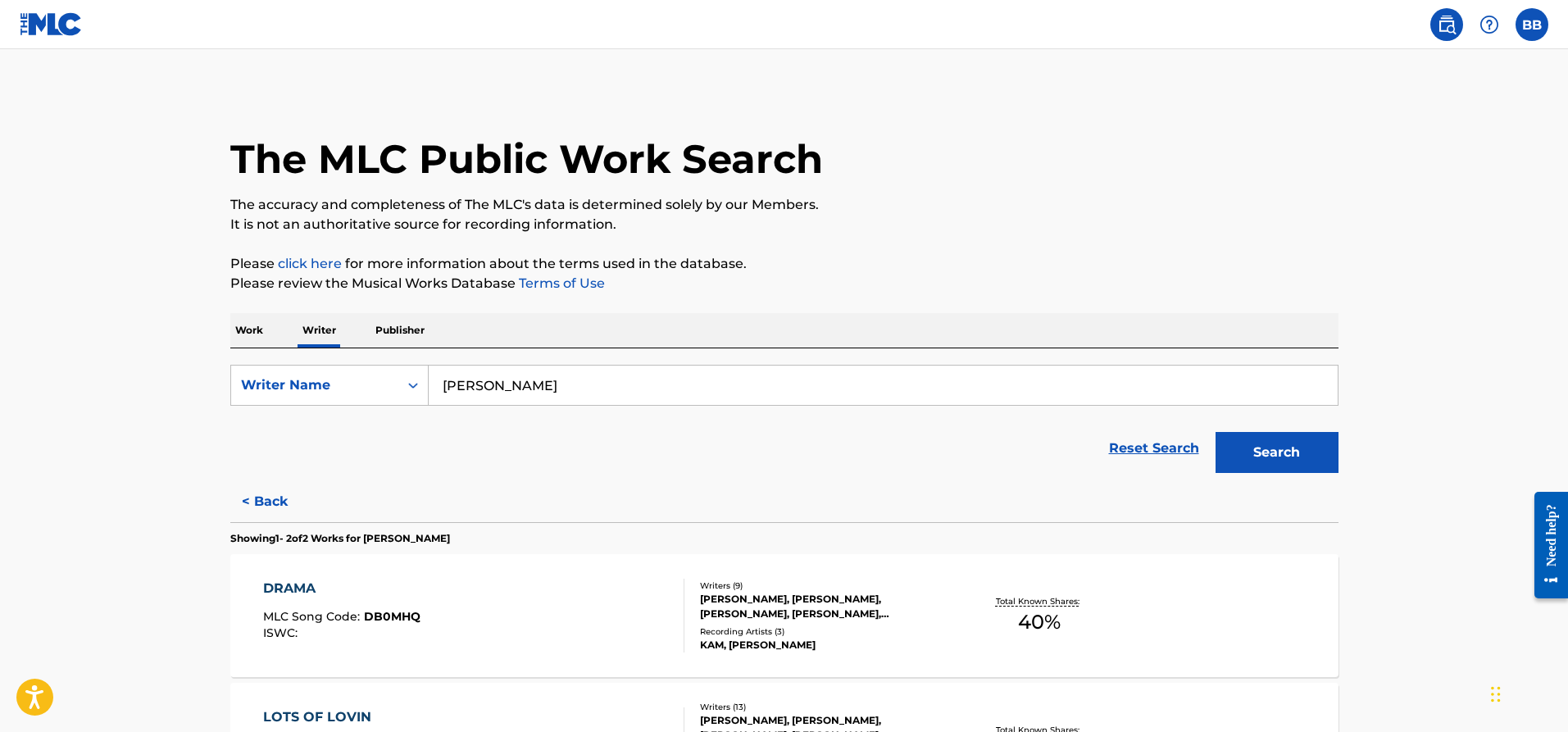
click at [1269, 454] on button "Search" at bounding box center [1277, 452] width 123 height 41
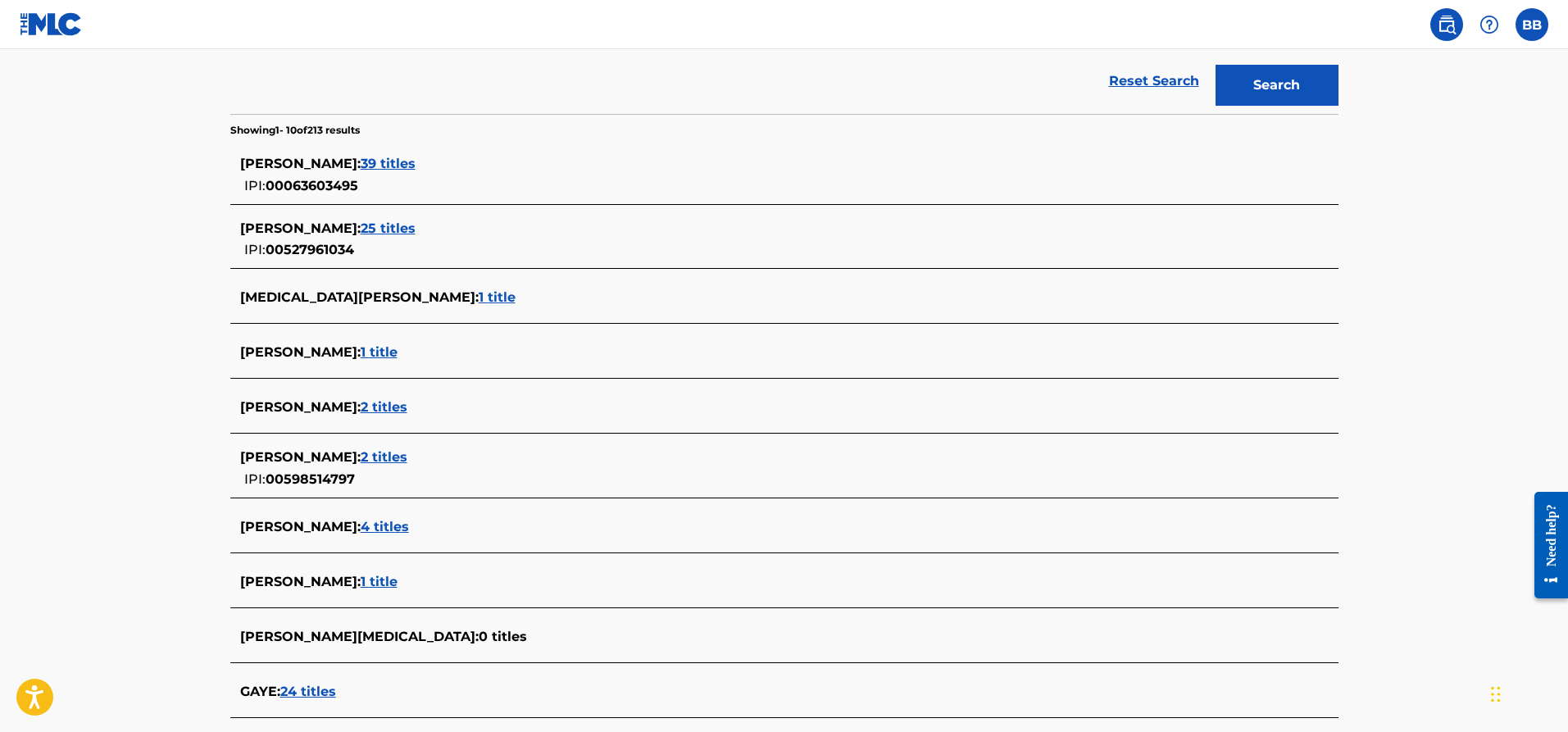
scroll to position [360, 0]
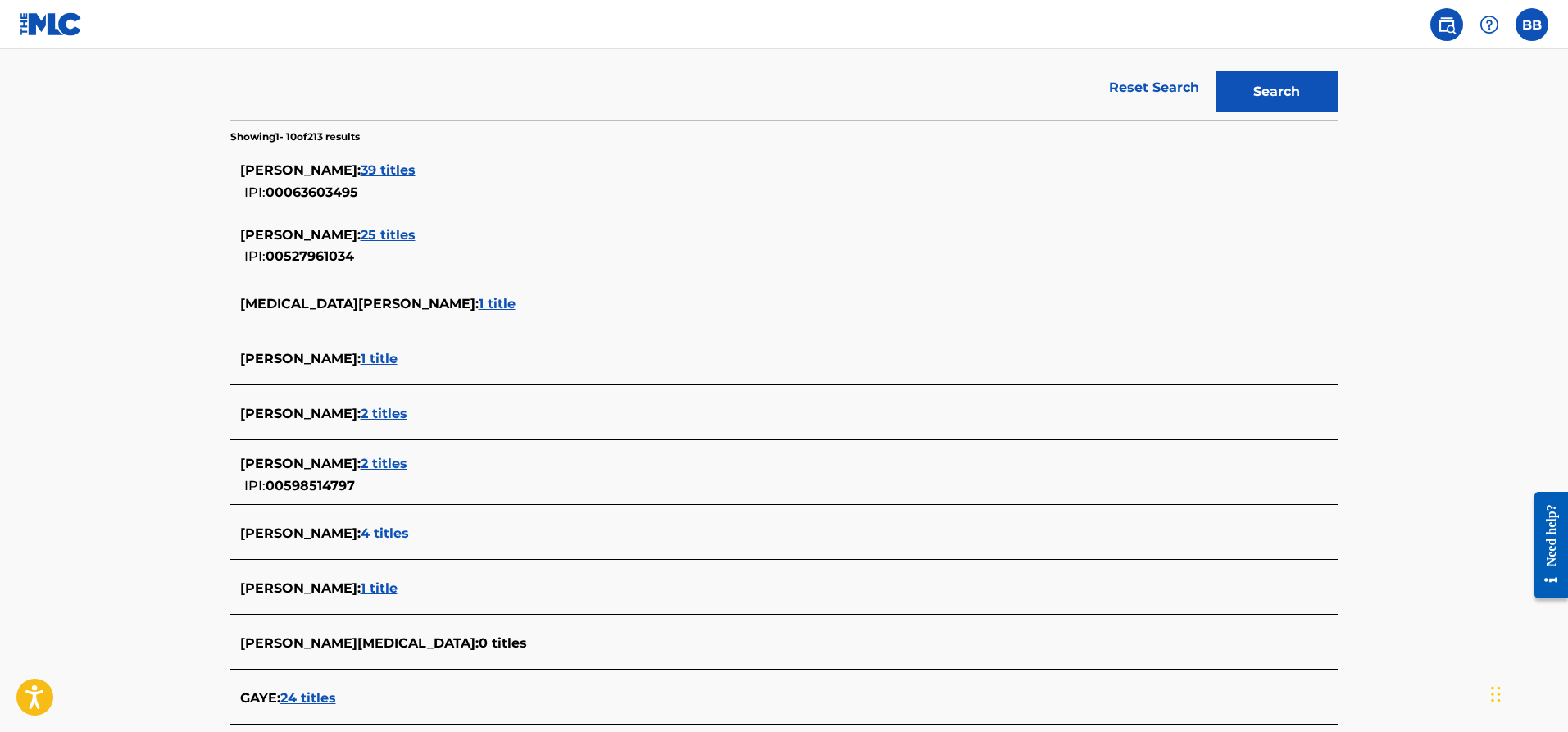
drag, startPoint x: 370, startPoint y: 534, endPoint x: 210, endPoint y: 472, distance: 171.6
click at [210, 472] on div "The MLC Public Work Search The accuracy and completeness of The MLC's data is d…" at bounding box center [784, 269] width 1148 height 1079
click at [361, 528] on span "4 titles" at bounding box center [384, 533] width 48 height 15
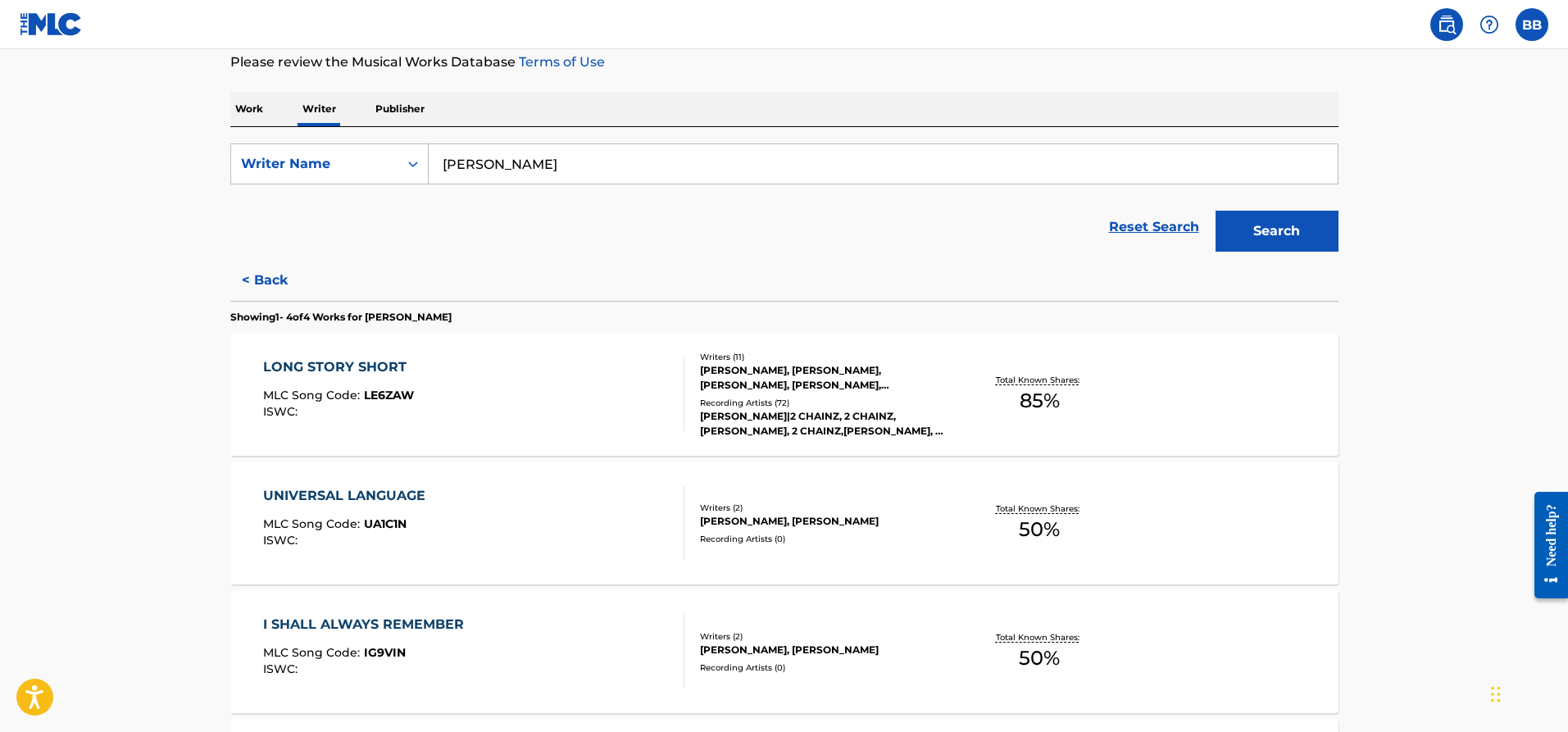
scroll to position [249, 0]
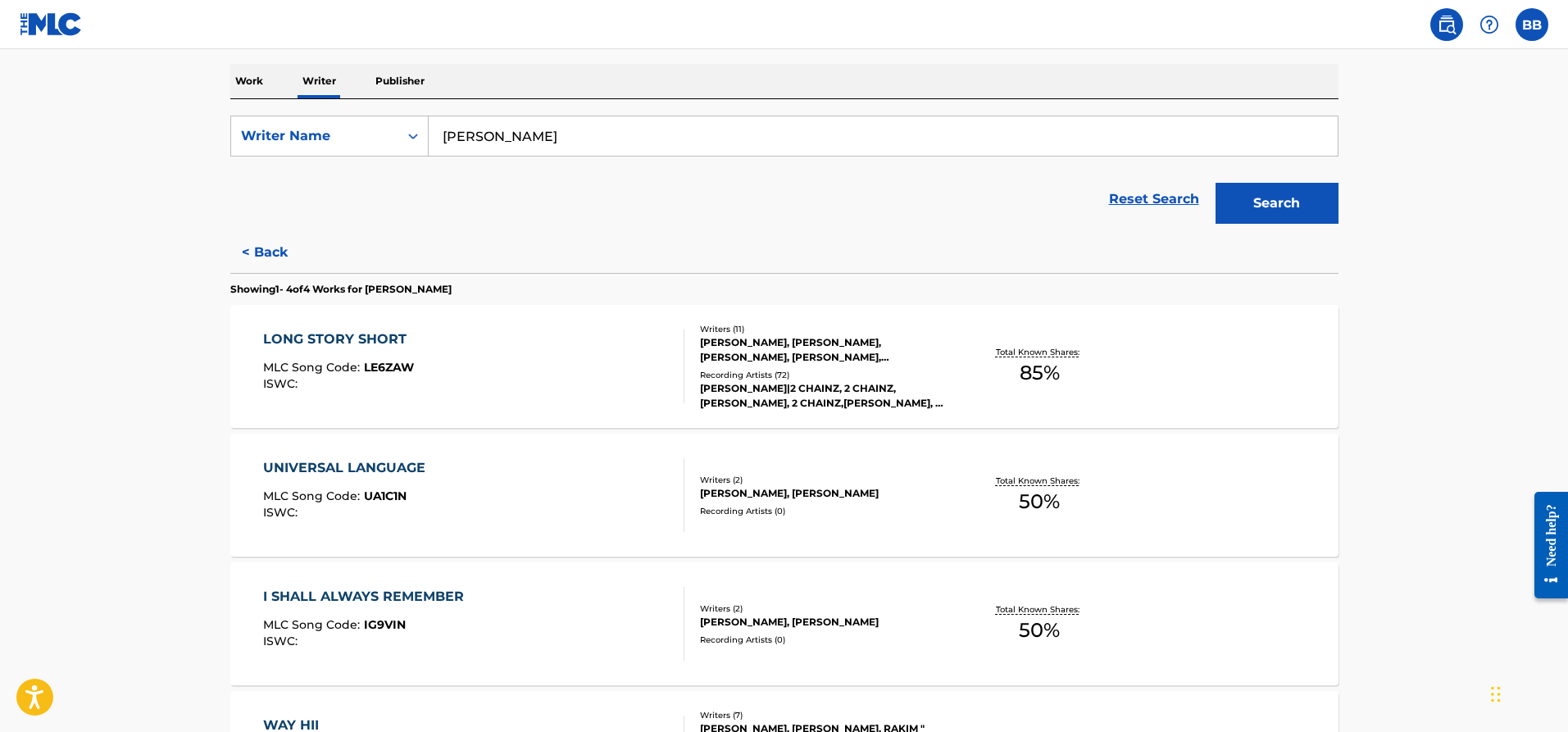
click at [1280, 199] on button "Search" at bounding box center [1277, 203] width 123 height 41
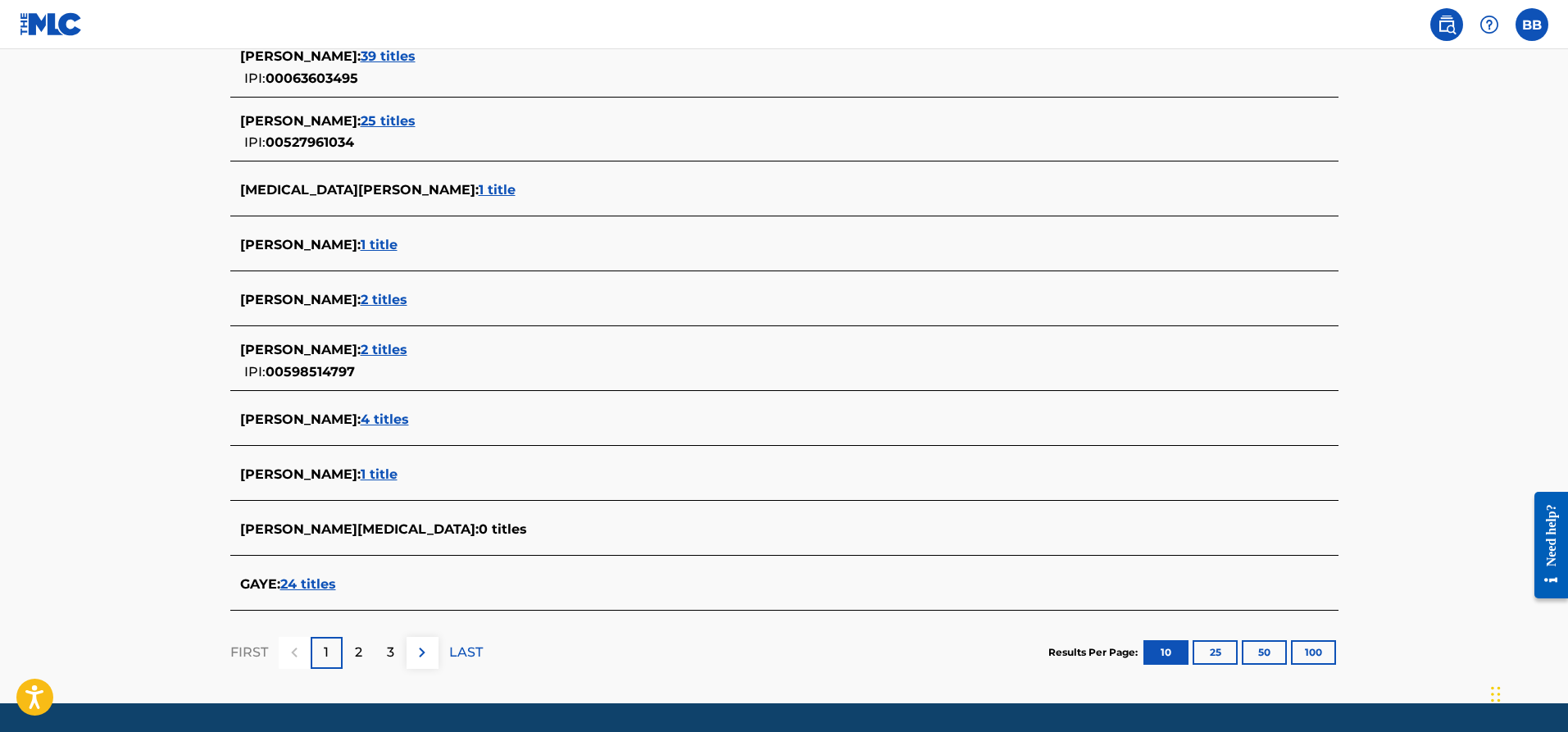
scroll to position [524, 0]
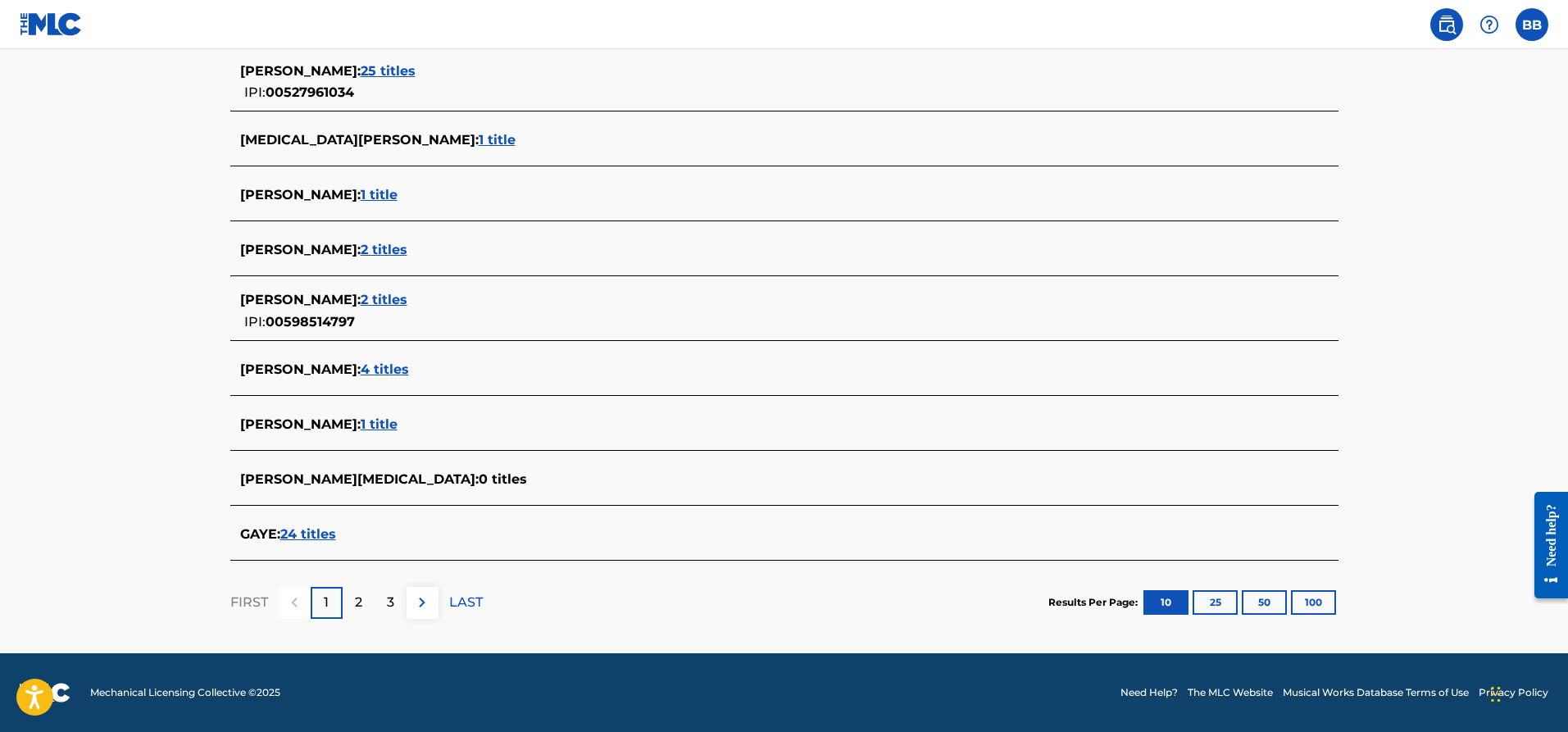
click at [314, 526] on span "24 titles" at bounding box center [308, 534] width 56 height 15
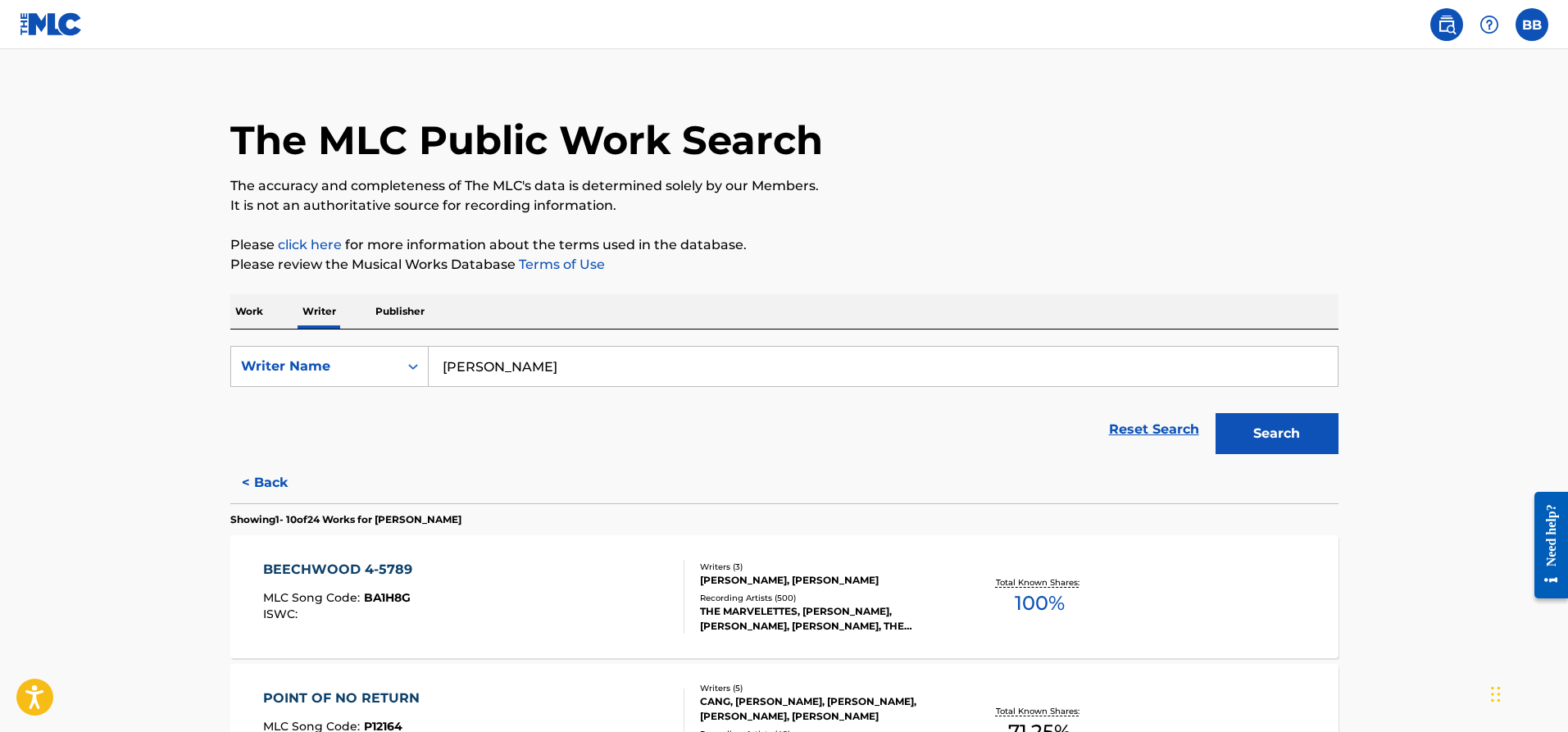
scroll to position [0, 0]
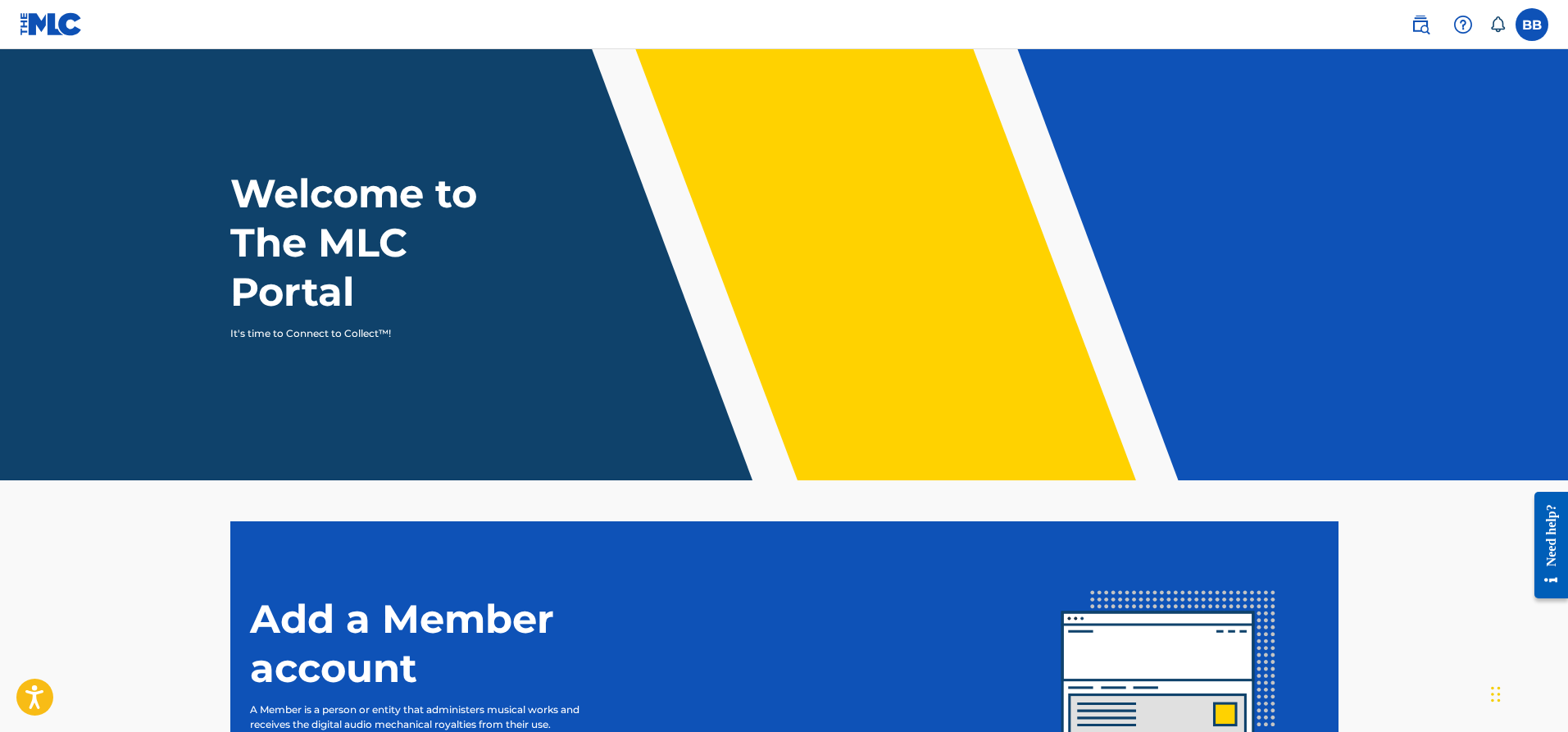
click at [1424, 29] on img at bounding box center [1420, 24] width 20 height 20
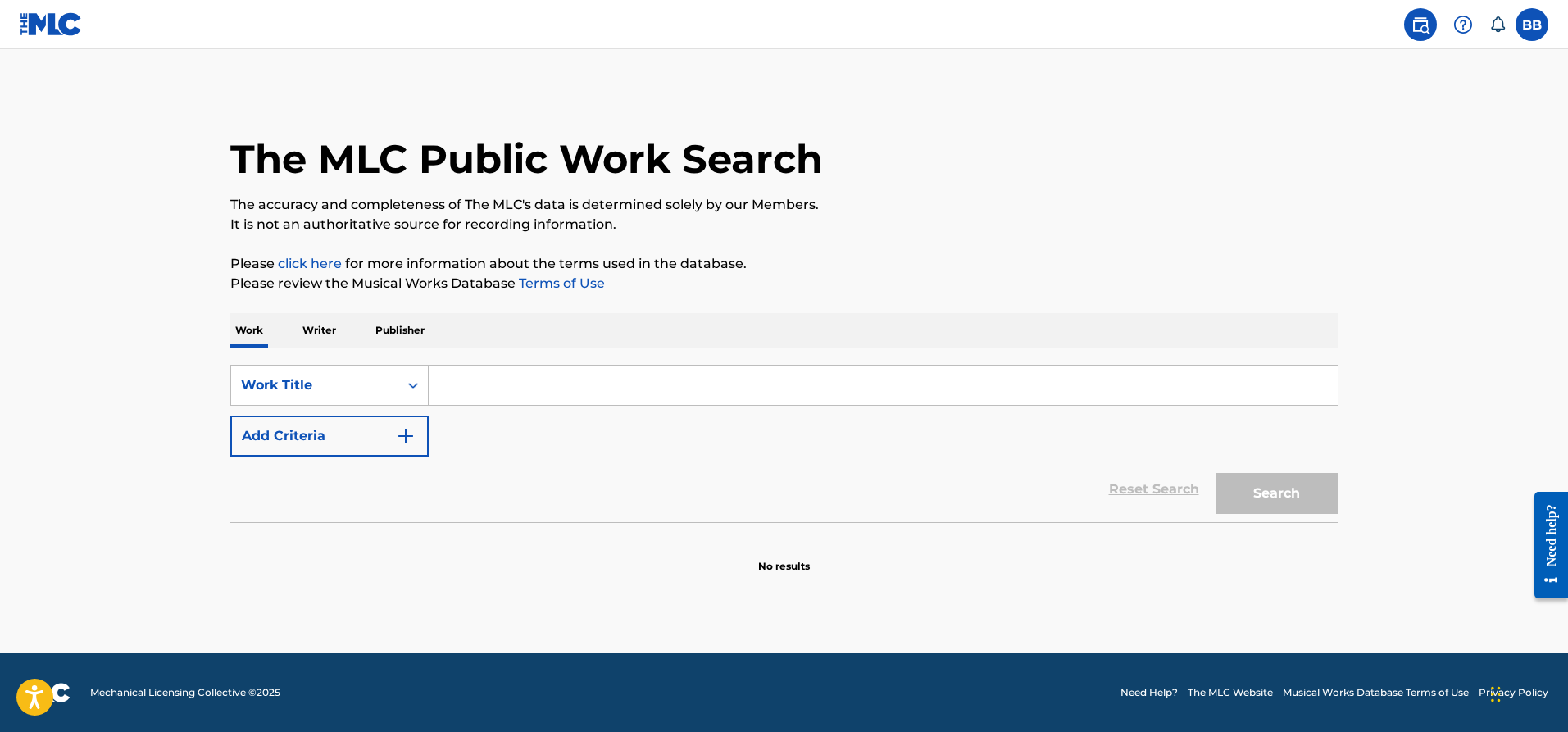
click at [317, 332] on p "Writer" at bounding box center [319, 330] width 43 height 35
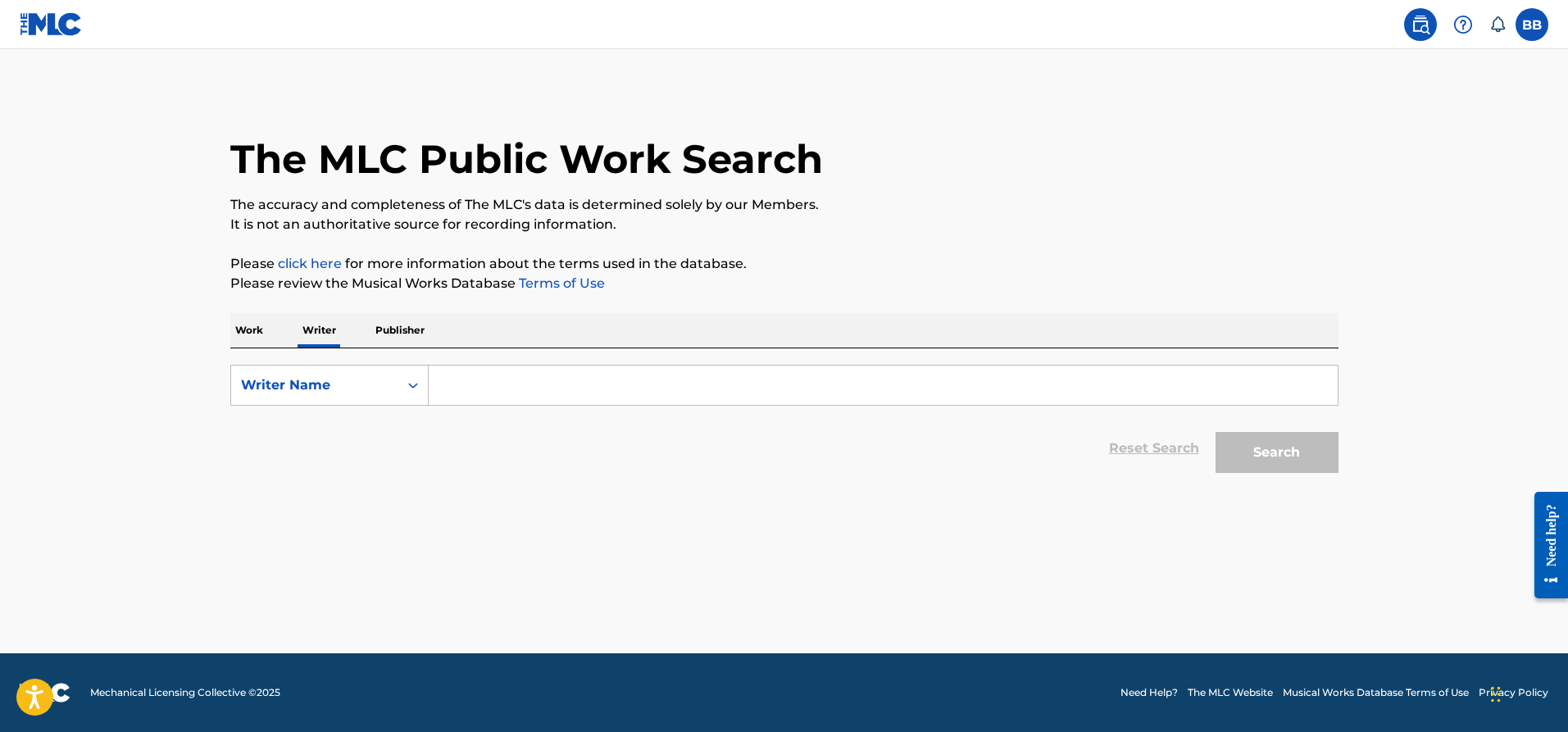
click at [468, 385] on input "Search Form" at bounding box center [882, 385] width 909 height 39
click at [248, 327] on p "Work" at bounding box center [249, 330] width 37 height 35
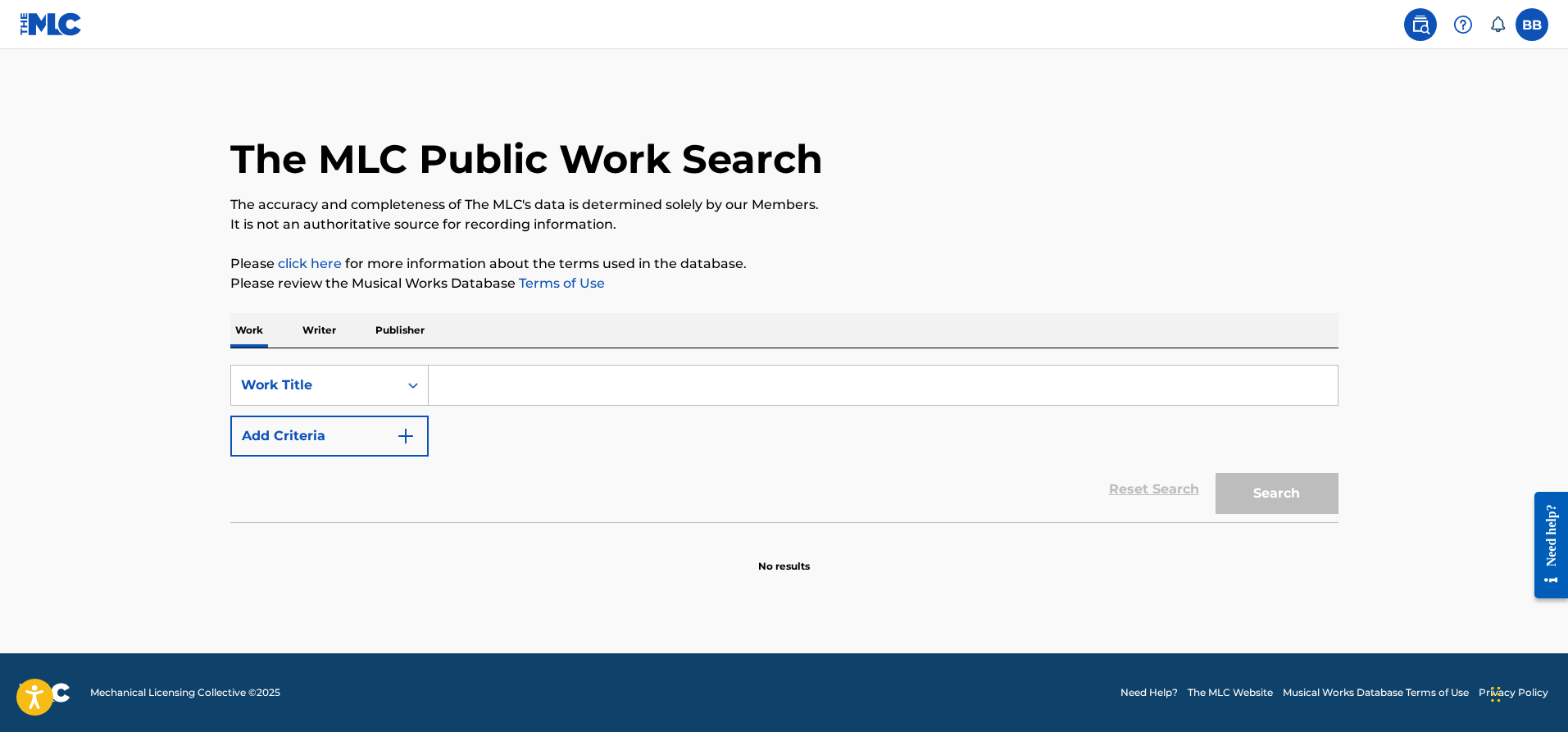
click at [462, 375] on input "Search Form" at bounding box center [882, 385] width 909 height 39
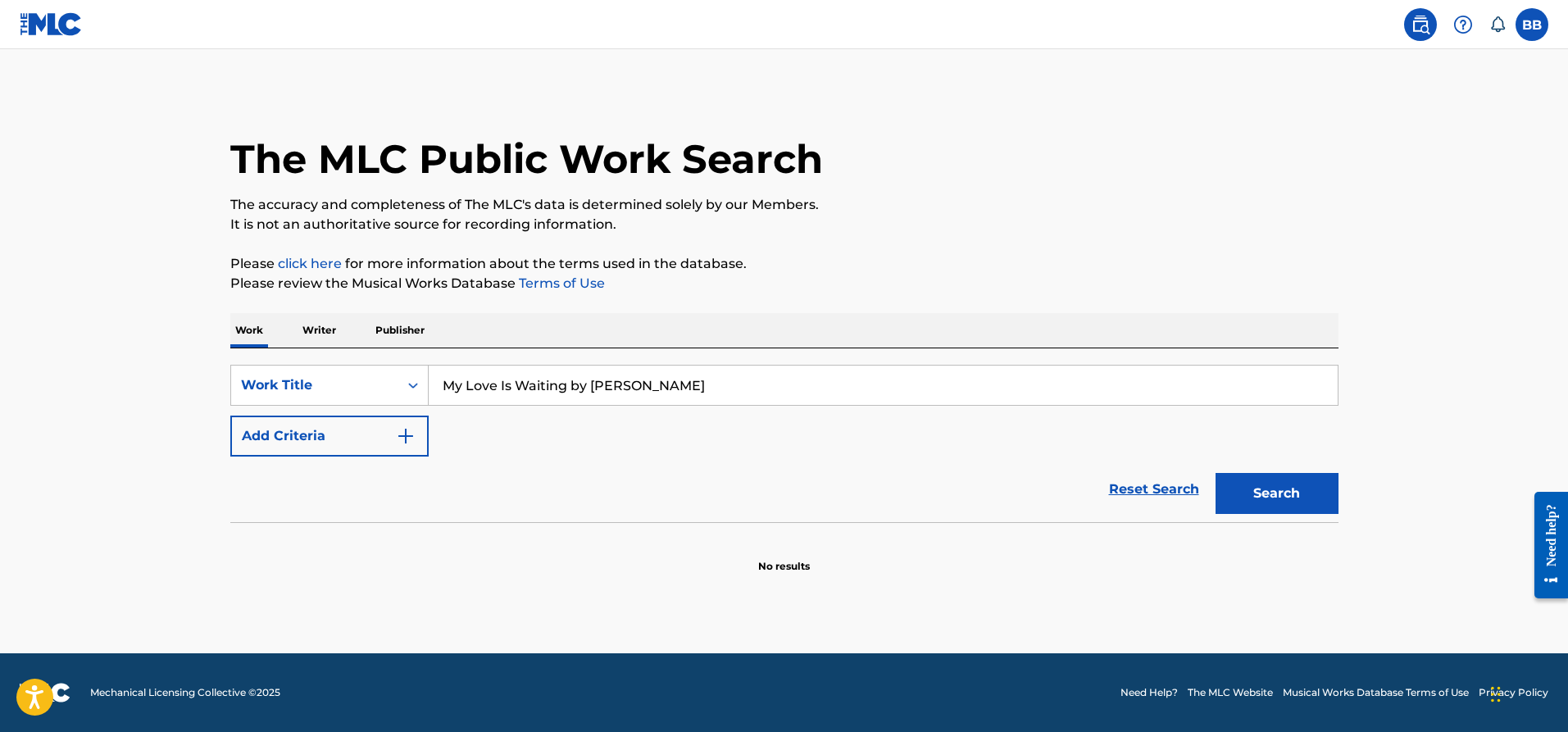
click at [1216, 472] on button "Search" at bounding box center [1277, 493] width 123 height 41
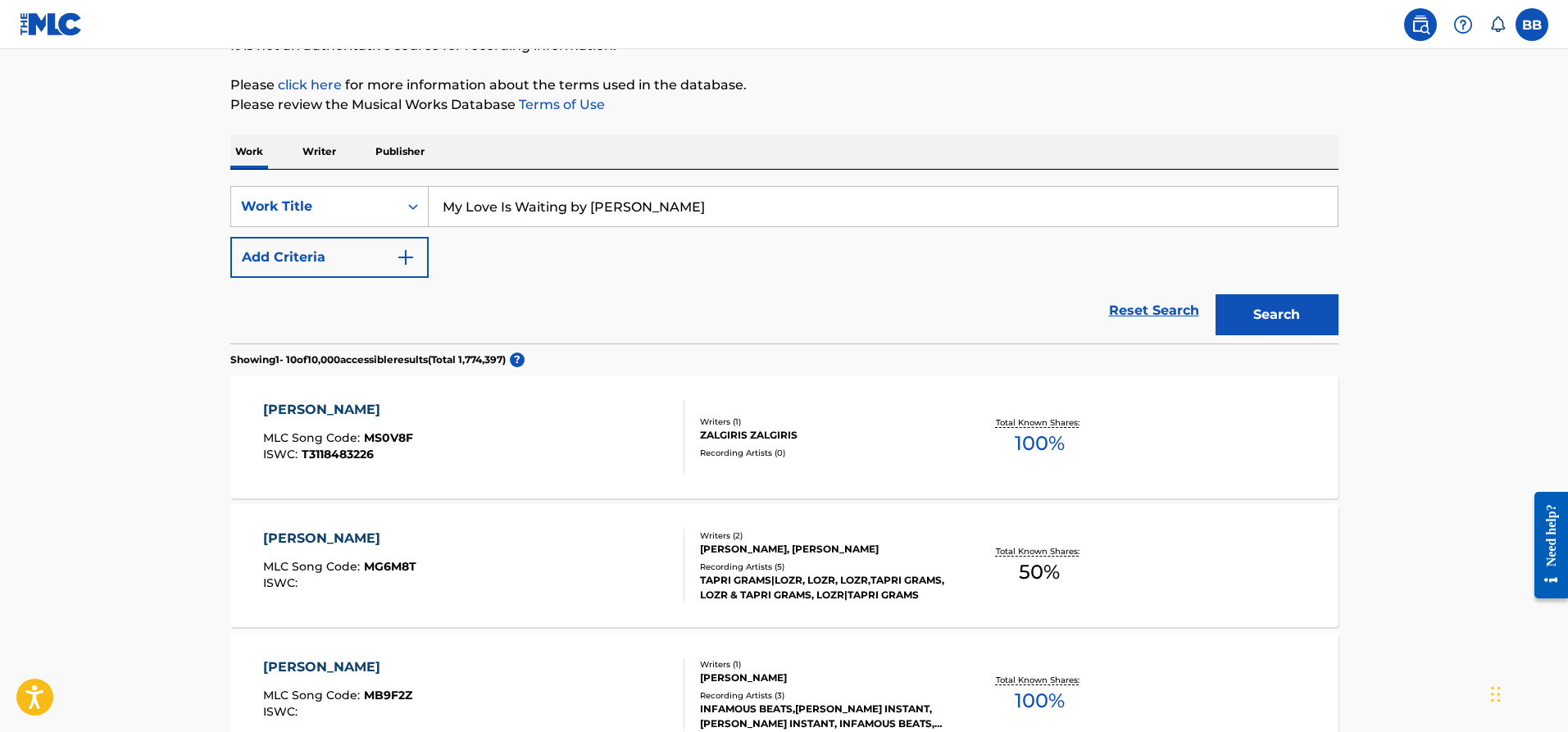
scroll to position [127, 0]
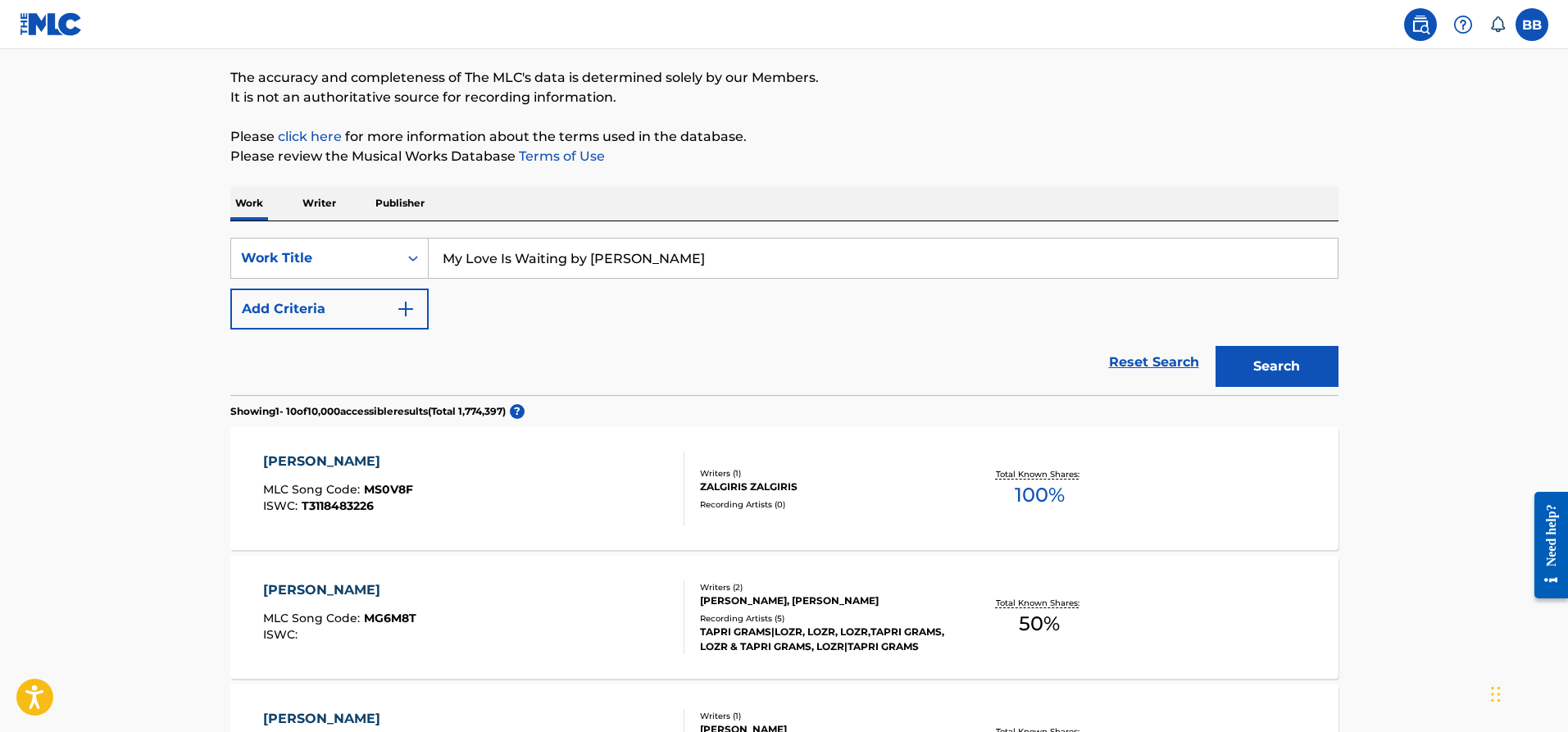
drag, startPoint x: 571, startPoint y: 259, endPoint x: 738, endPoint y: 260, distance: 167.0
click at [738, 260] on input "My Love Is Waiting by [PERSON_NAME]" at bounding box center [882, 258] width 909 height 39
type input "my love is waiting"
click at [1268, 361] on button "Search" at bounding box center [1277, 366] width 123 height 41
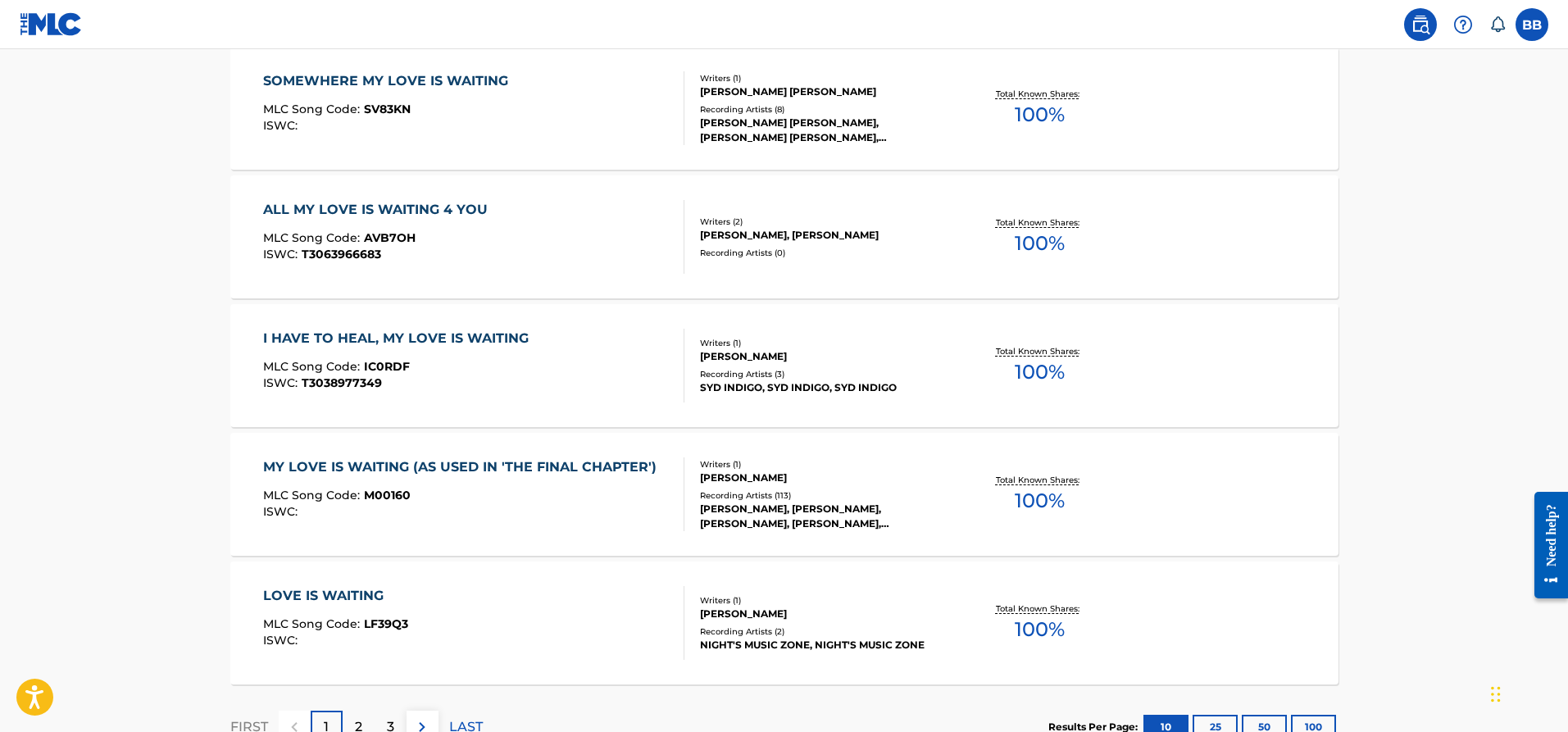
scroll to position [1229, 0]
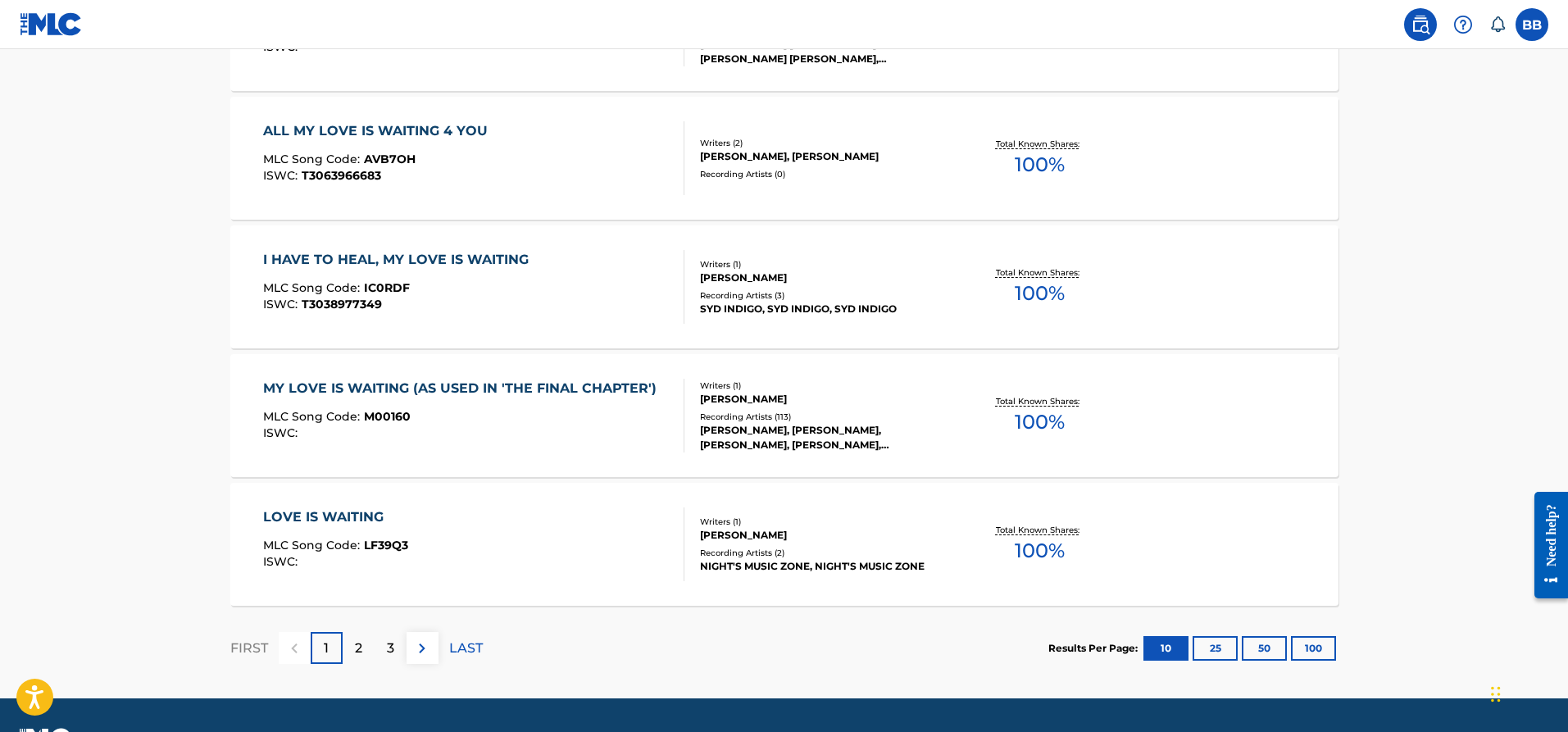
click at [351, 653] on div "2" at bounding box center [359, 648] width 32 height 32
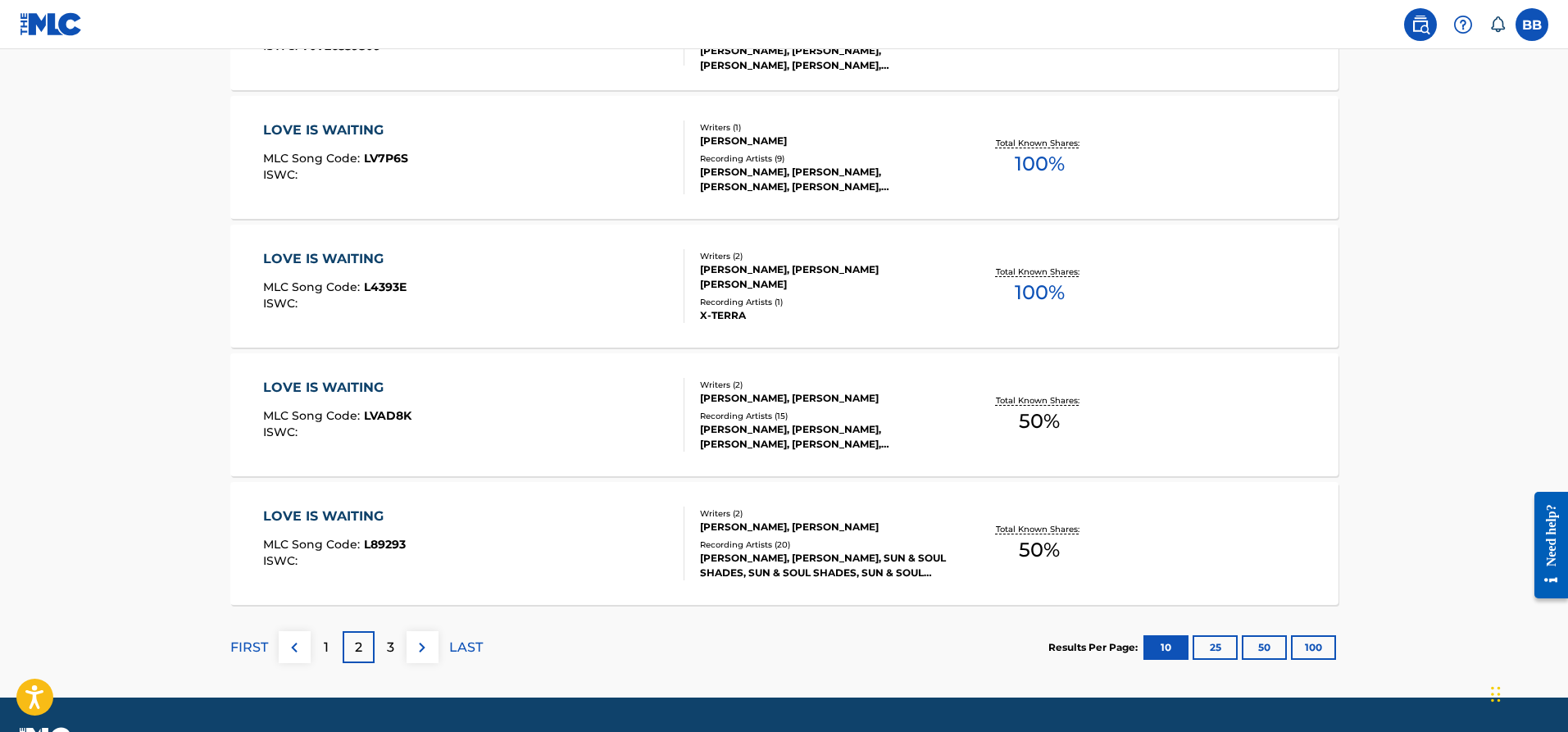
scroll to position [1274, 0]
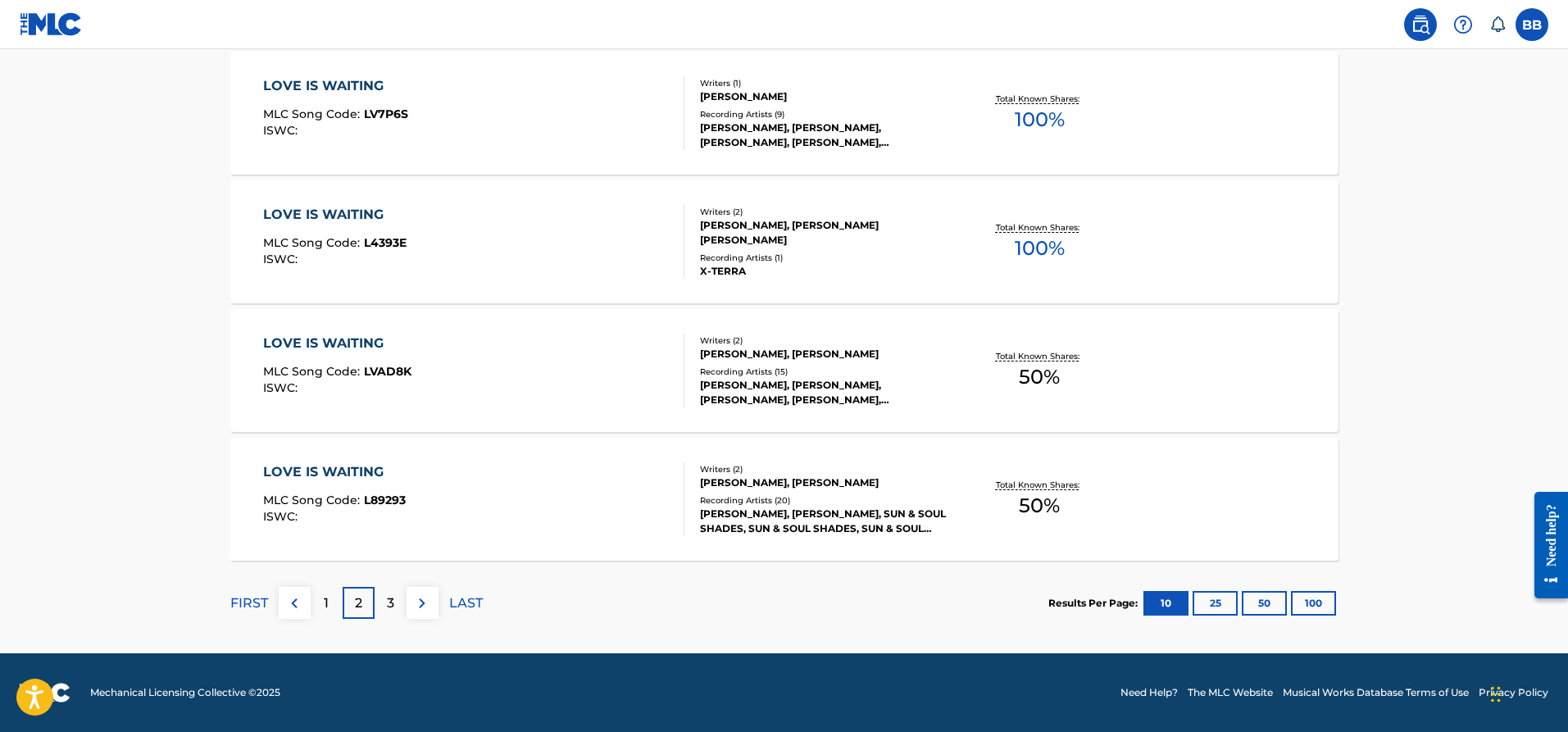
click at [389, 602] on p "3" at bounding box center [390, 602] width 8 height 20
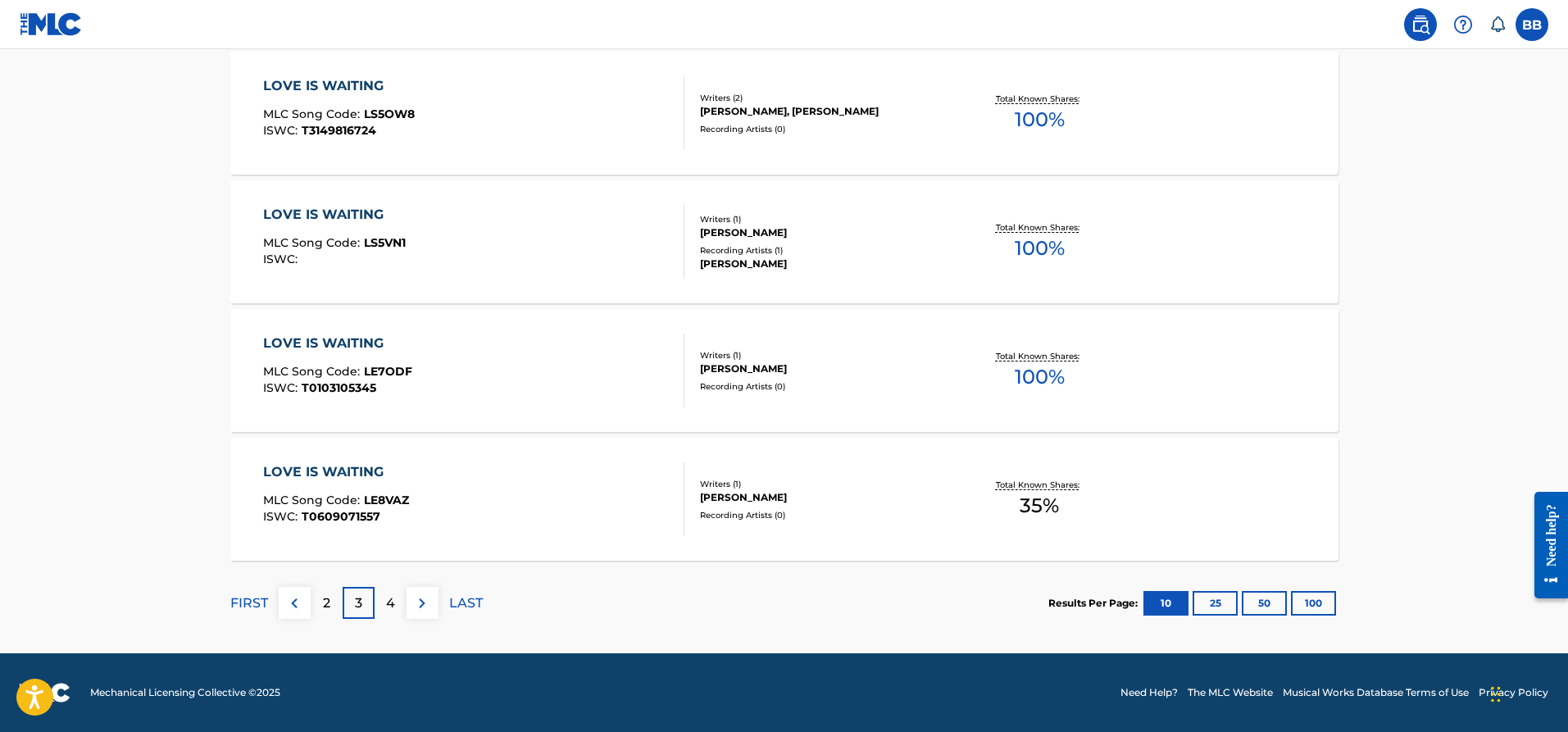
click at [296, 606] on img at bounding box center [294, 602] width 20 height 20
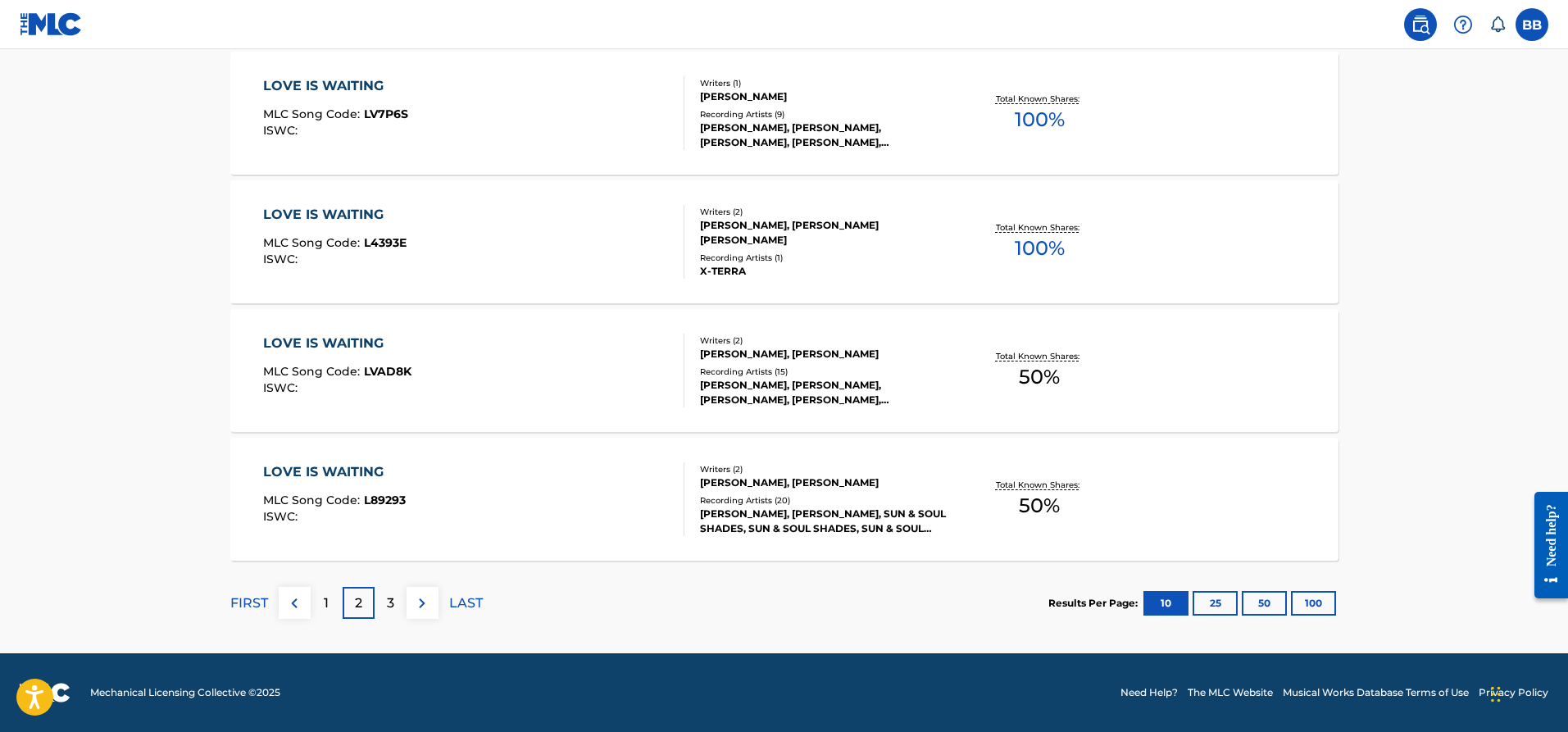
click at [318, 603] on div "1" at bounding box center [327, 603] width 32 height 32
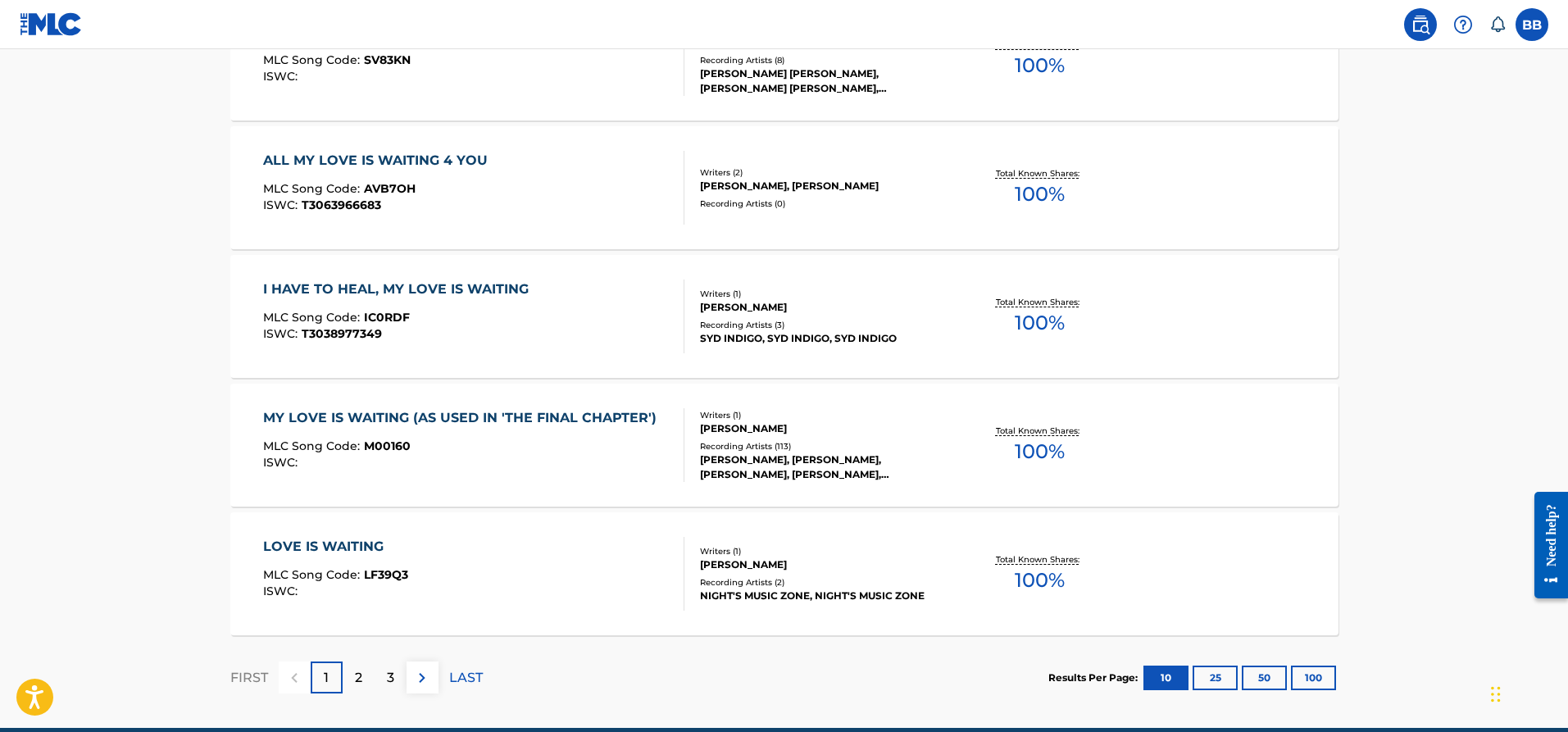
scroll to position [1229, 0]
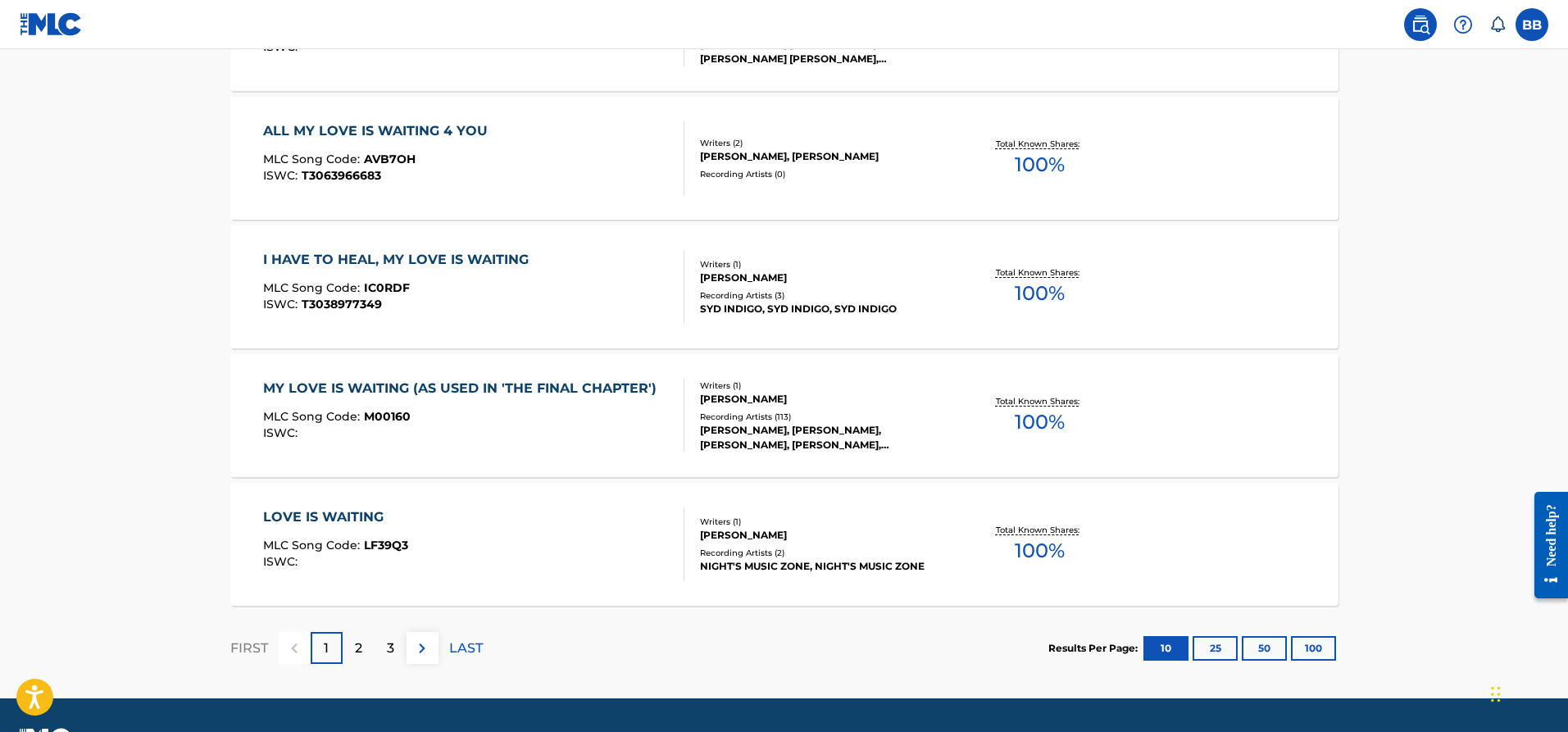
click at [489, 387] on div "MY LOVE IS WAITING (AS USED IN 'THE FINAL CHAPTER')" at bounding box center [463, 388] width 401 height 20
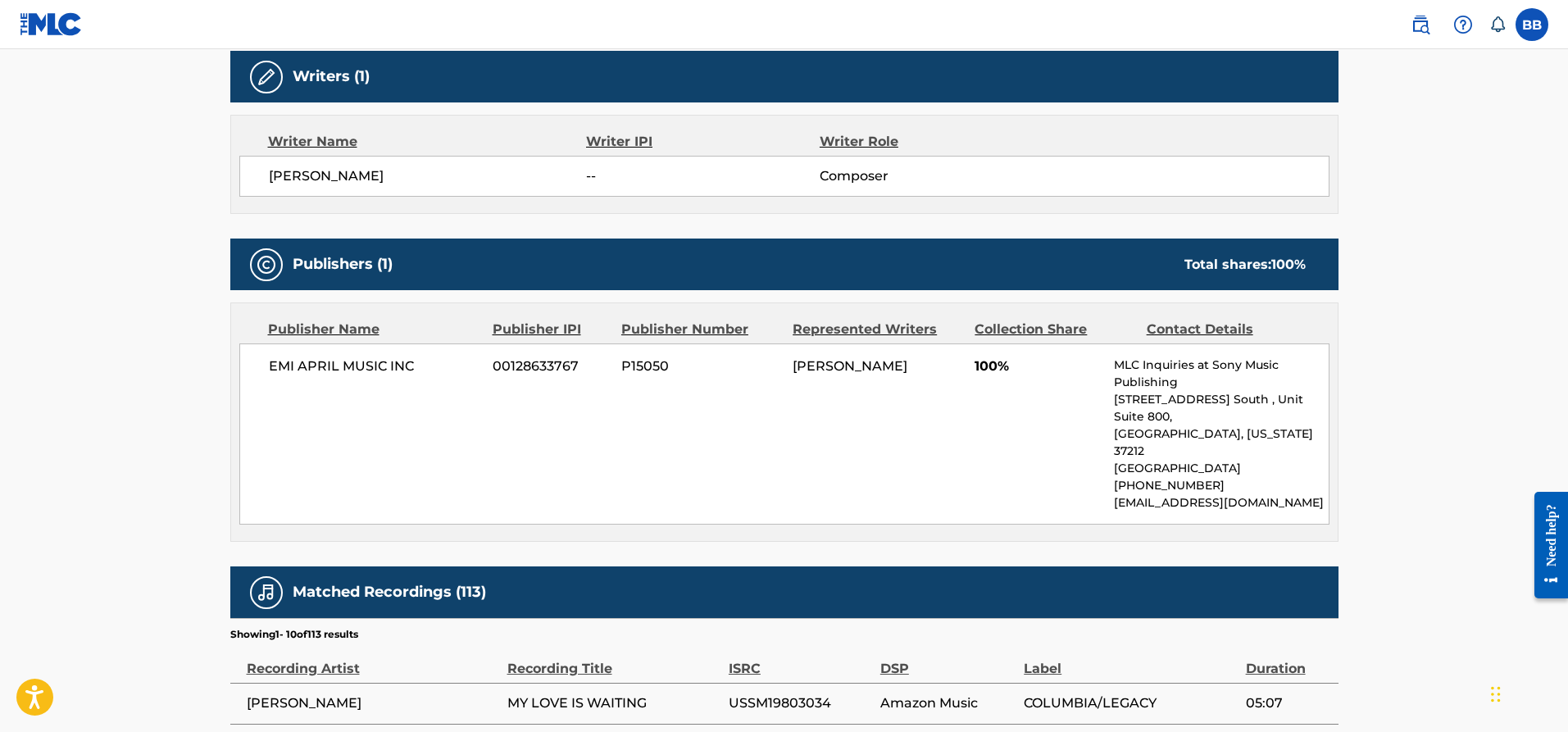
scroll to position [562, 0]
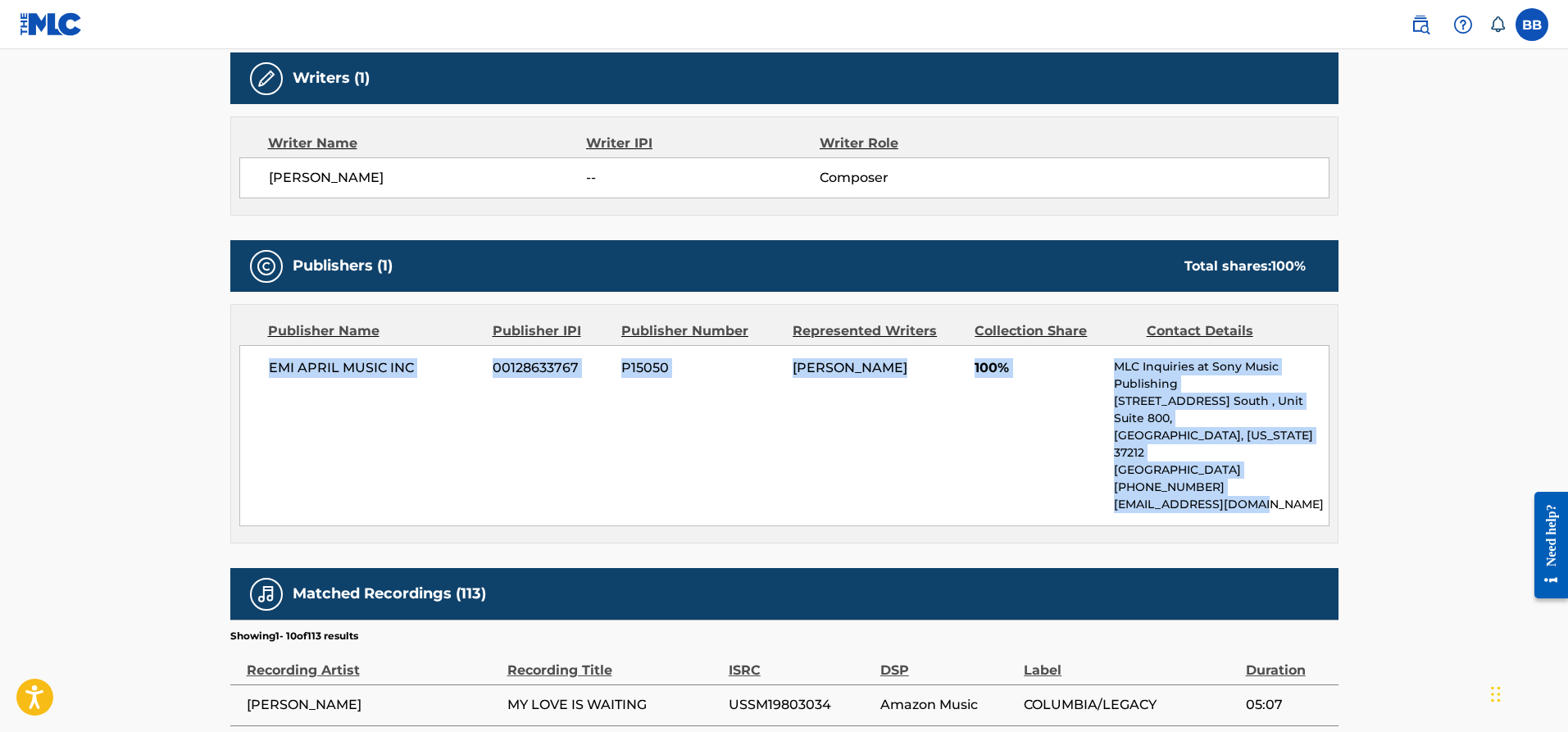
drag, startPoint x: 265, startPoint y: 367, endPoint x: 1292, endPoint y: 468, distance: 1032.0
click at [1292, 468] on div "EMI APRIL MUSIC INC 00128633767 P15050 [PERSON_NAME] 100% MLC Inquiries at Sony…" at bounding box center [784, 436] width 1090 height 182
copy div "EMI APRIL MUSIC INC 00128633767 P15050 [PERSON_NAME] 100% MLC Inquiries at Sony…"
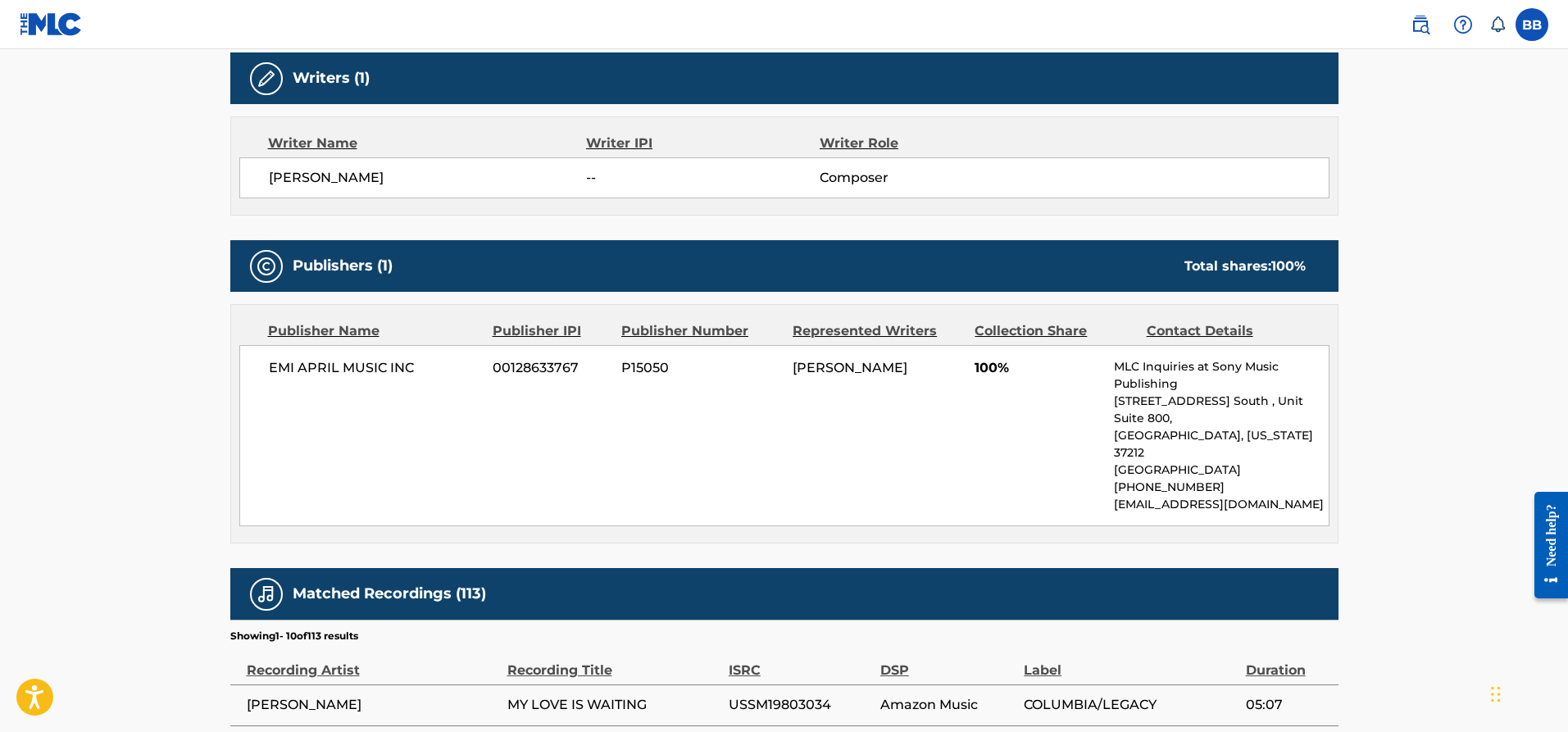
click at [154, 263] on main "< Back to public search results Copy work link MY LOVE IS WAITING (AS USED IN '…" at bounding box center [784, 333] width 1568 height 1691
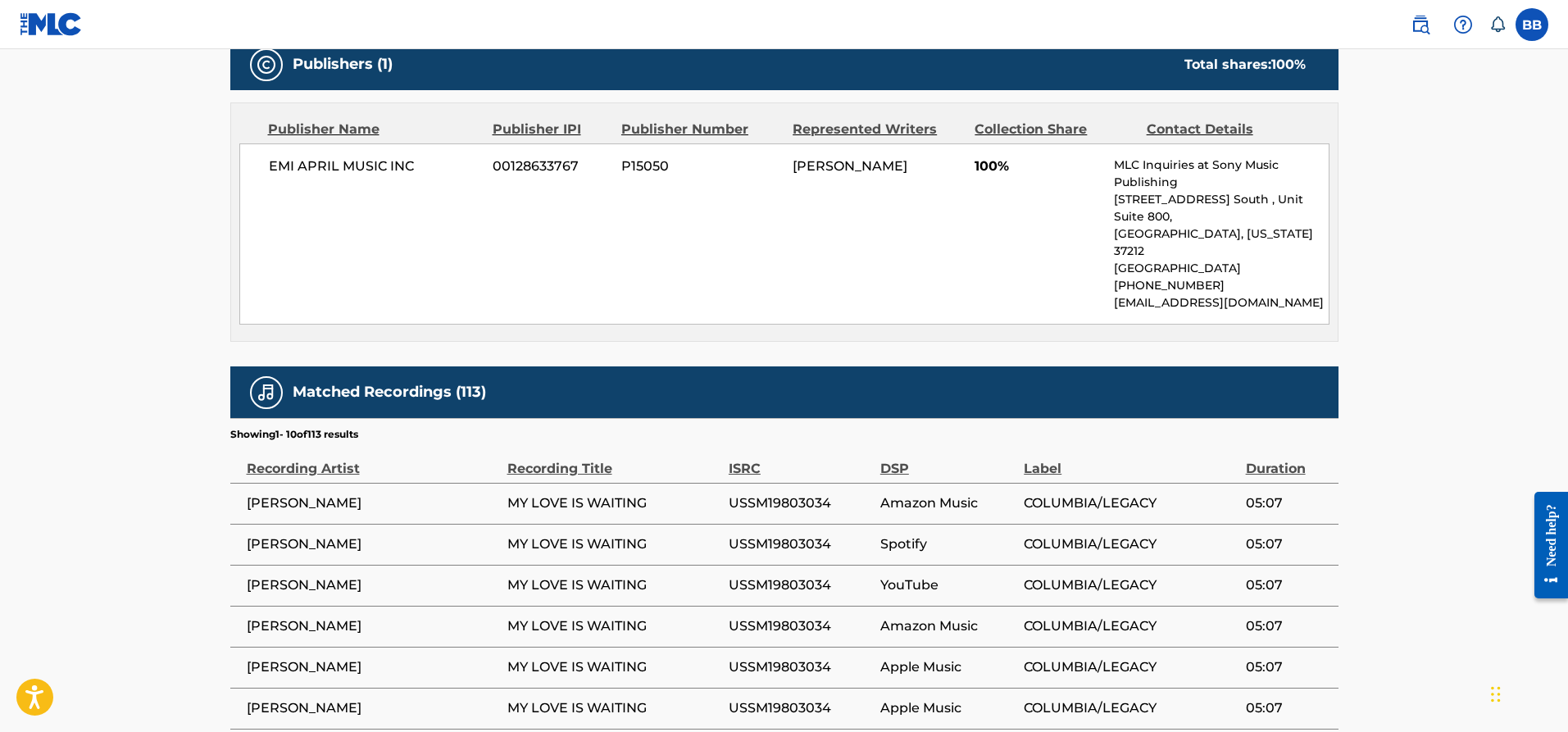
scroll to position [1053, 0]
